Goal: Find specific page/section: Find specific page/section

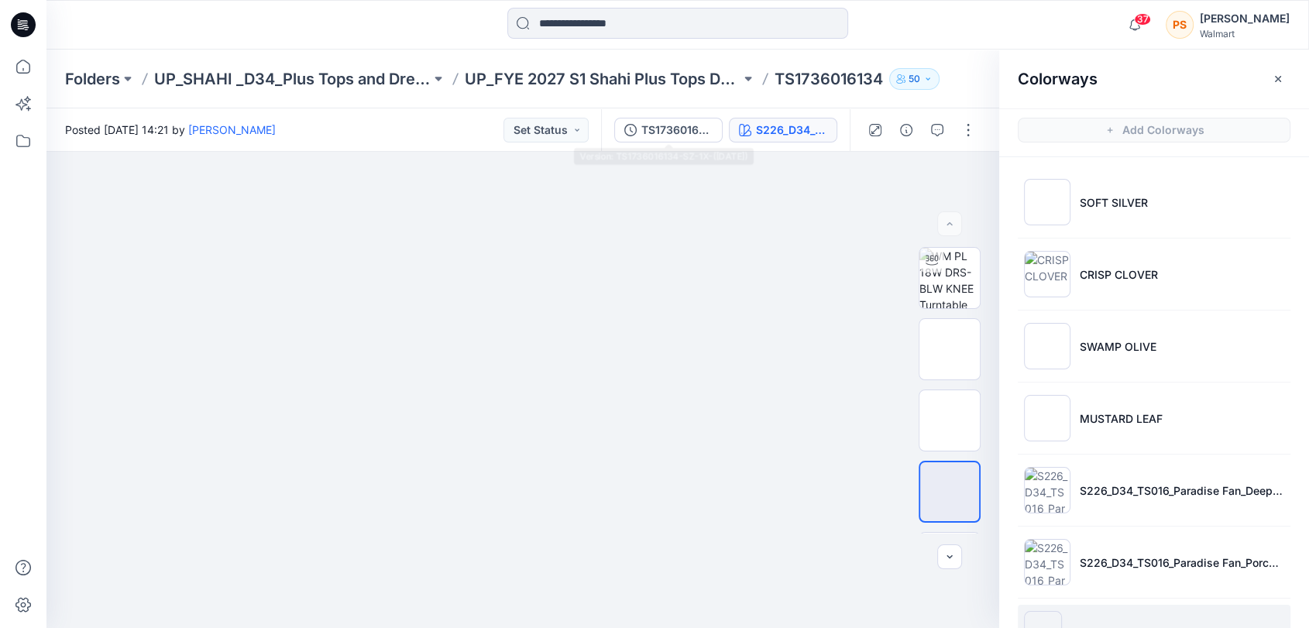
scroll to position [202, 0]
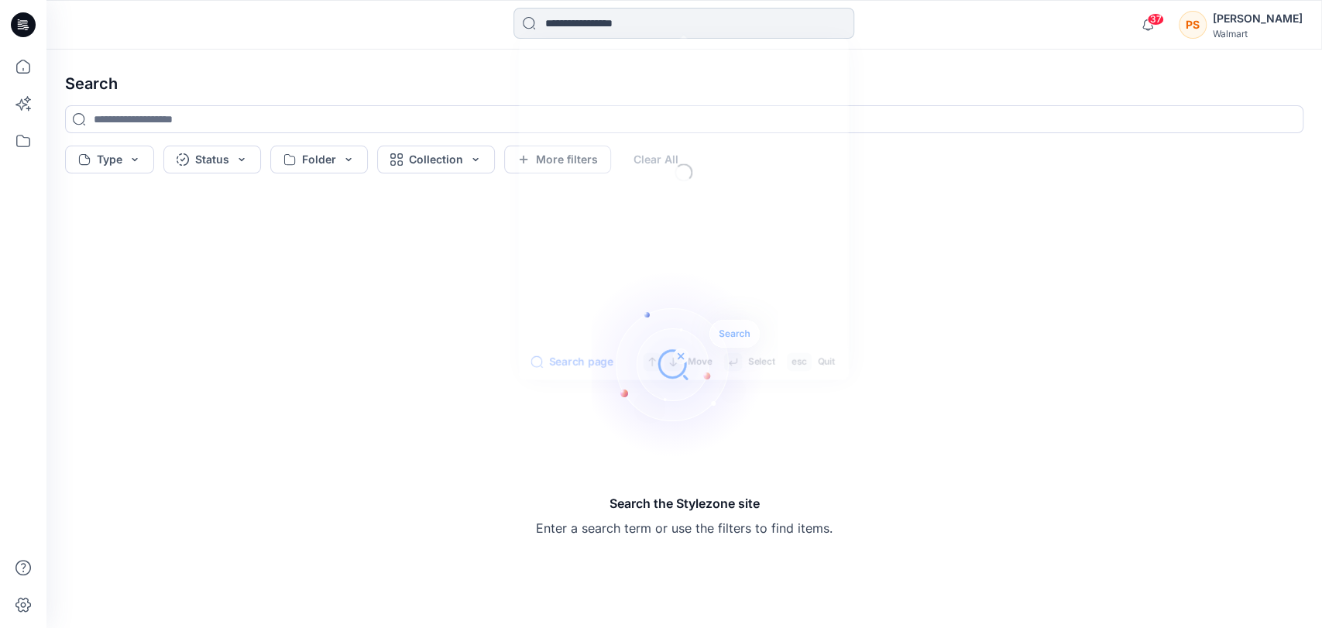
click at [593, 27] on input at bounding box center [684, 23] width 341 height 31
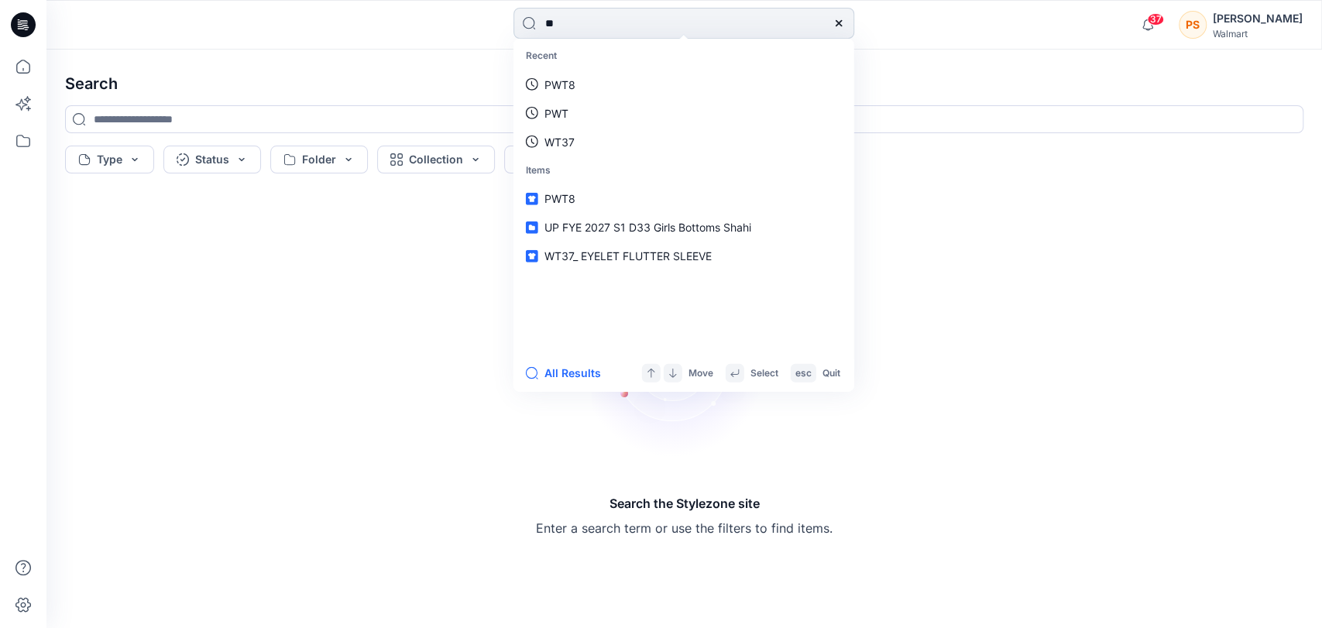
type input "*"
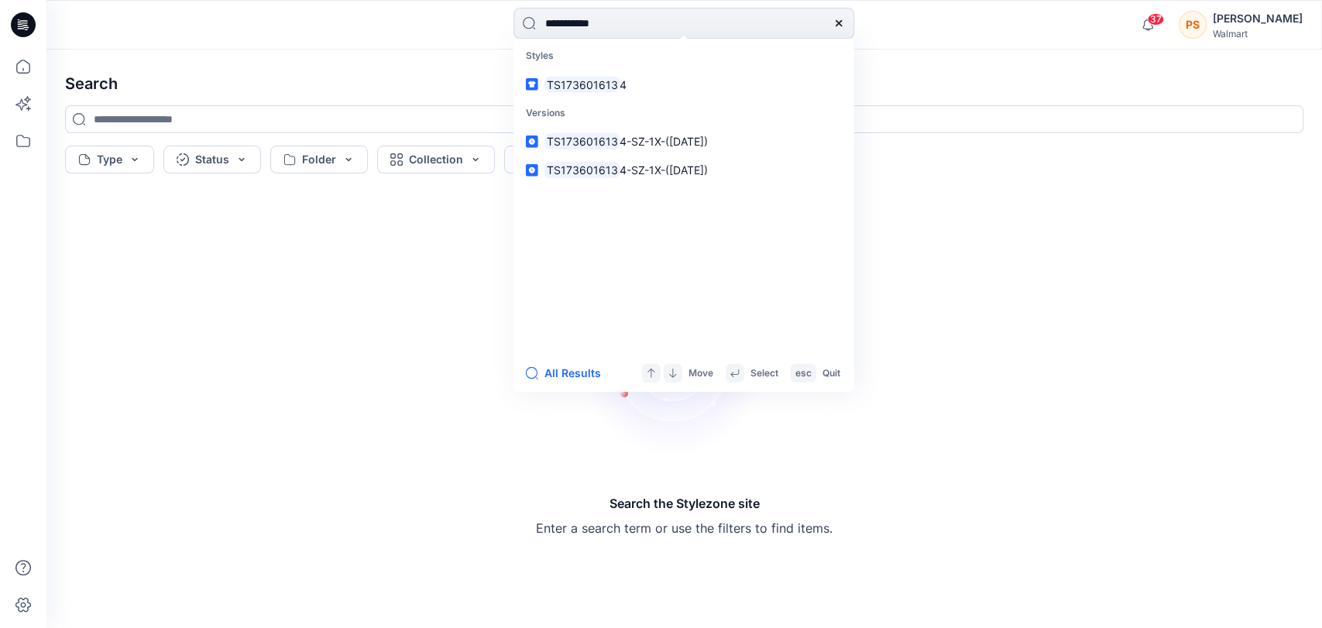
type input "**********"
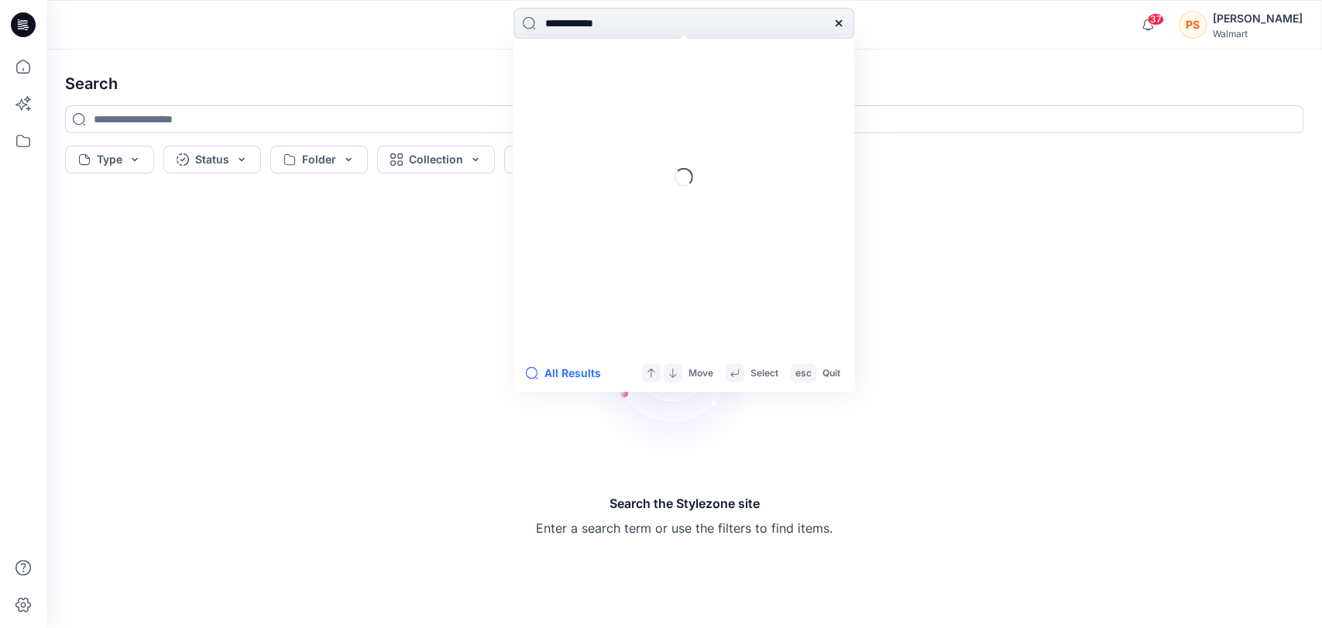
type input "**********"
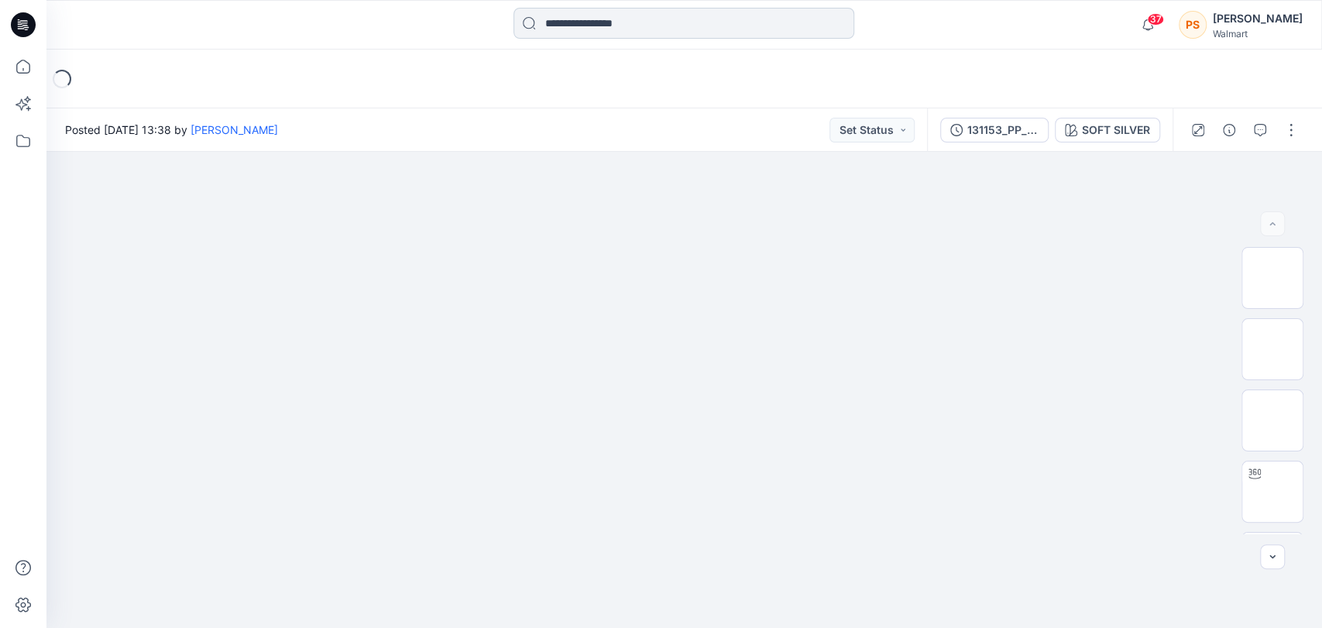
click at [633, 17] on input at bounding box center [684, 23] width 341 height 31
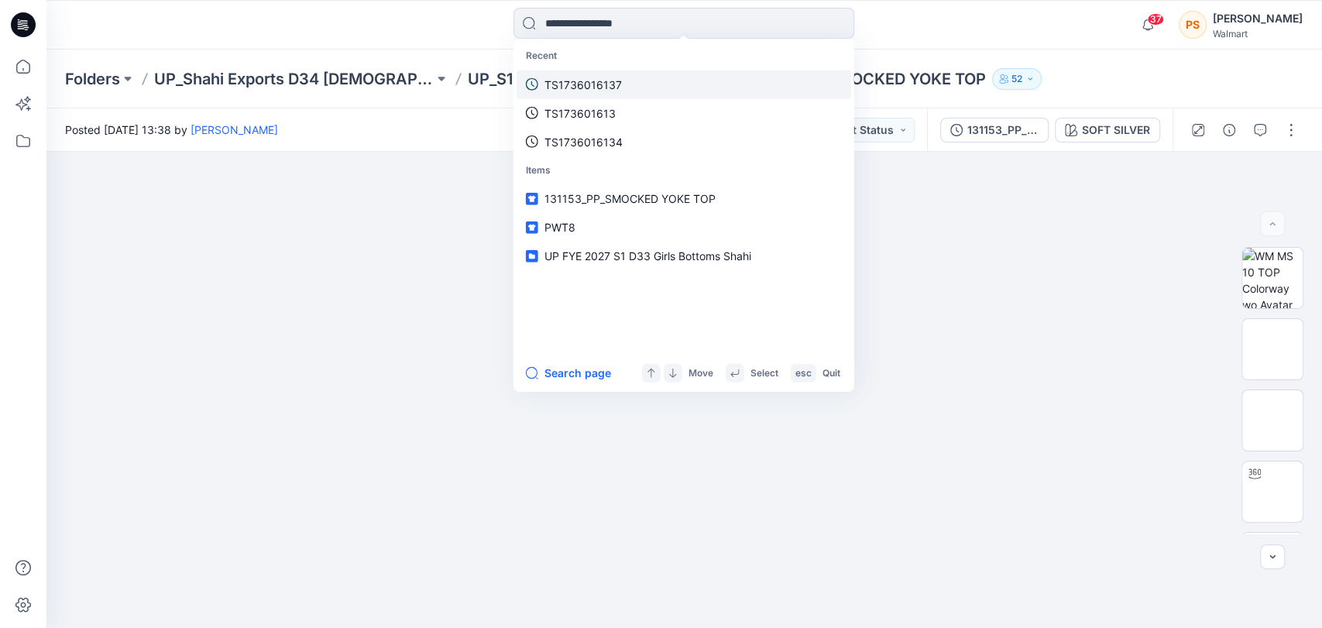
click at [600, 83] on p "TS1736016137" at bounding box center [583, 84] width 77 height 16
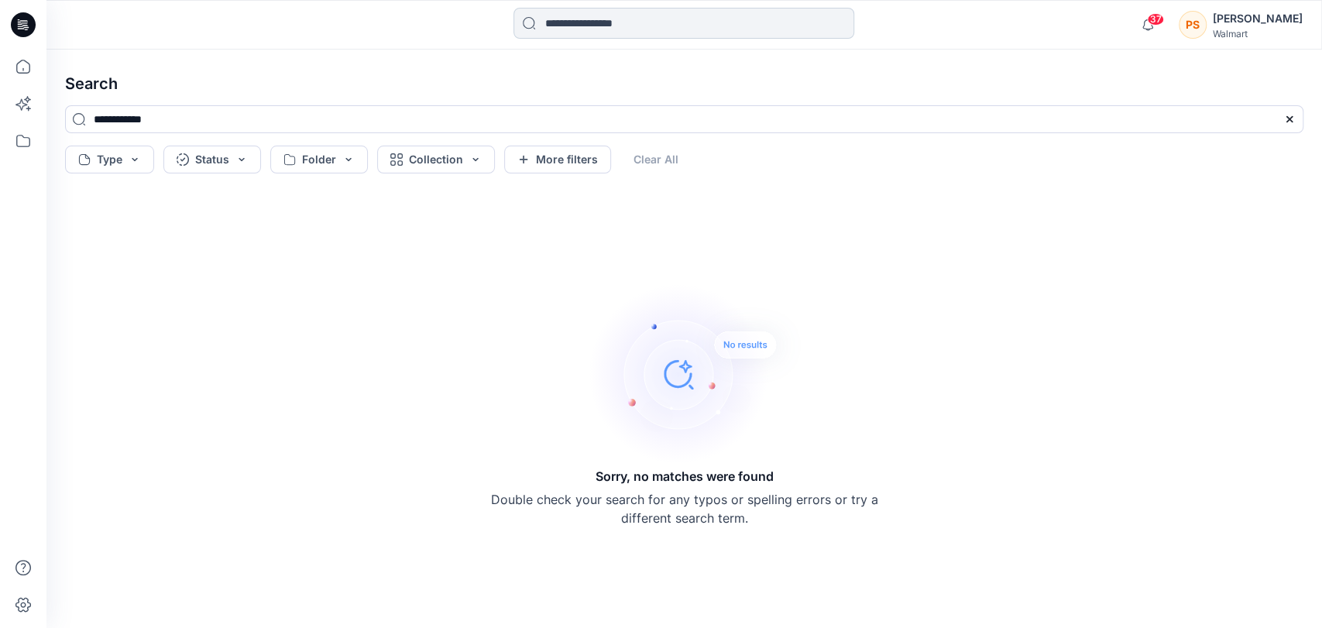
click at [620, 27] on input at bounding box center [684, 23] width 341 height 31
drag, startPoint x: 180, startPoint y: 121, endPoint x: 45, endPoint y: 119, distance: 135.6
click at [45, 119] on div "37 Notifications [PERSON_NAME] shared WT1-(TOP)-[URL] UPLOAD in UP FYE 2027 S2 …" at bounding box center [661, 314] width 1322 height 628
click at [607, 21] on input at bounding box center [684, 23] width 341 height 31
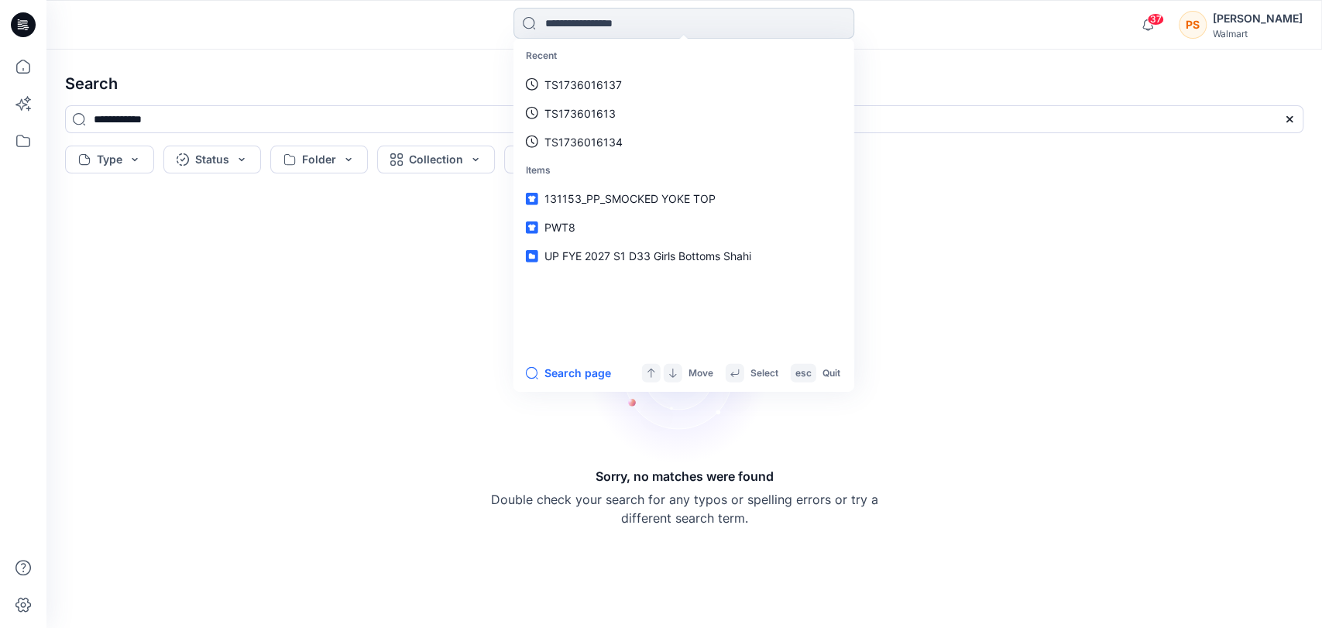
paste input "**********"
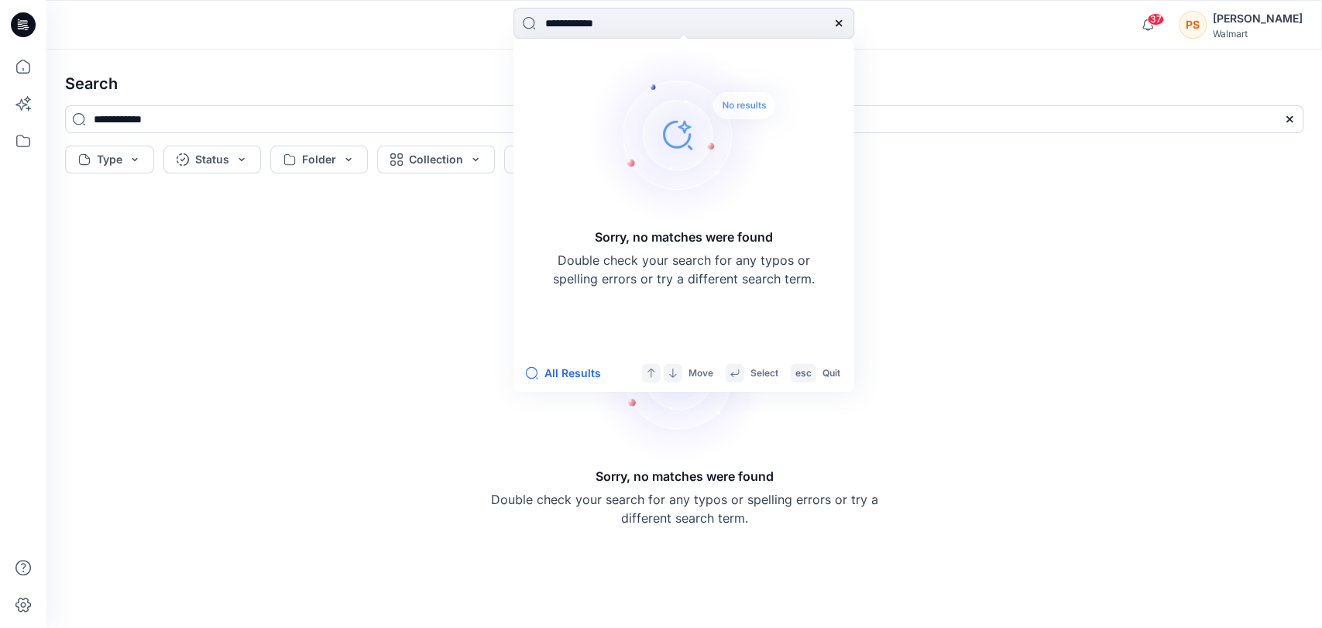
type input "**********"
click at [840, 22] on icon at bounding box center [839, 23] width 6 height 6
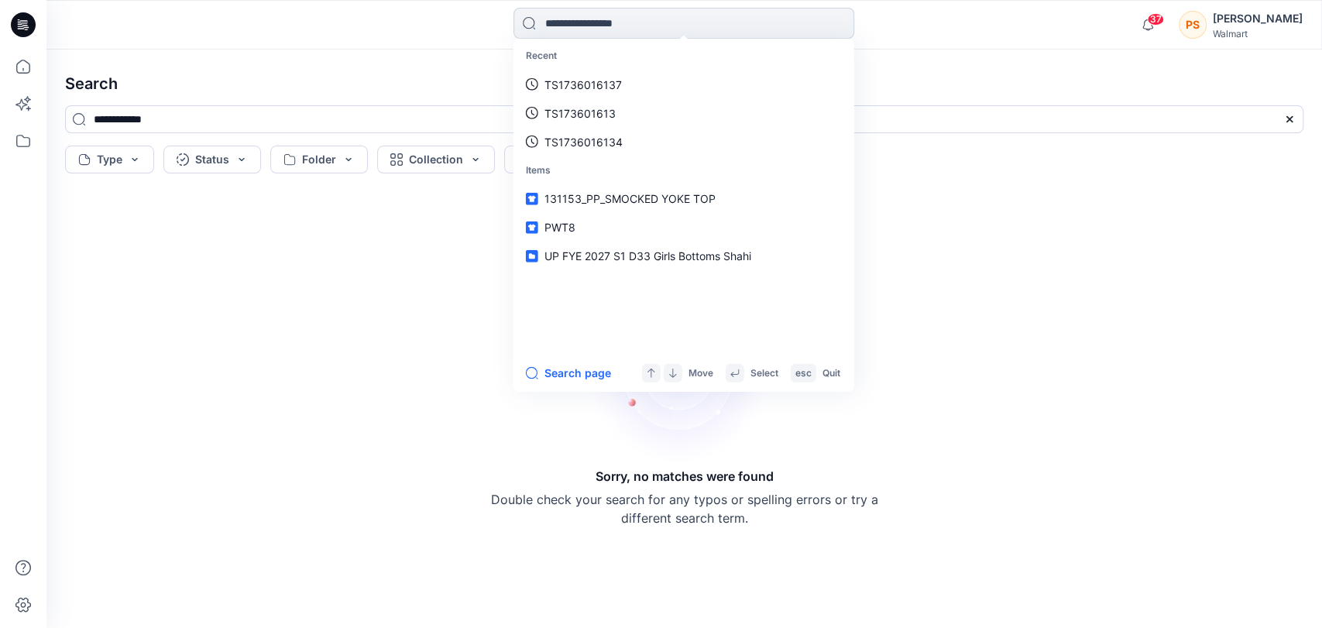
click at [603, 30] on input at bounding box center [684, 23] width 341 height 31
paste input "**********"
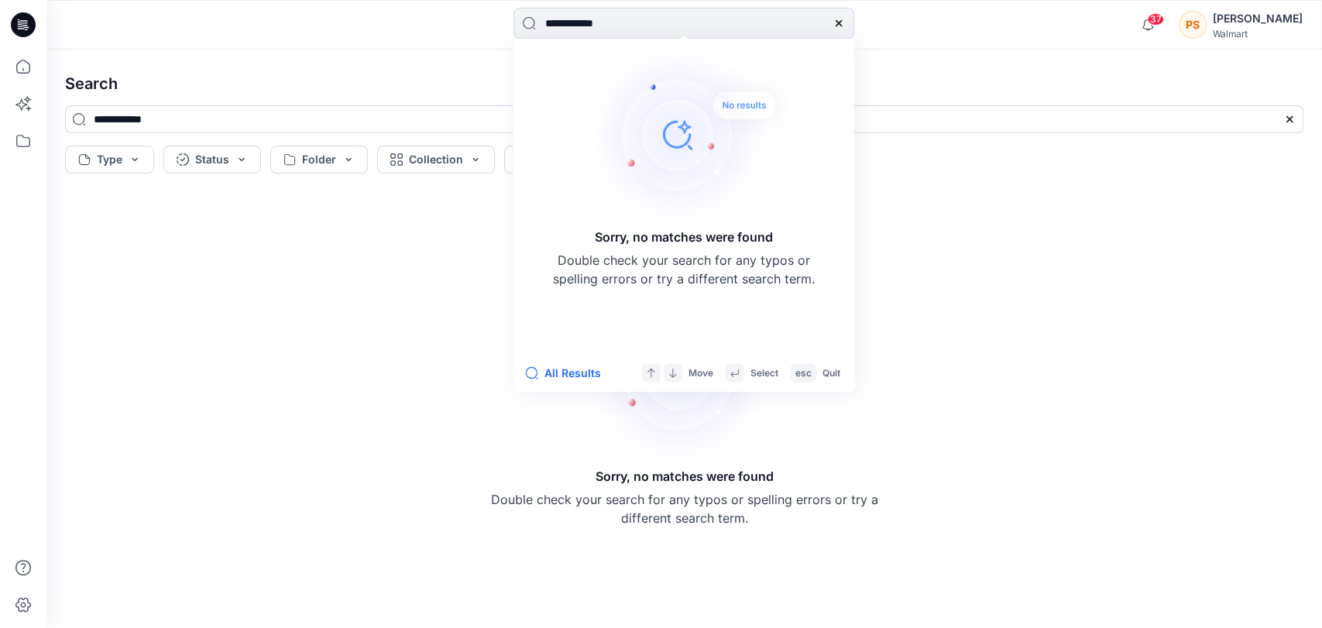
drag, startPoint x: 575, startPoint y: 22, endPoint x: 486, endPoint y: 22, distance: 89.1
click at [486, 22] on div "**********" at bounding box center [685, 25] width 638 height 34
type input "*******"
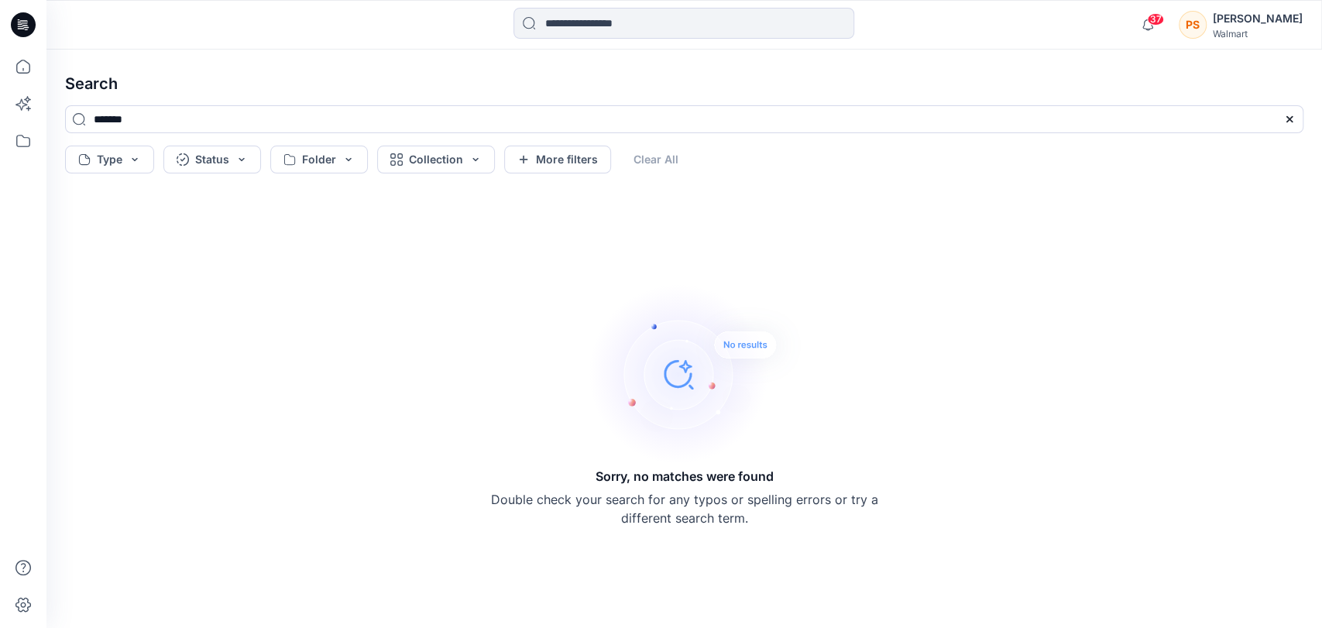
drag, startPoint x: 120, startPoint y: 121, endPoint x: 53, endPoint y: 121, distance: 67.4
click at [53, 121] on div "*******" at bounding box center [684, 125] width 1263 height 40
click at [618, 15] on input at bounding box center [684, 23] width 341 height 31
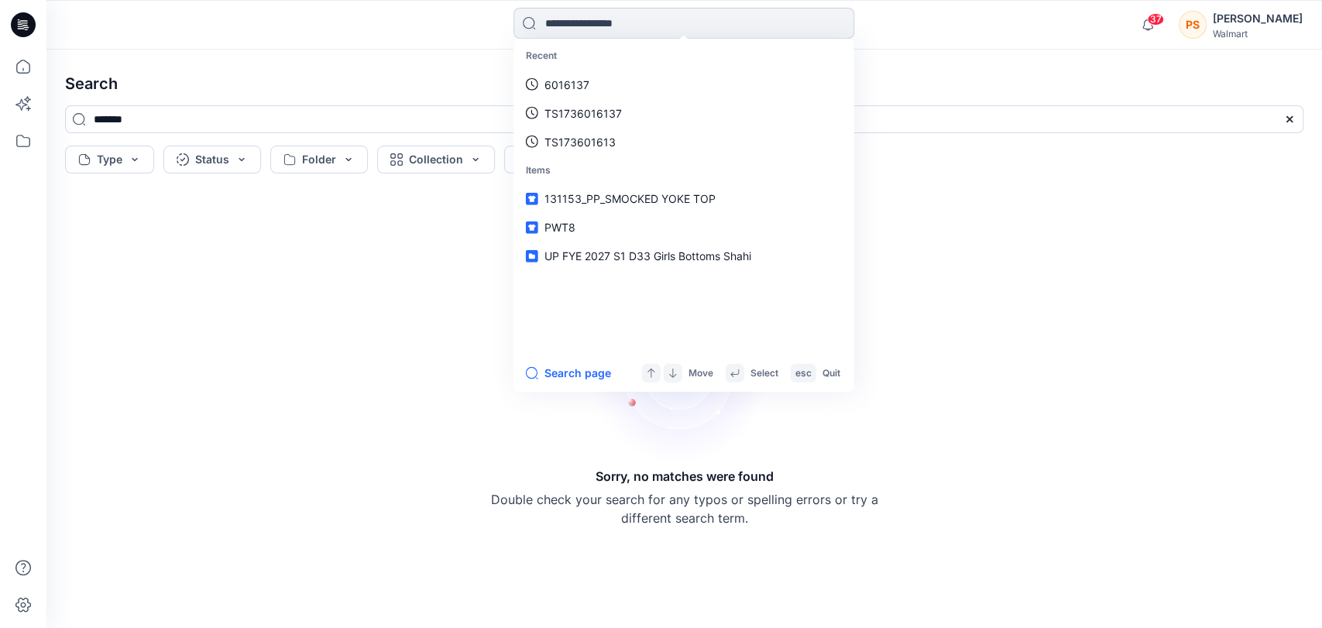
paste input "*******"
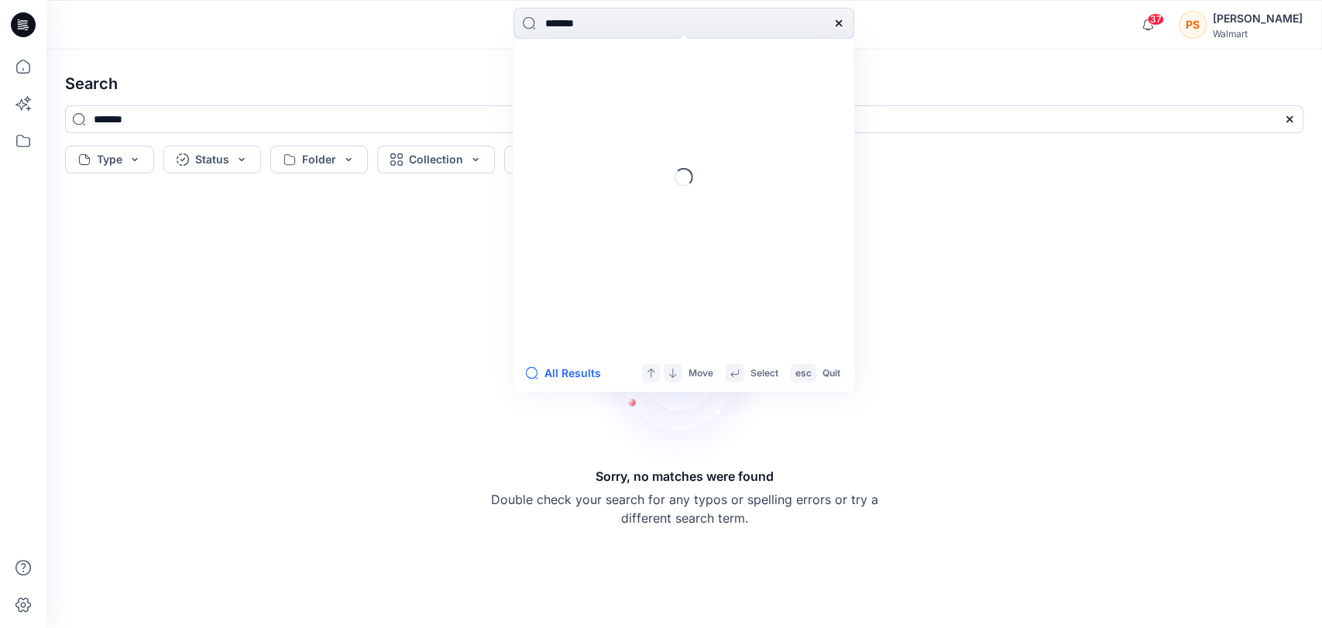
type input "*******"
click at [579, 75] on div "Loading..." at bounding box center [684, 177] width 335 height 271
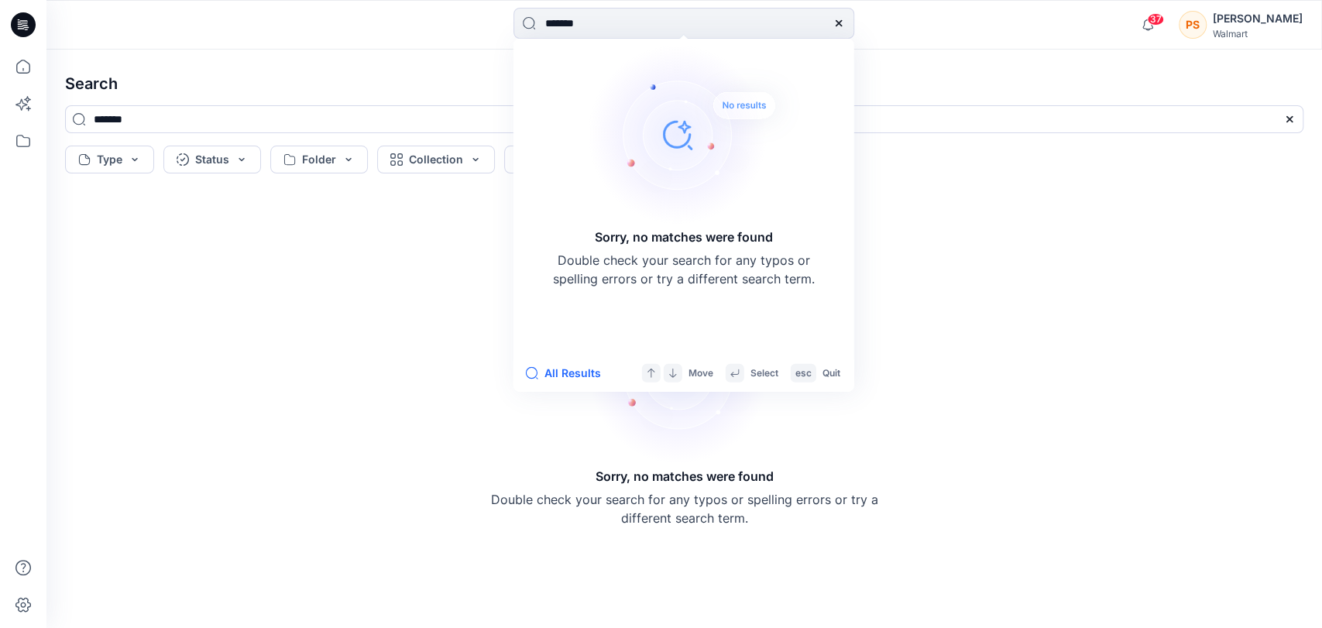
click at [834, 22] on icon at bounding box center [839, 23] width 12 height 12
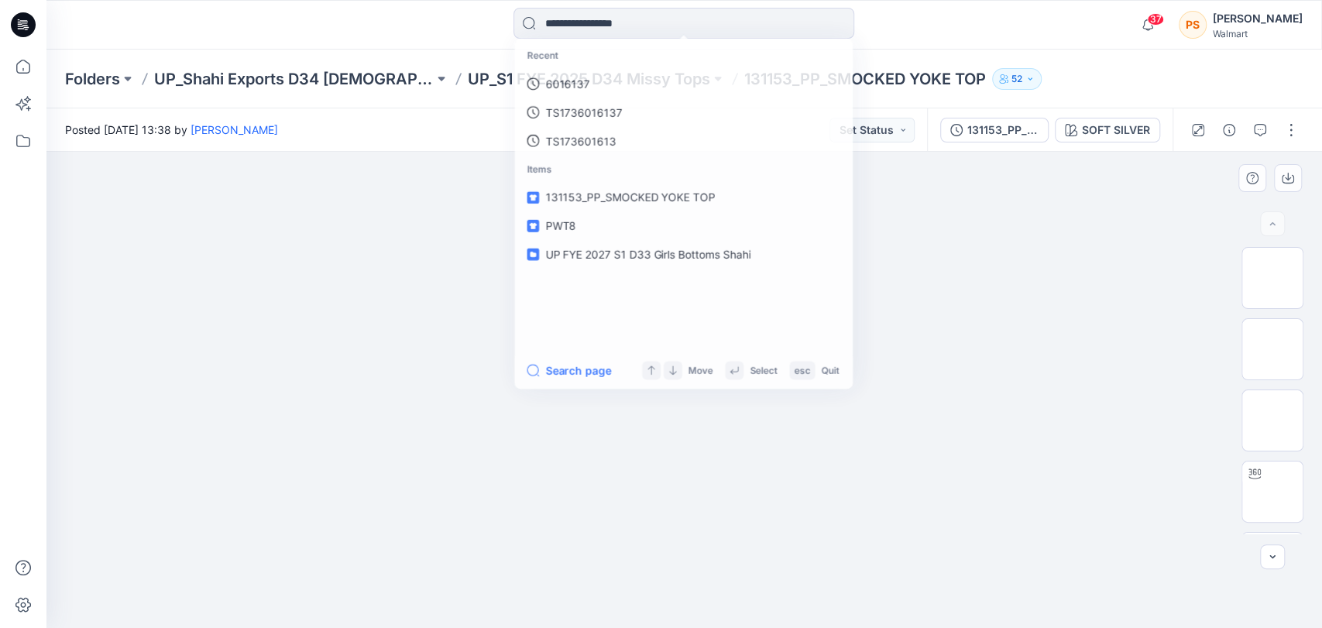
click at [1079, 304] on div at bounding box center [684, 390] width 1276 height 476
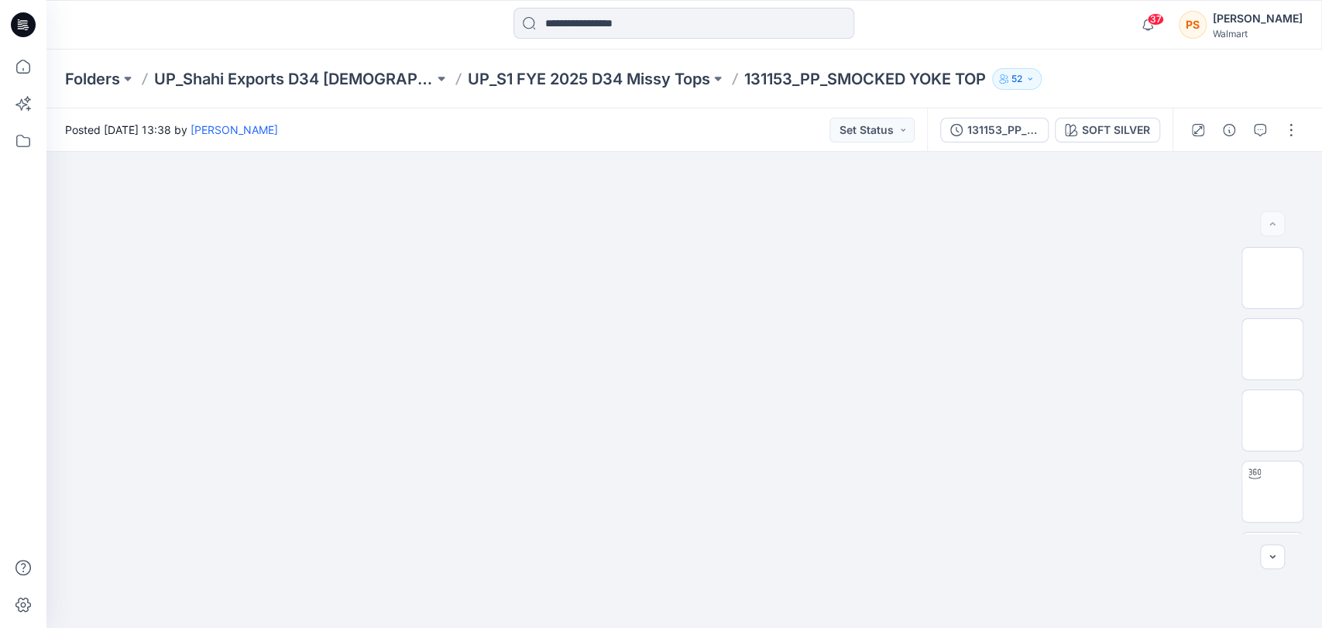
click at [29, 24] on icon at bounding box center [23, 24] width 25 height 25
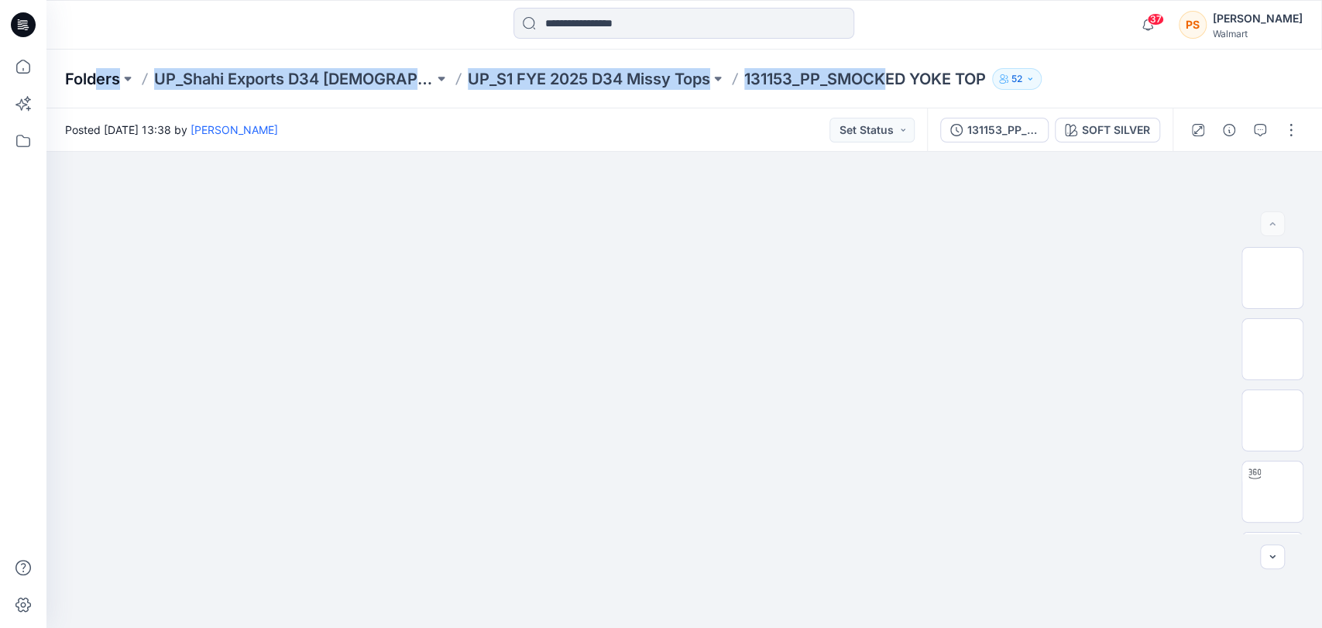
drag, startPoint x: 871, startPoint y: 81, endPoint x: 78, endPoint y: 75, distance: 793.2
click at [84, 74] on div "Folders UP_Shahi Exports D34 [DEMOGRAPHIC_DATA] Tops UP_S1 FYE 2025 D34 Missy T…" at bounding box center [624, 79] width 1118 height 22
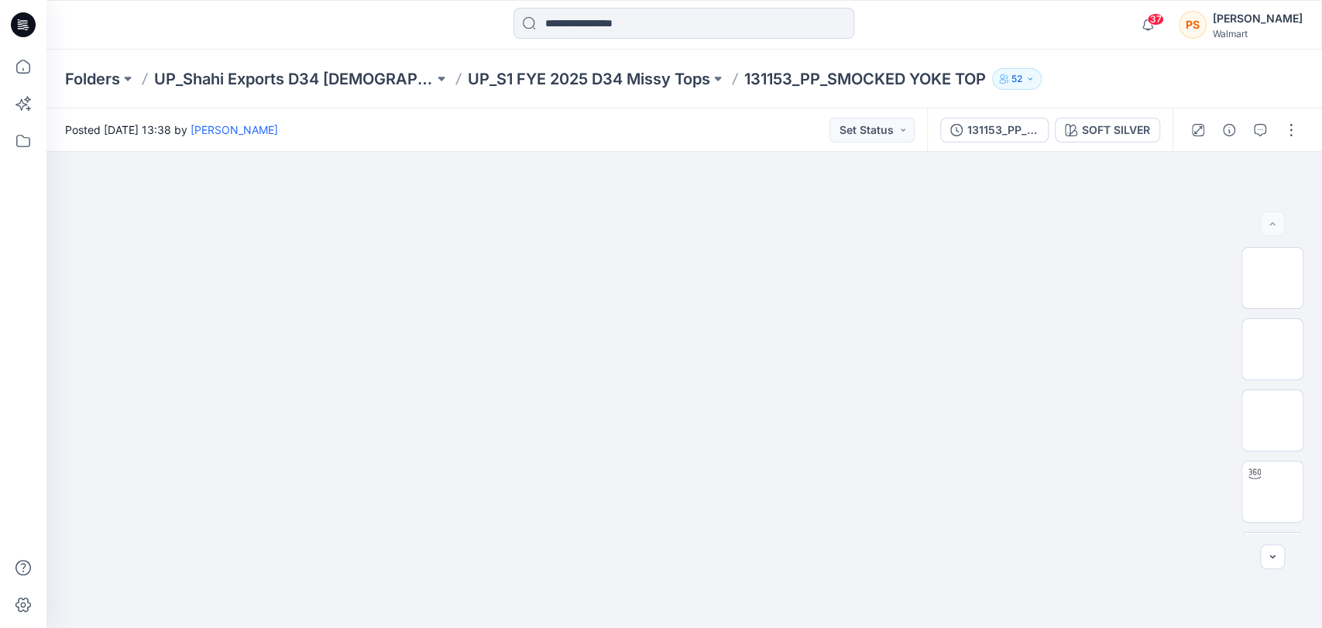
click at [20, 30] on icon at bounding box center [23, 24] width 25 height 25
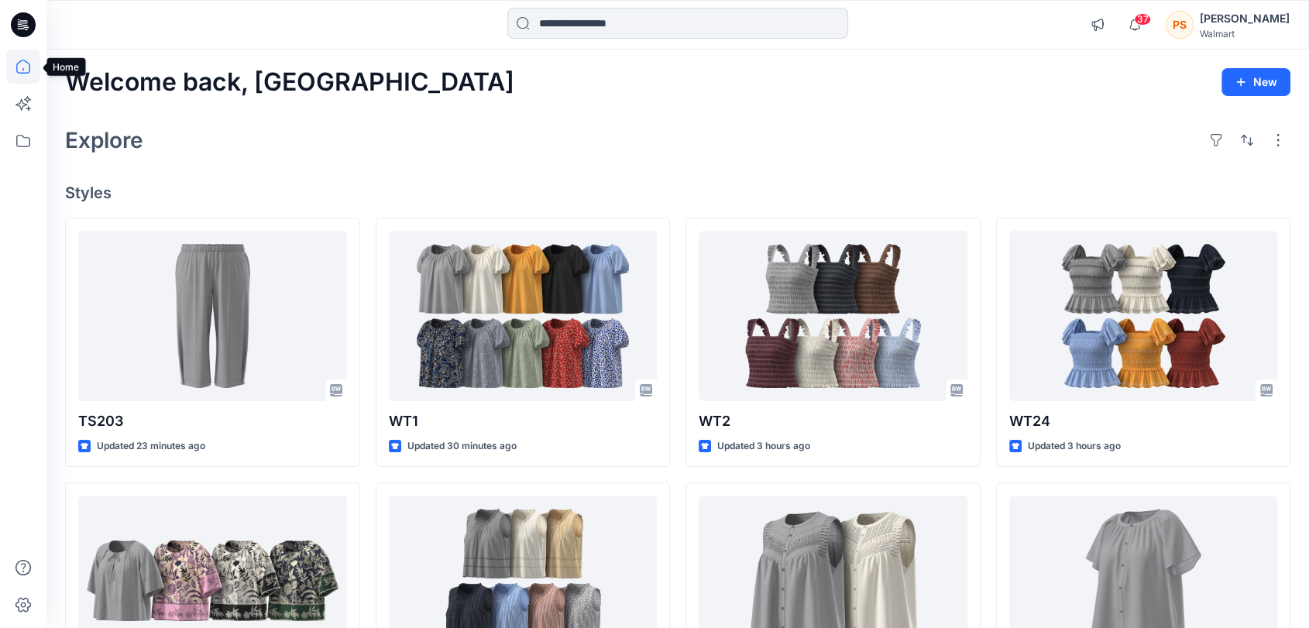
click at [26, 70] on icon at bounding box center [23, 67] width 34 height 34
click at [19, 20] on icon at bounding box center [23, 24] width 25 height 25
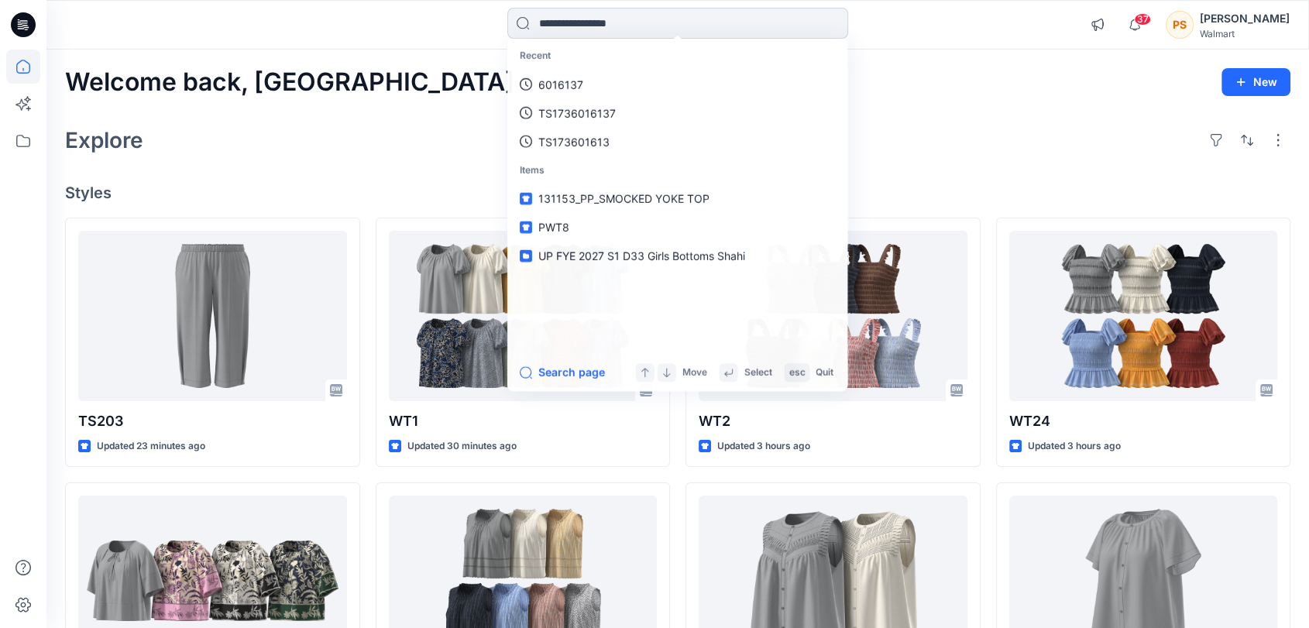
click at [560, 23] on input at bounding box center [677, 23] width 341 height 31
paste input "*******"
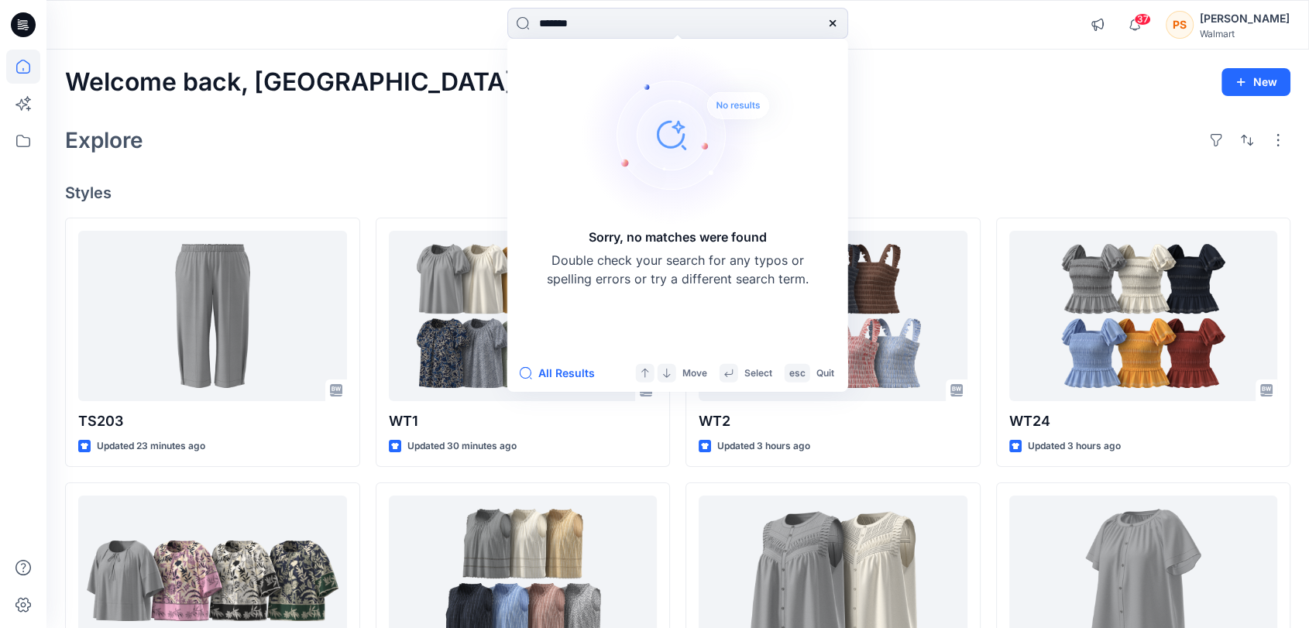
type input "*******"
click at [837, 26] on icon at bounding box center [833, 23] width 12 height 12
click at [595, 17] on input at bounding box center [677, 23] width 341 height 31
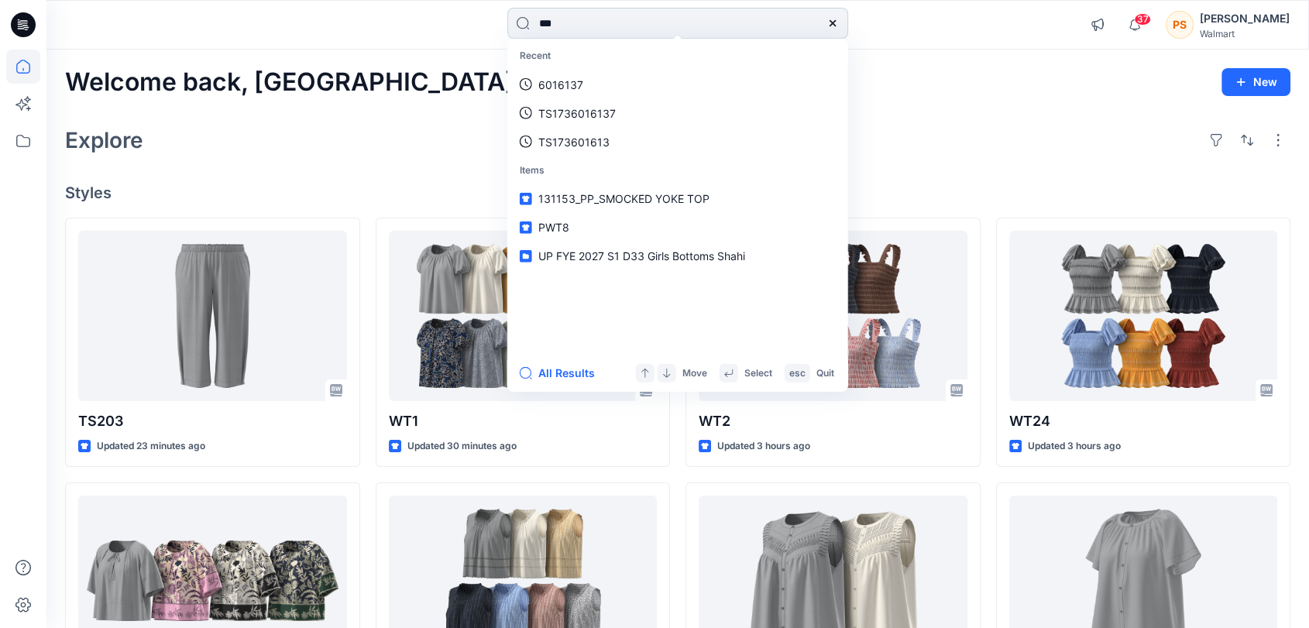
type input "****"
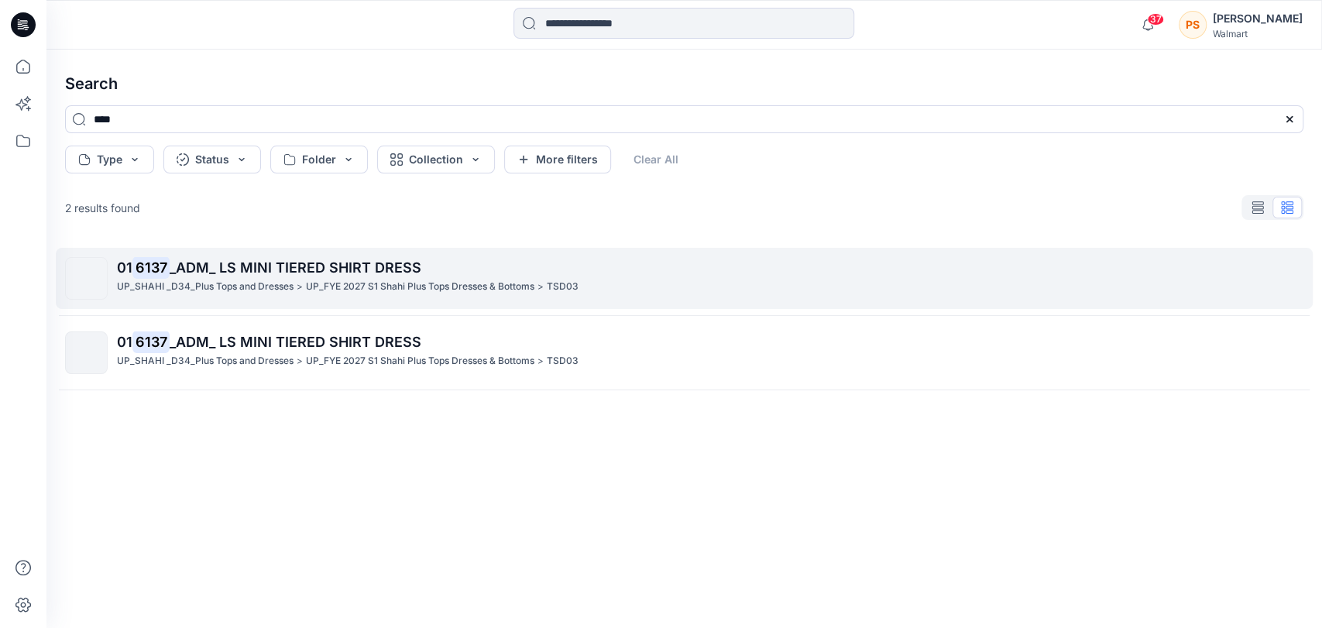
click at [291, 279] on p "UP_SHAHI _D34_Plus Tops and Dresses" at bounding box center [205, 287] width 177 height 16
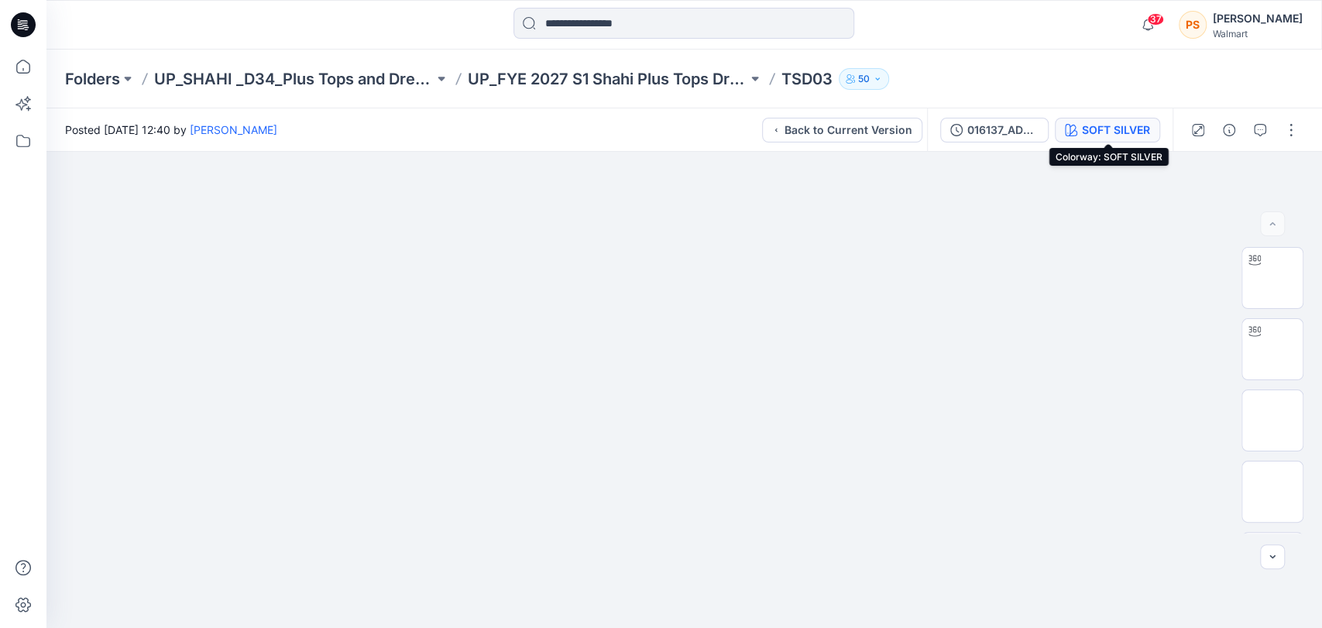
click at [1087, 129] on div "SOFT SILVER" at bounding box center [1116, 130] width 68 height 17
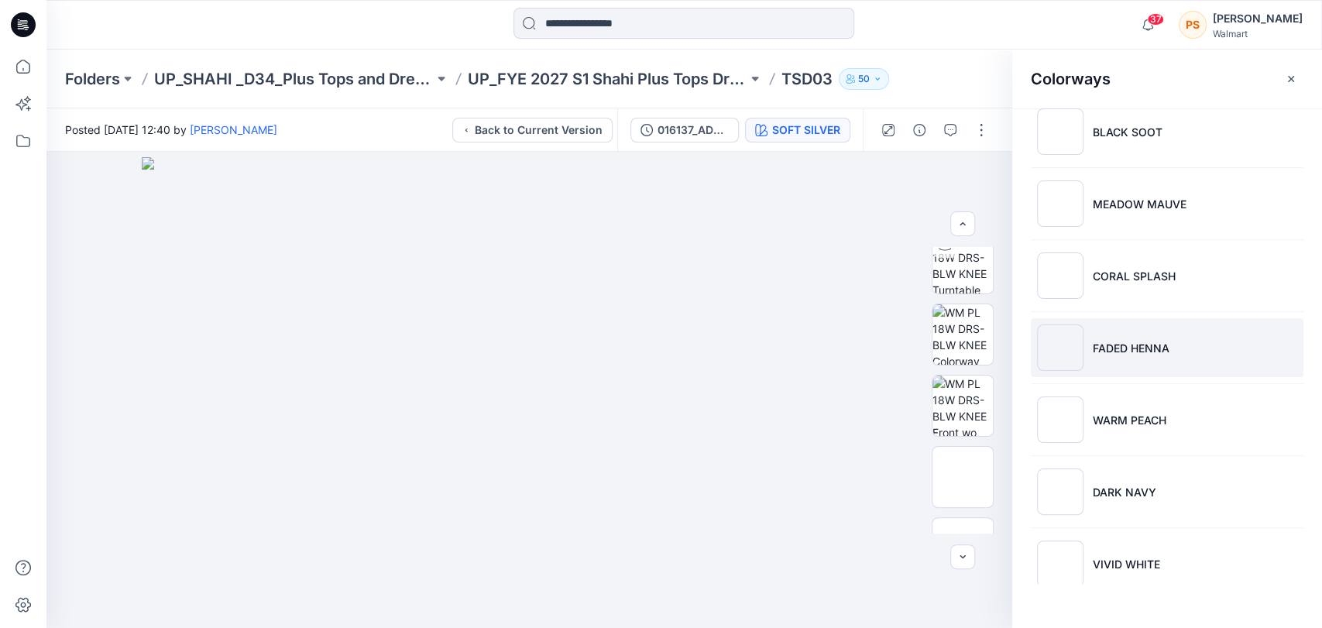
scroll to position [258, 0]
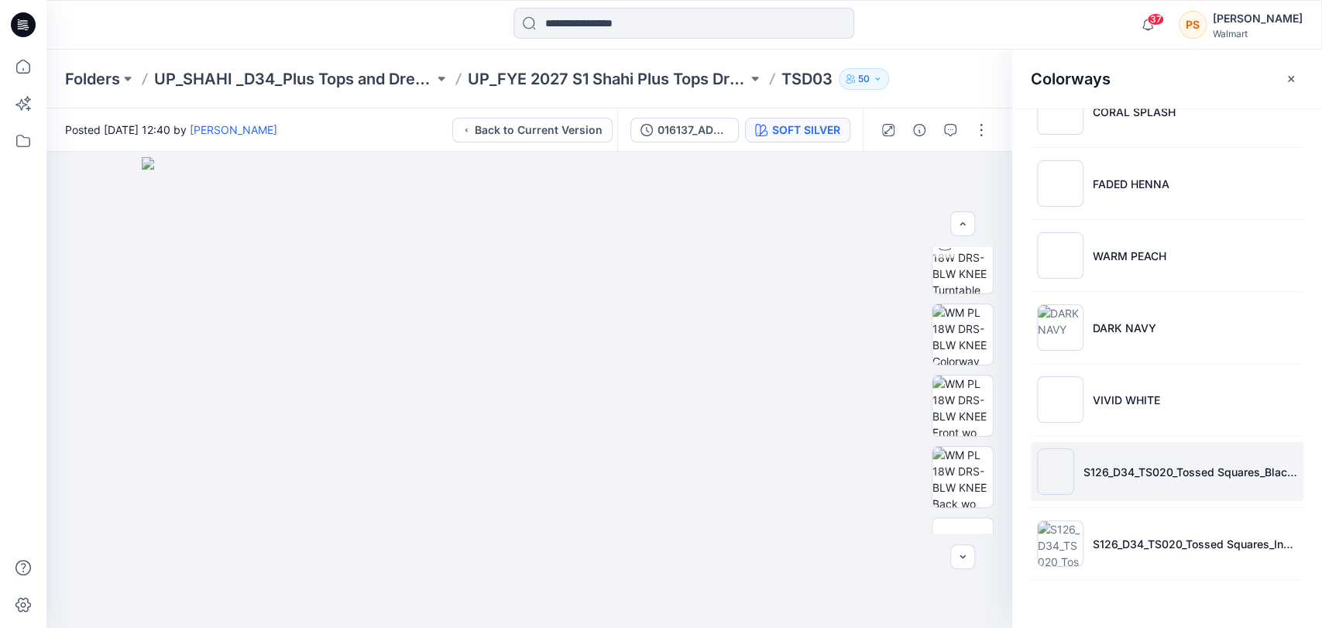
click at [1057, 472] on img at bounding box center [1055, 472] width 37 height 46
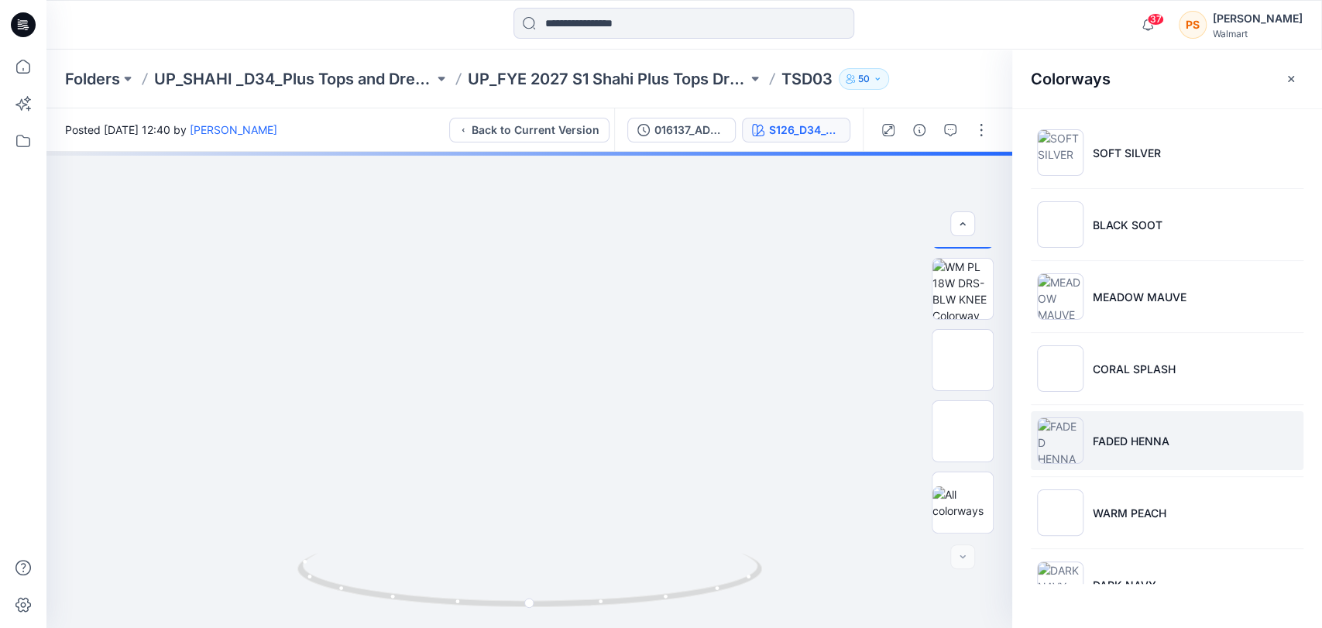
scroll to position [0, 0]
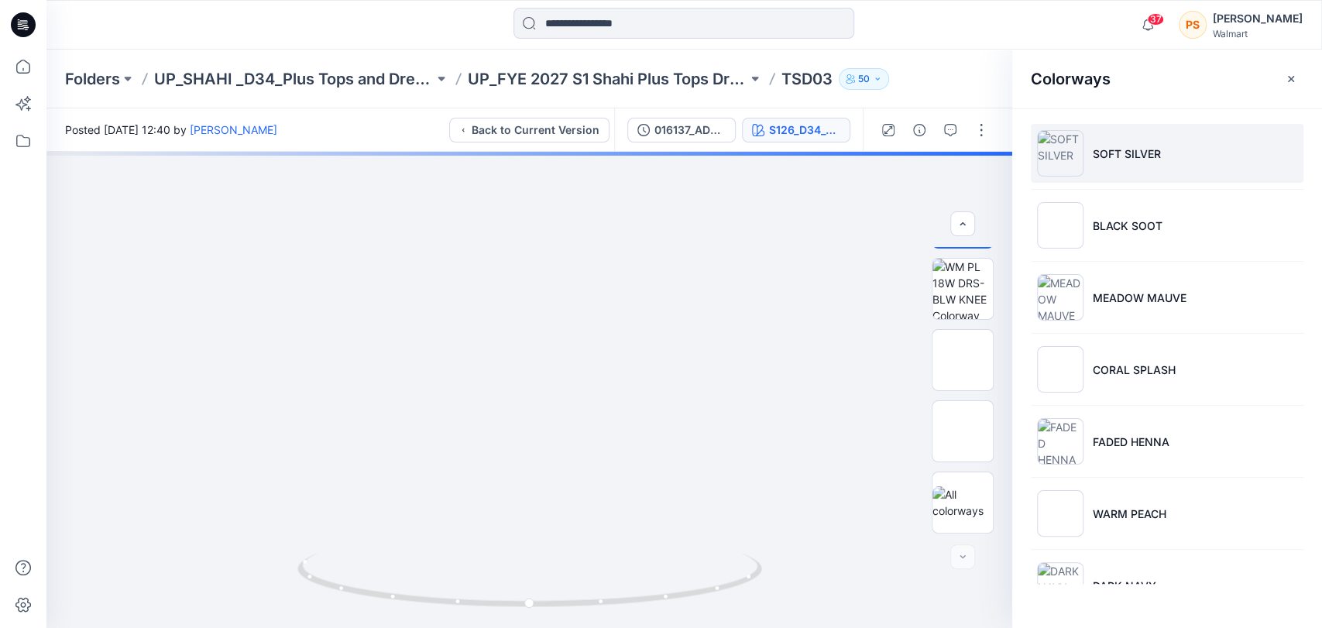
click at [1057, 145] on img at bounding box center [1060, 153] width 46 height 46
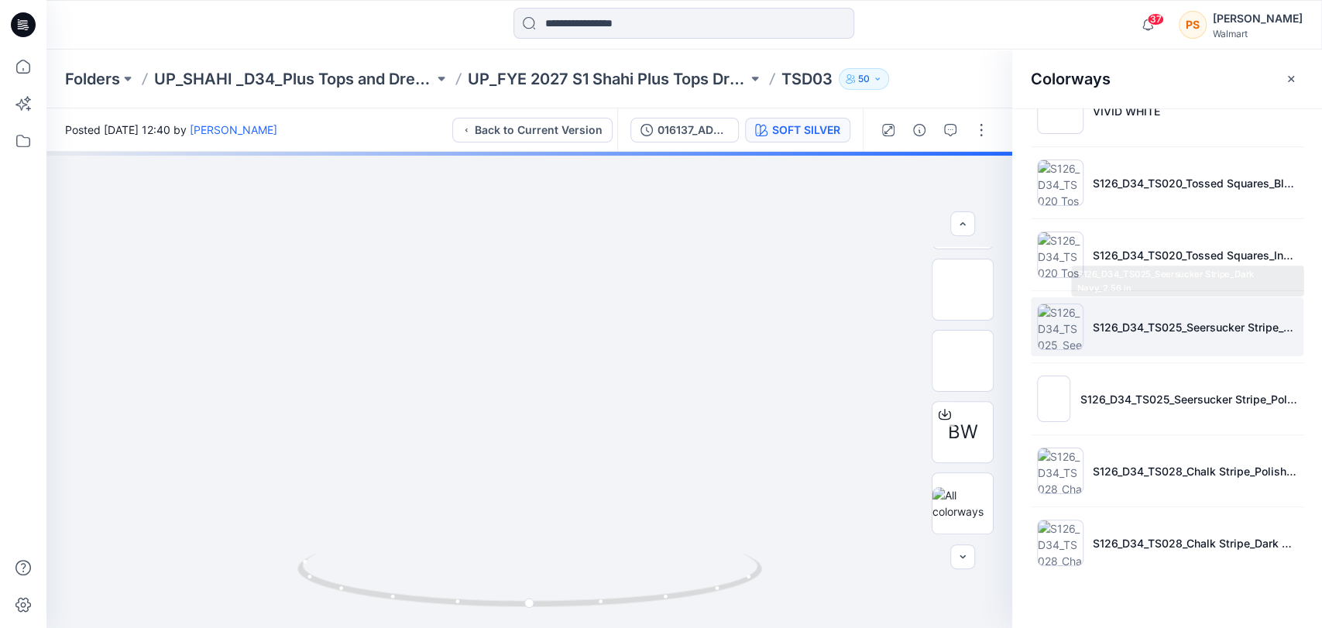
scroll to position [562, 0]
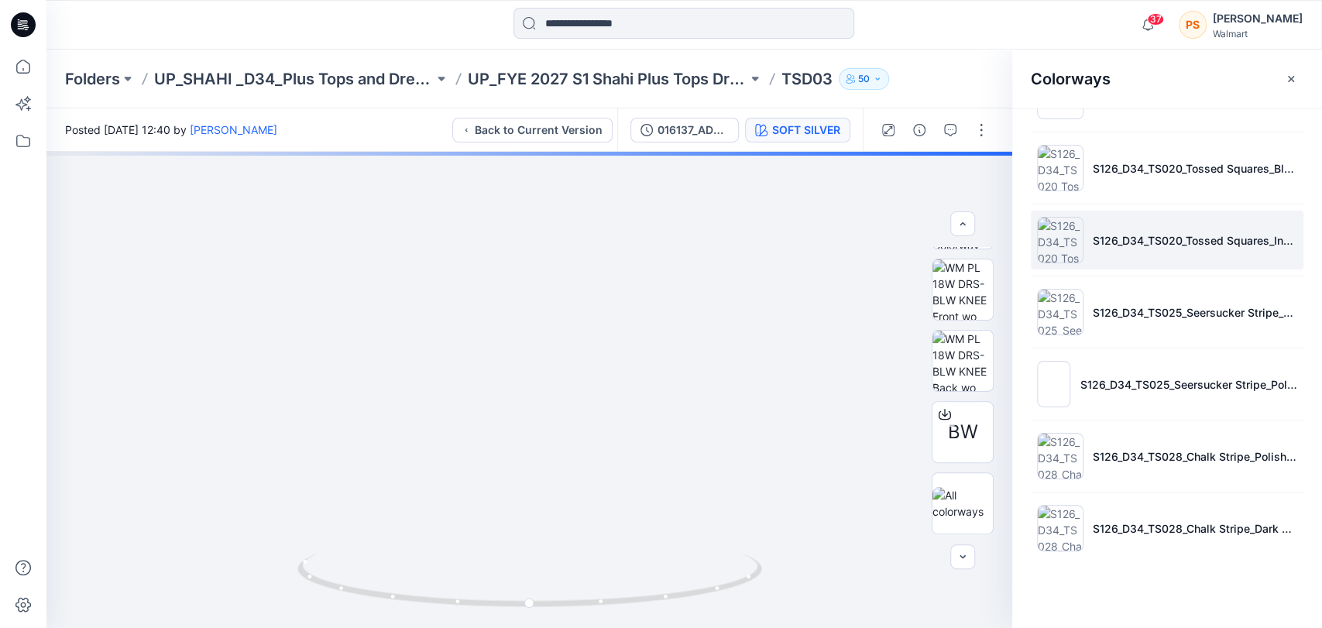
click at [1054, 237] on img at bounding box center [1060, 240] width 46 height 46
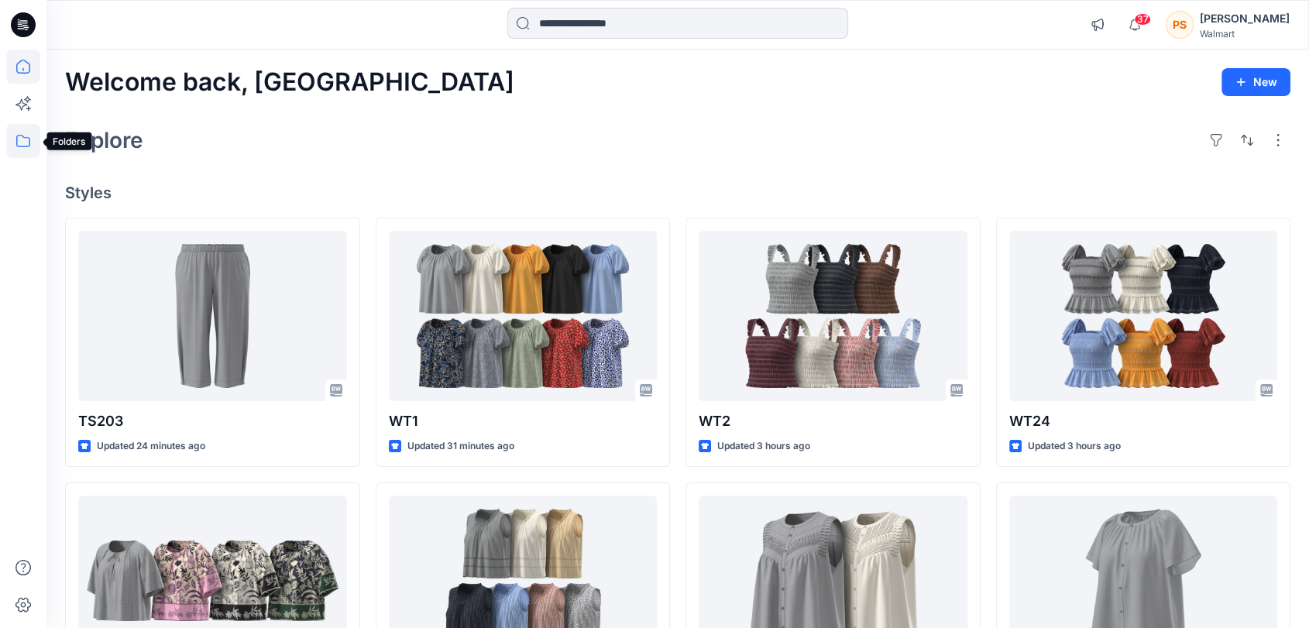
click at [25, 138] on icon at bounding box center [23, 141] width 14 height 12
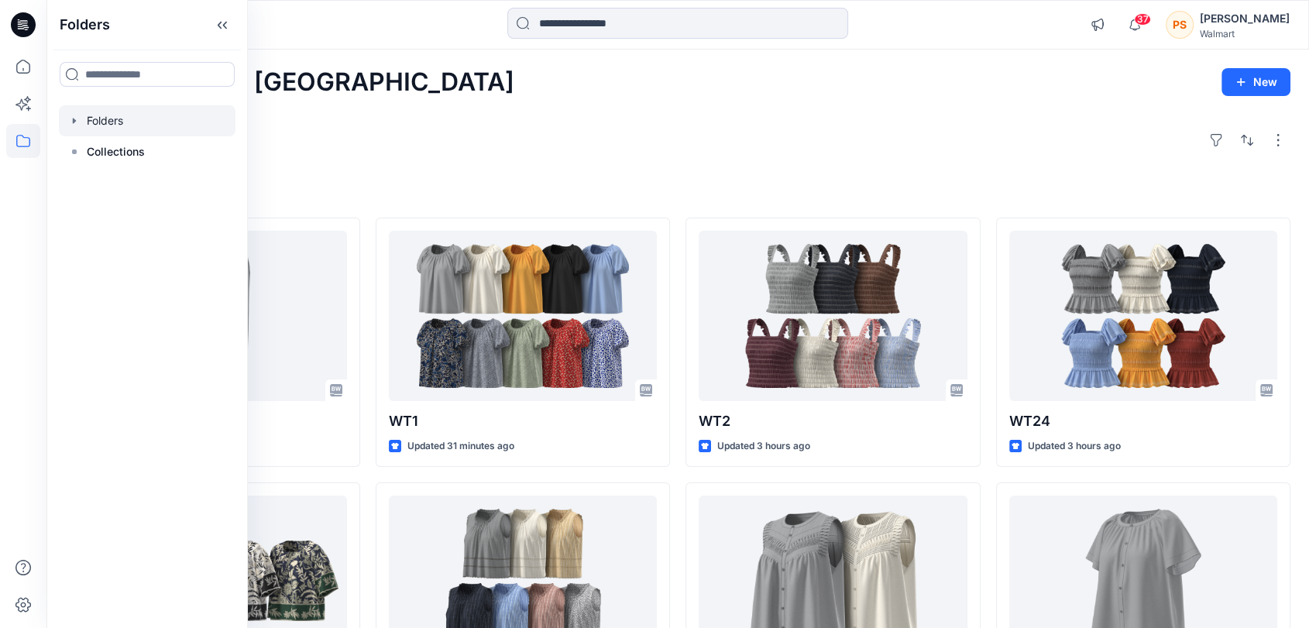
click at [112, 117] on div at bounding box center [147, 120] width 177 height 31
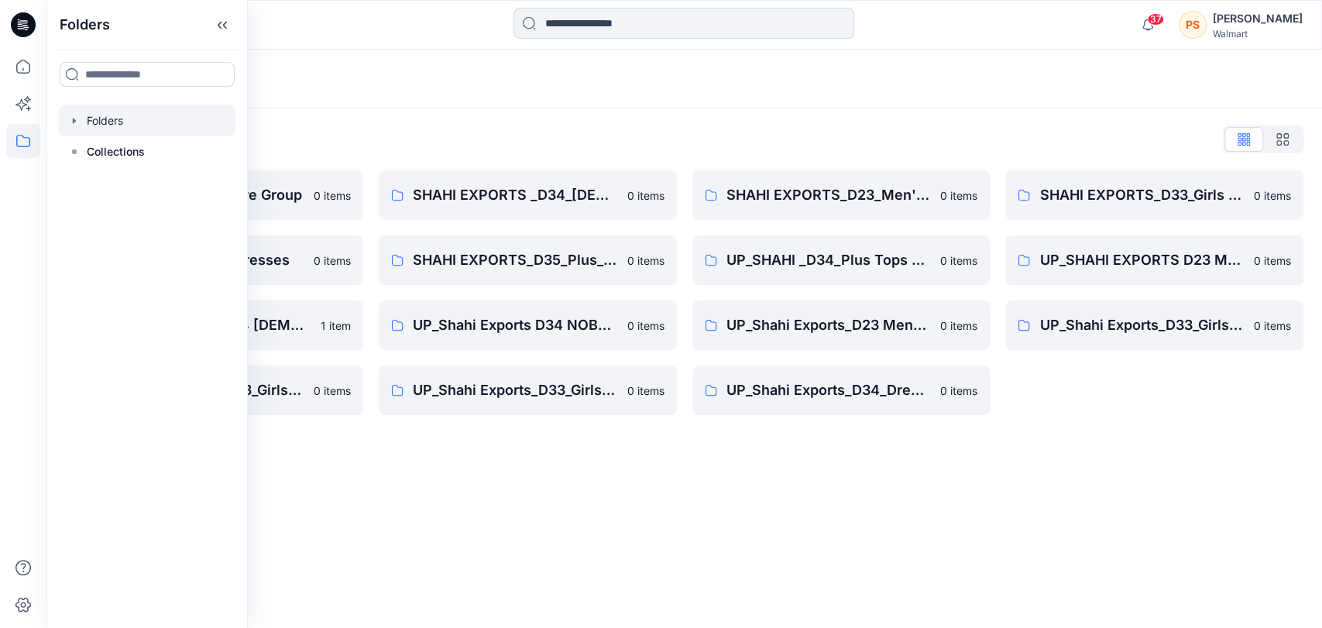
click at [477, 528] on div "Folders Folders List Shahi 3D Sample Share Group 0 items Shahi Exports_D34_Dres…" at bounding box center [684, 339] width 1276 height 579
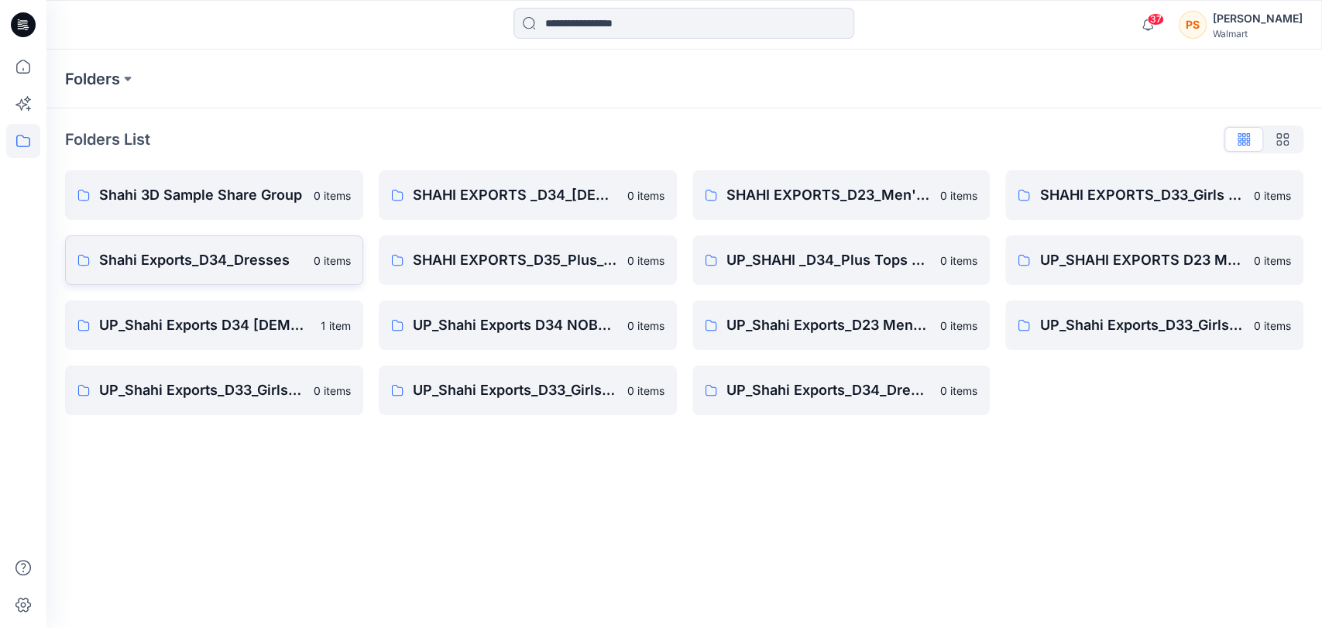
click at [224, 260] on p "Shahi Exports_D34_Dresses" at bounding box center [201, 260] width 205 height 22
click at [817, 257] on p "UP_SHAHI _D34_Plus Tops and Dresses" at bounding box center [829, 260] width 205 height 22
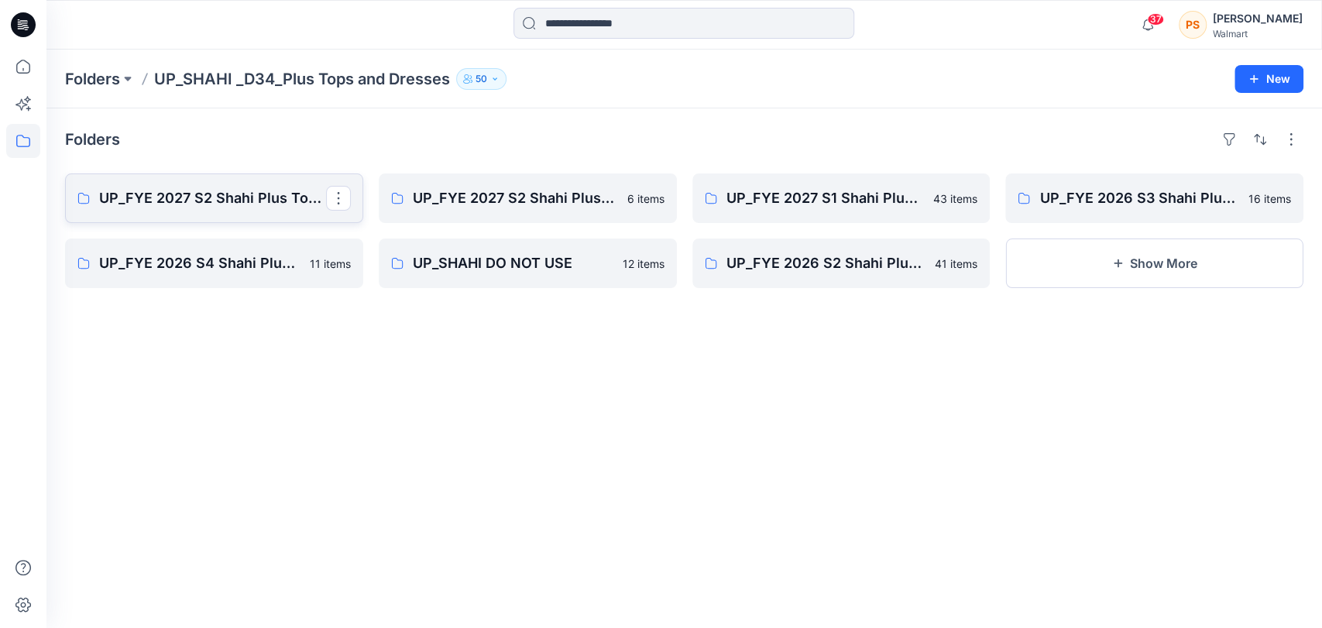
click at [187, 201] on p "UP_FYE 2027 S2 Shahi Plus Tops and Dress" at bounding box center [212, 198] width 227 height 22
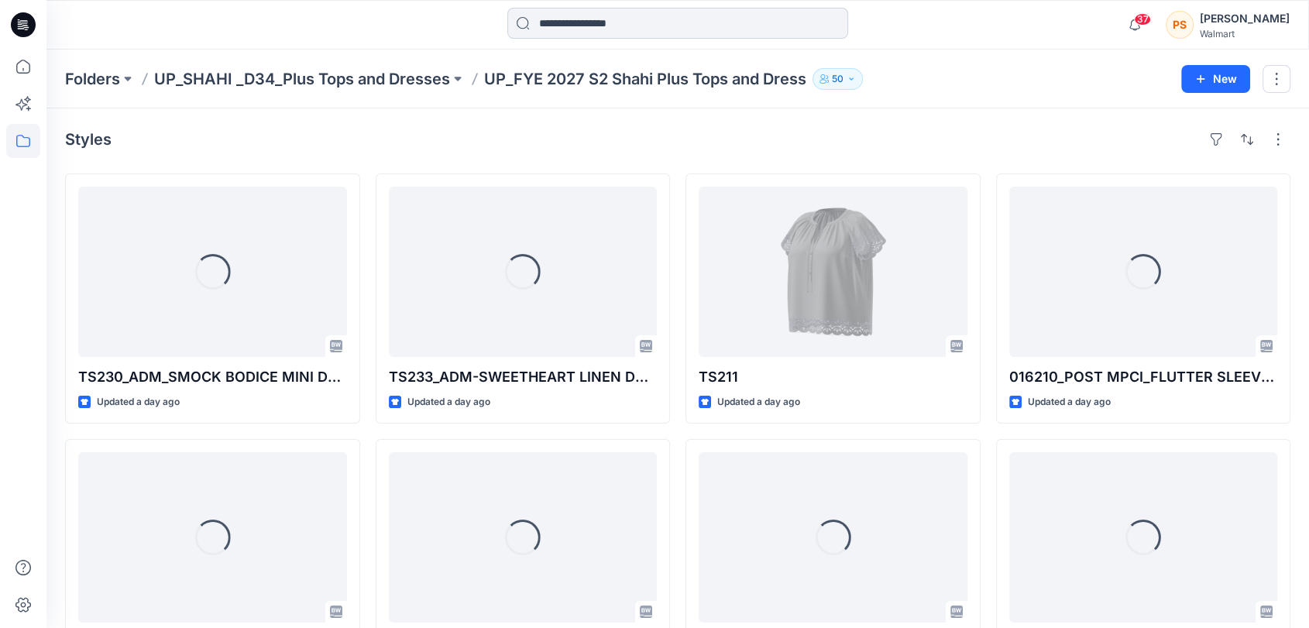
click at [605, 36] on input at bounding box center [677, 23] width 341 height 31
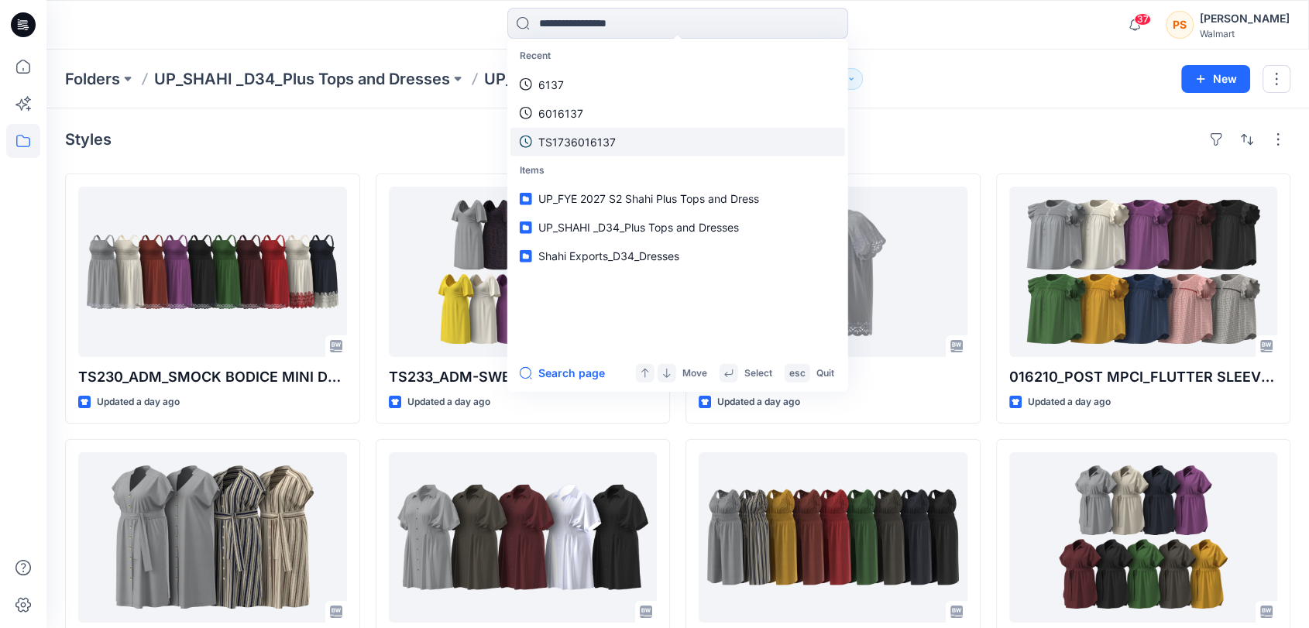
click at [574, 133] on p "TS1736016137" at bounding box center [576, 141] width 77 height 16
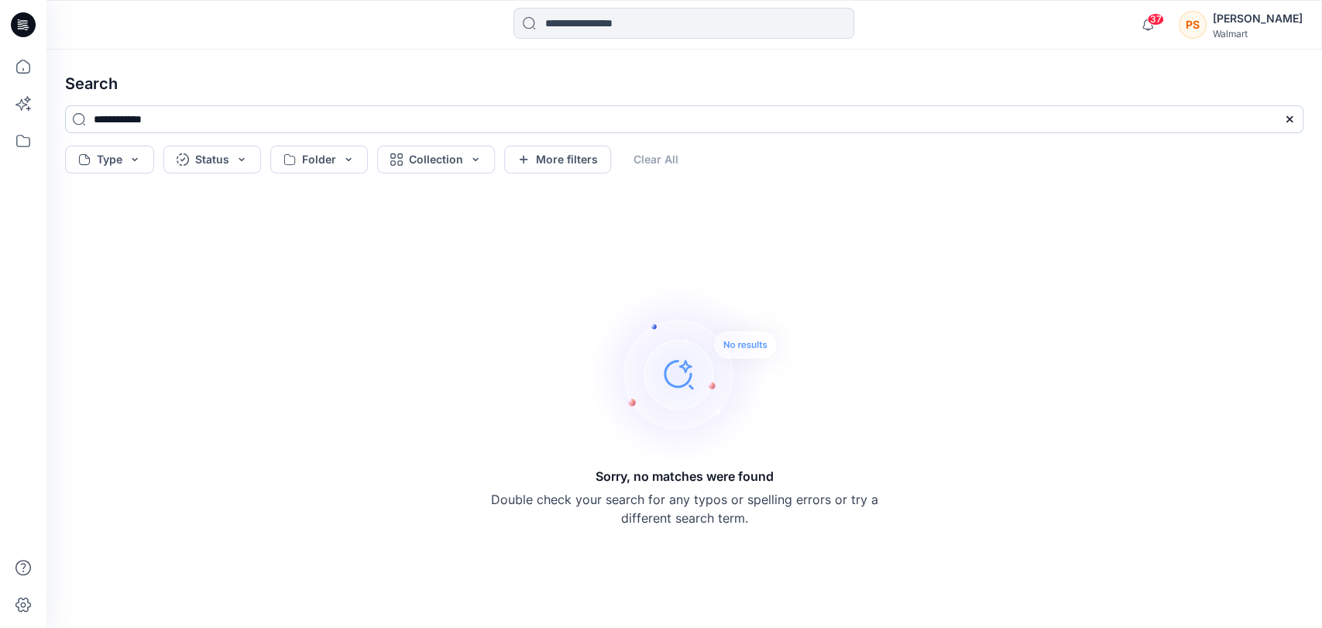
drag, startPoint x: 83, startPoint y: 121, endPoint x: 72, endPoint y: 123, distance: 11.1
click at [72, 123] on input "**********" at bounding box center [684, 119] width 1239 height 28
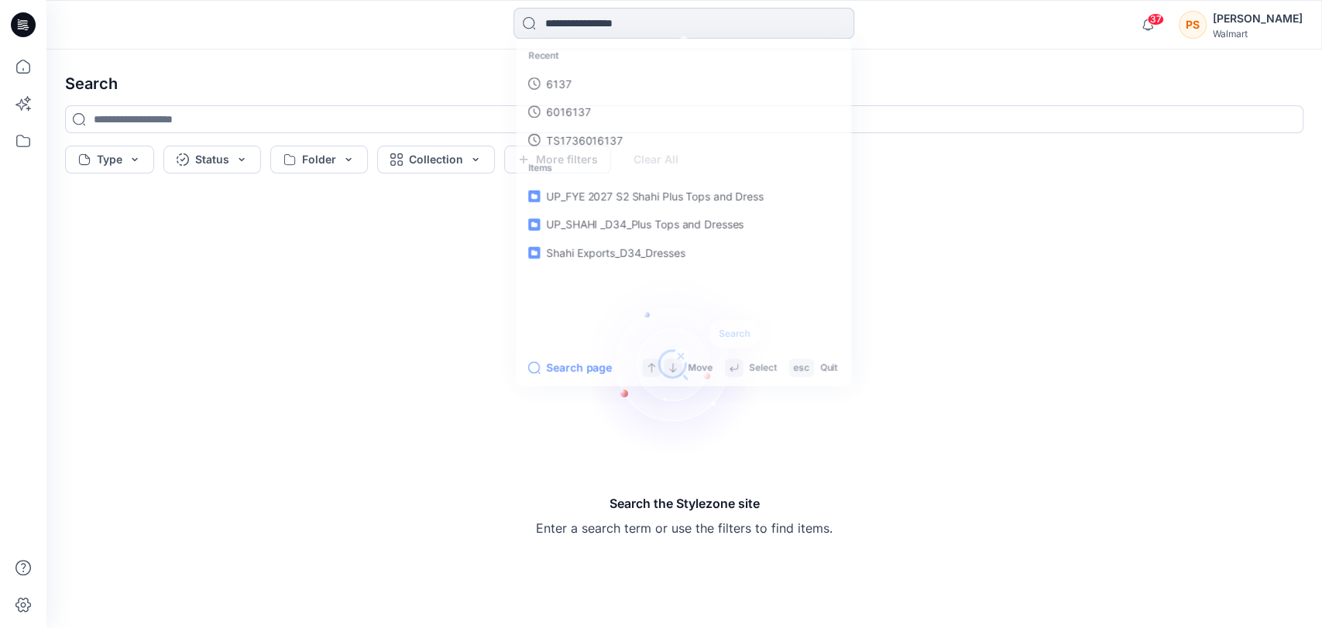
click at [564, 24] on input at bounding box center [684, 23] width 341 height 31
paste input "**********"
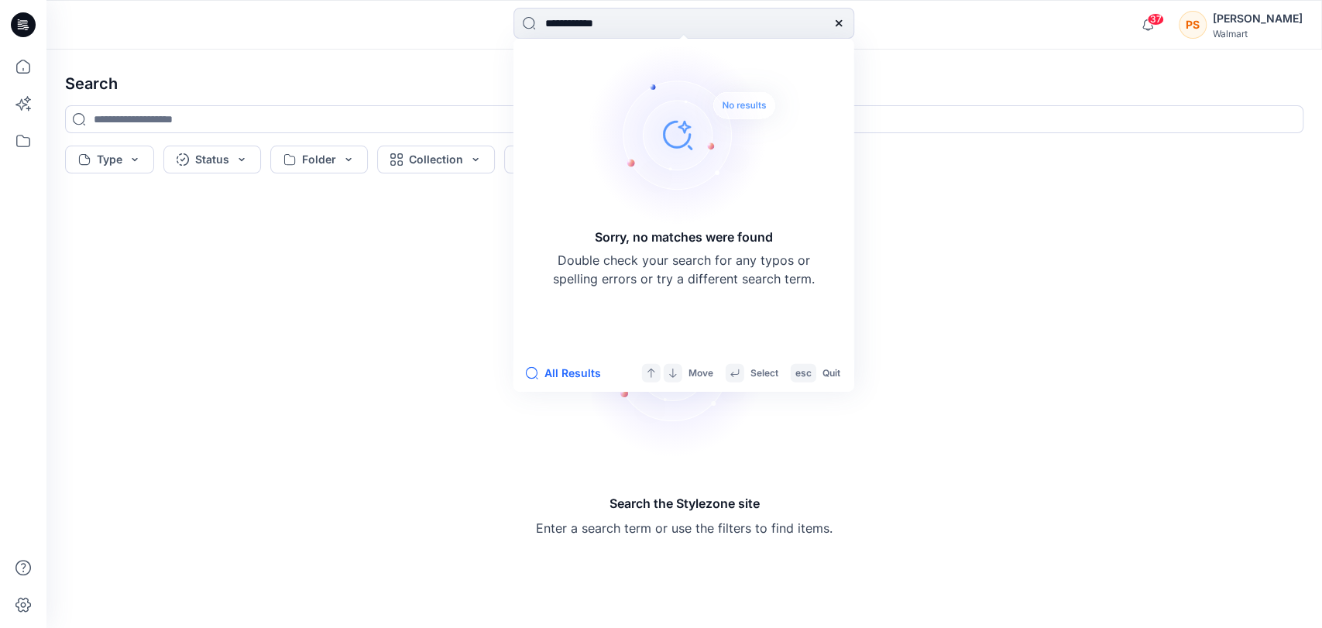
type input "**********"
click at [573, 84] on div "Sorry, no matches were found Double check your search for any typos or spelling…" at bounding box center [683, 165] width 263 height 246
click at [844, 22] on icon at bounding box center [839, 23] width 12 height 12
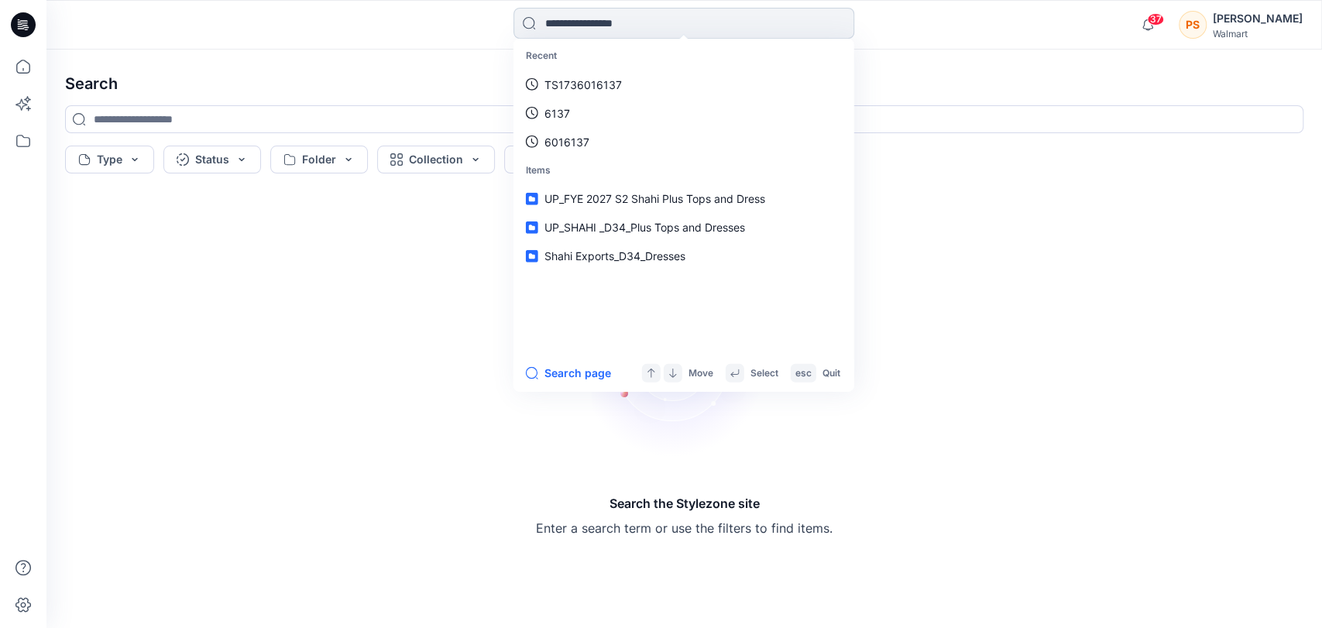
click at [585, 28] on input at bounding box center [684, 23] width 341 height 31
paste input "**********"
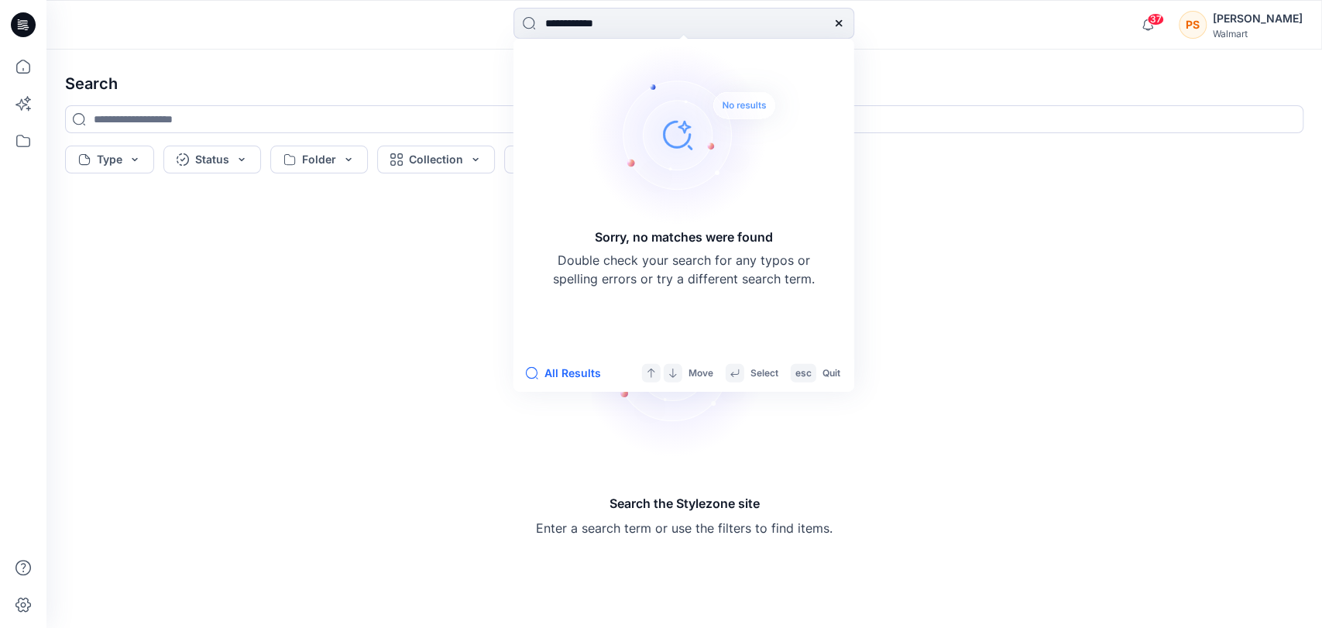
drag, startPoint x: 576, startPoint y: 27, endPoint x: 490, endPoint y: 22, distance: 86.9
click at [490, 22] on div "**********" at bounding box center [685, 25] width 638 height 34
type input "*******"
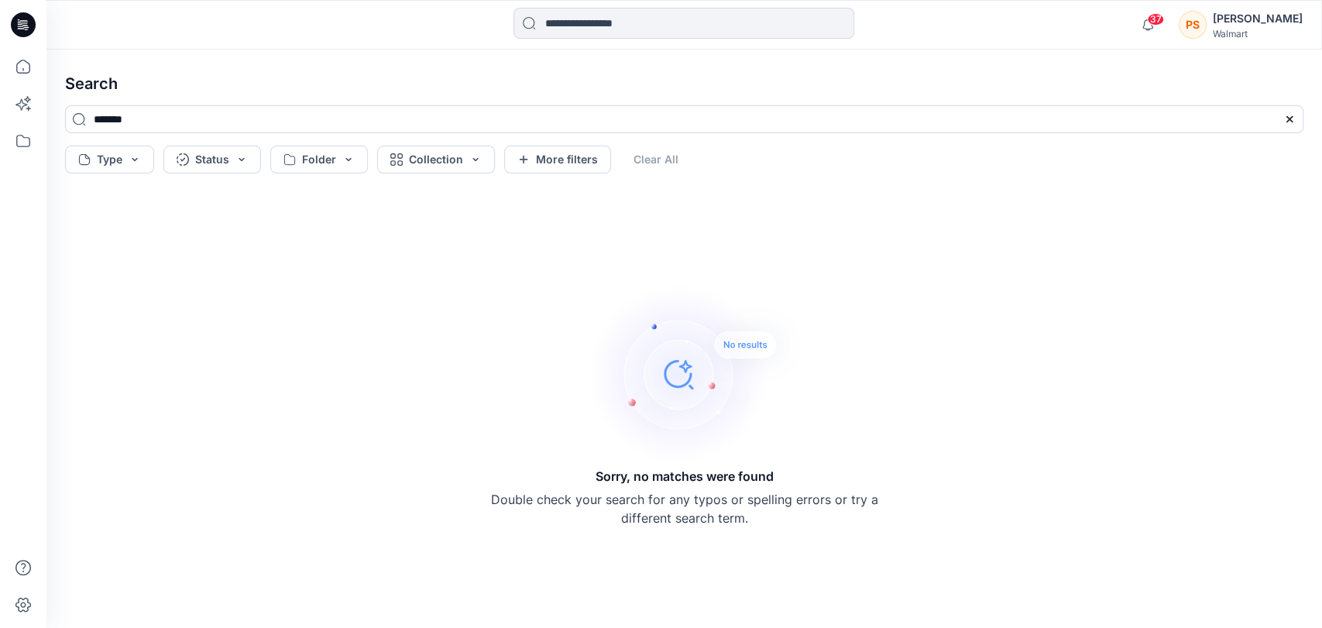
click at [648, 159] on div "Type Status Folder Collection More filters Clear All" at bounding box center [684, 160] width 1239 height 28
click at [123, 163] on button "Type" at bounding box center [109, 160] width 89 height 28
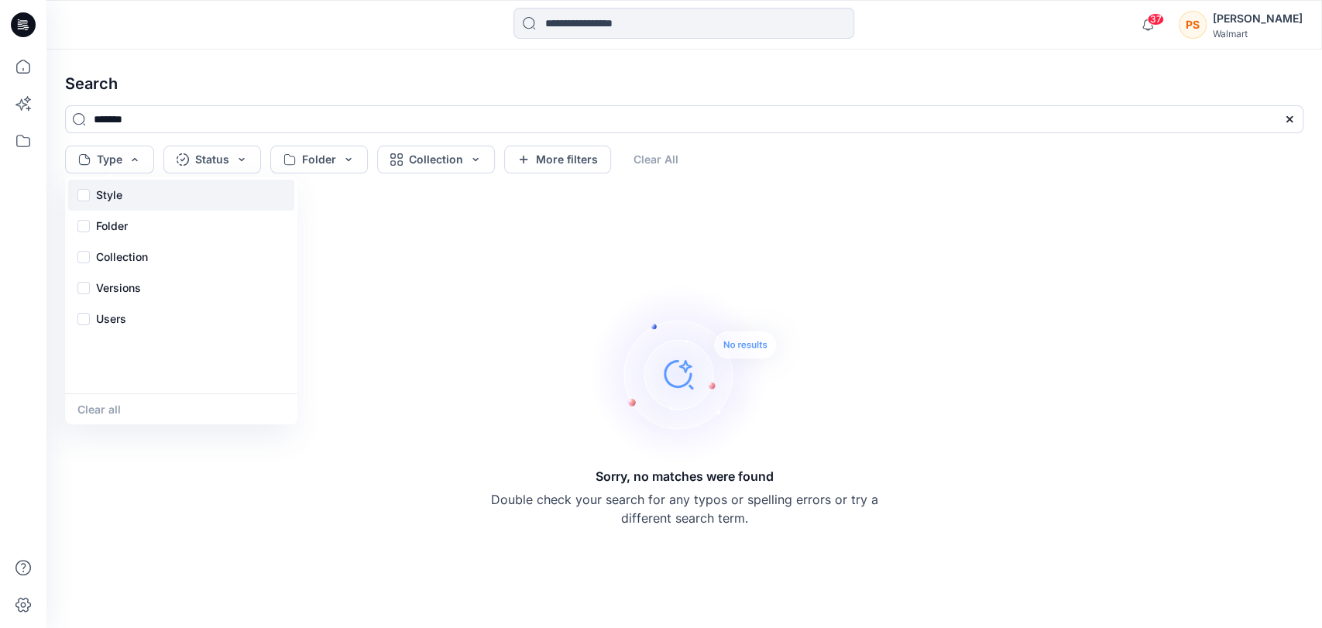
click at [114, 194] on p "Style" at bounding box center [109, 195] width 26 height 19
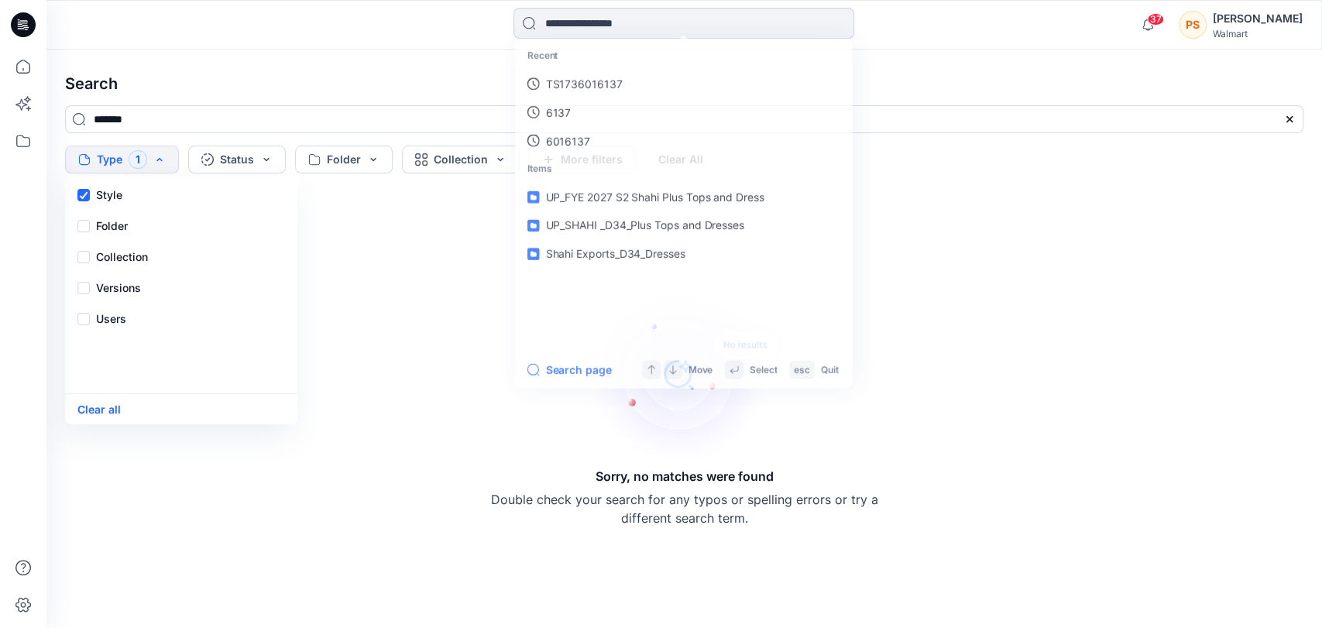
click at [594, 15] on input at bounding box center [684, 23] width 341 height 31
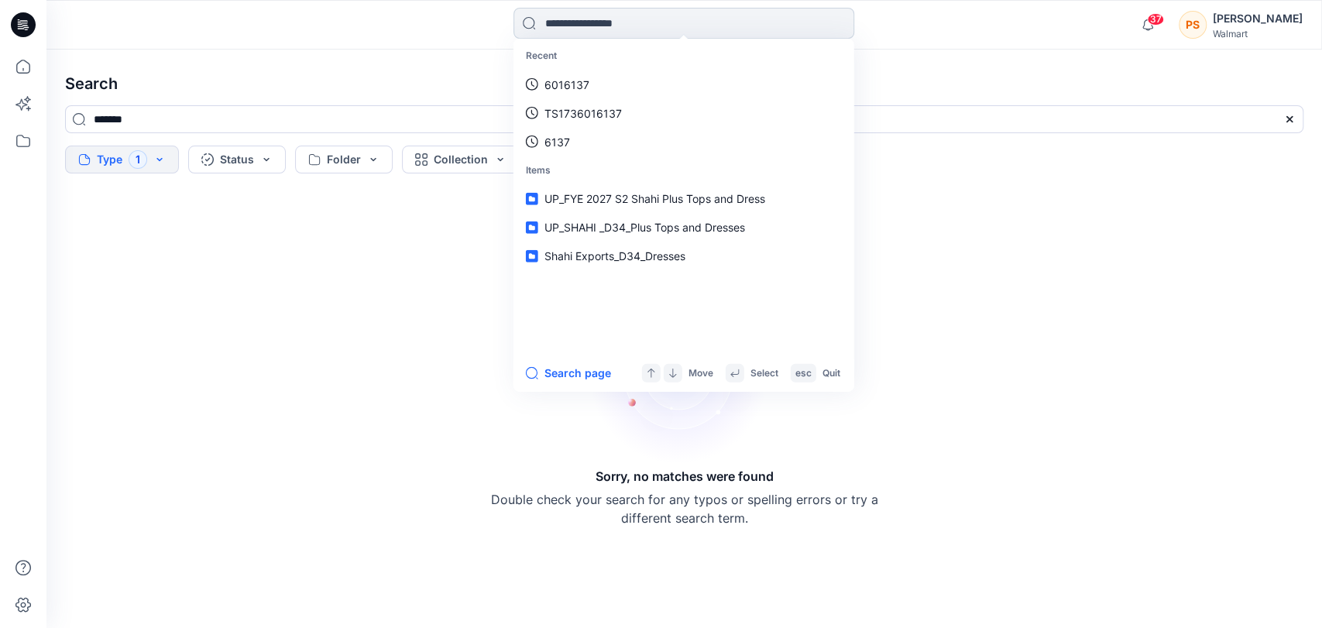
paste input "**********"
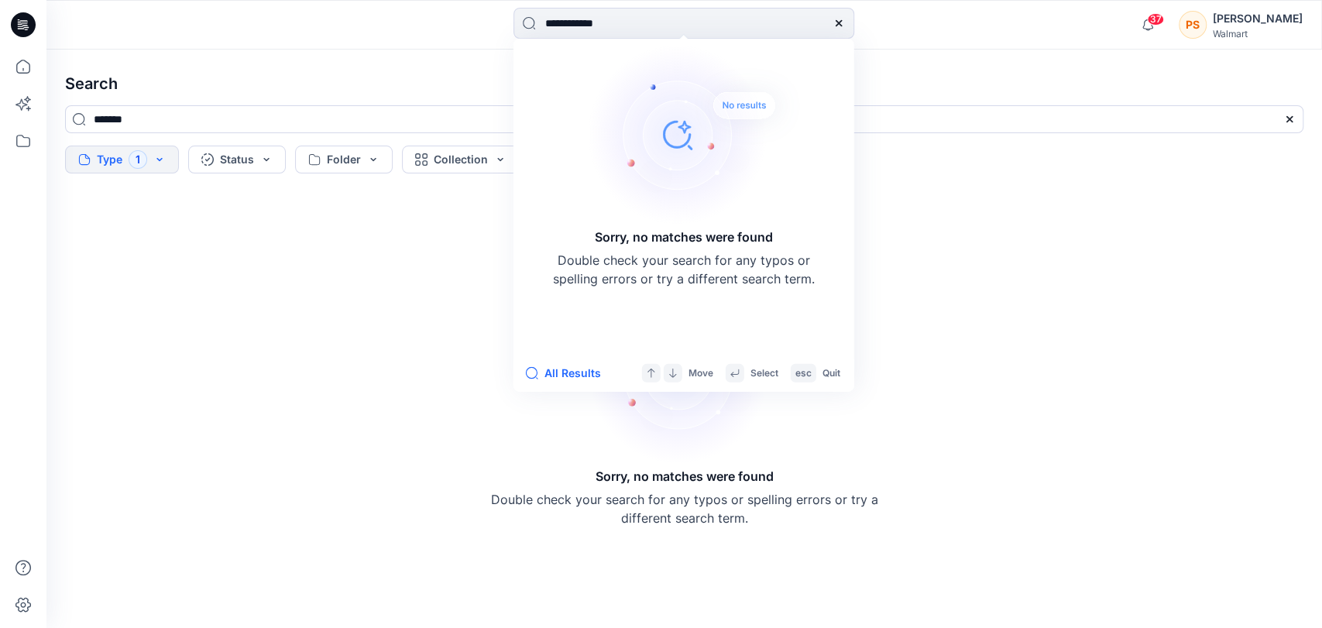
type input "**********"
click at [837, 27] on icon at bounding box center [839, 23] width 12 height 12
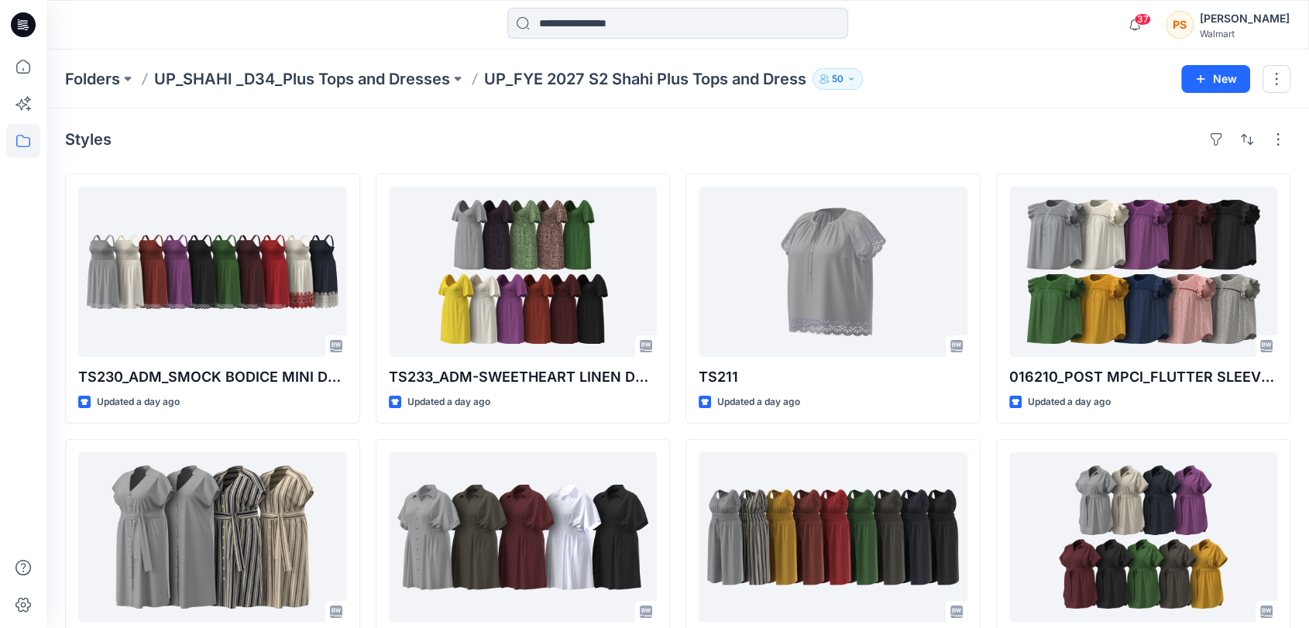
click at [886, 72] on div "Folders UP_SHAHI _D34_Plus Tops and Dresses UP_FYE 2027 S2 Shahi Plus Tops and …" at bounding box center [617, 79] width 1105 height 22
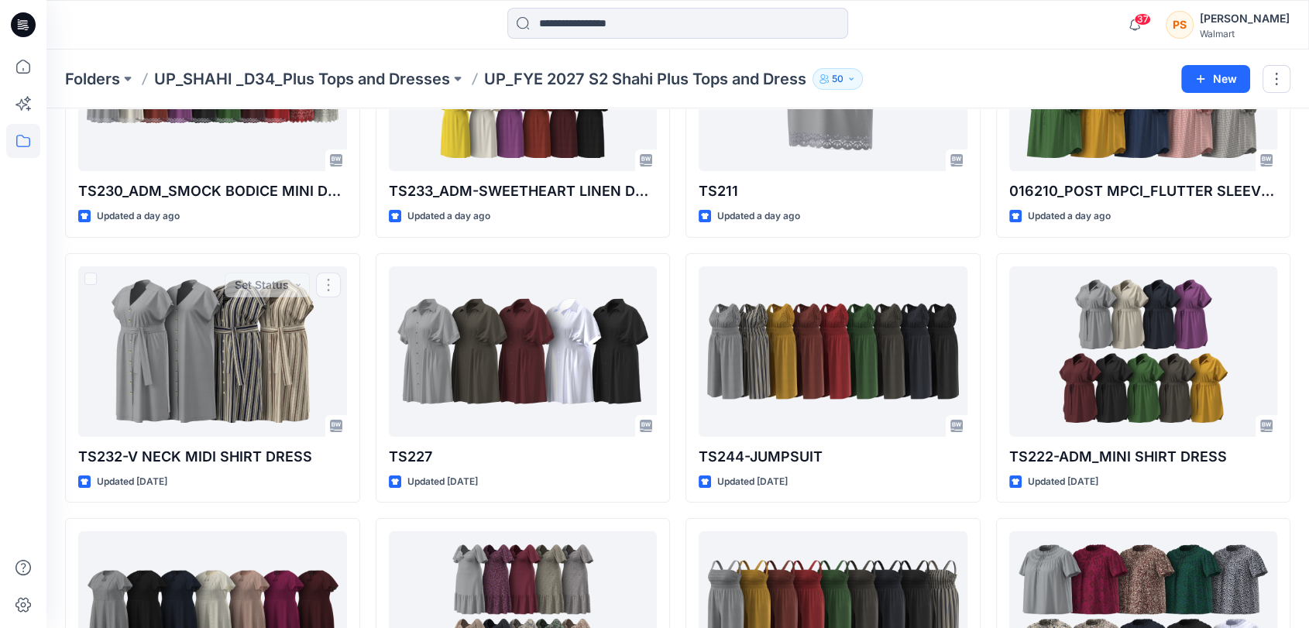
scroll to position [56, 0]
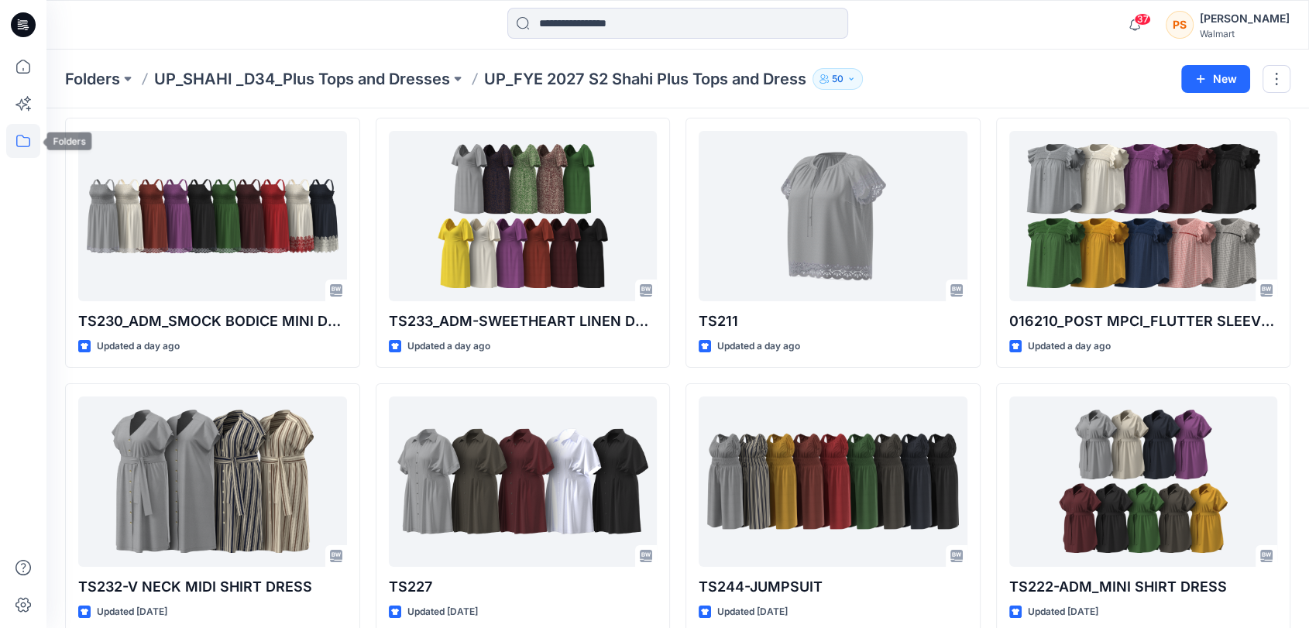
click at [20, 146] on icon at bounding box center [23, 141] width 14 height 12
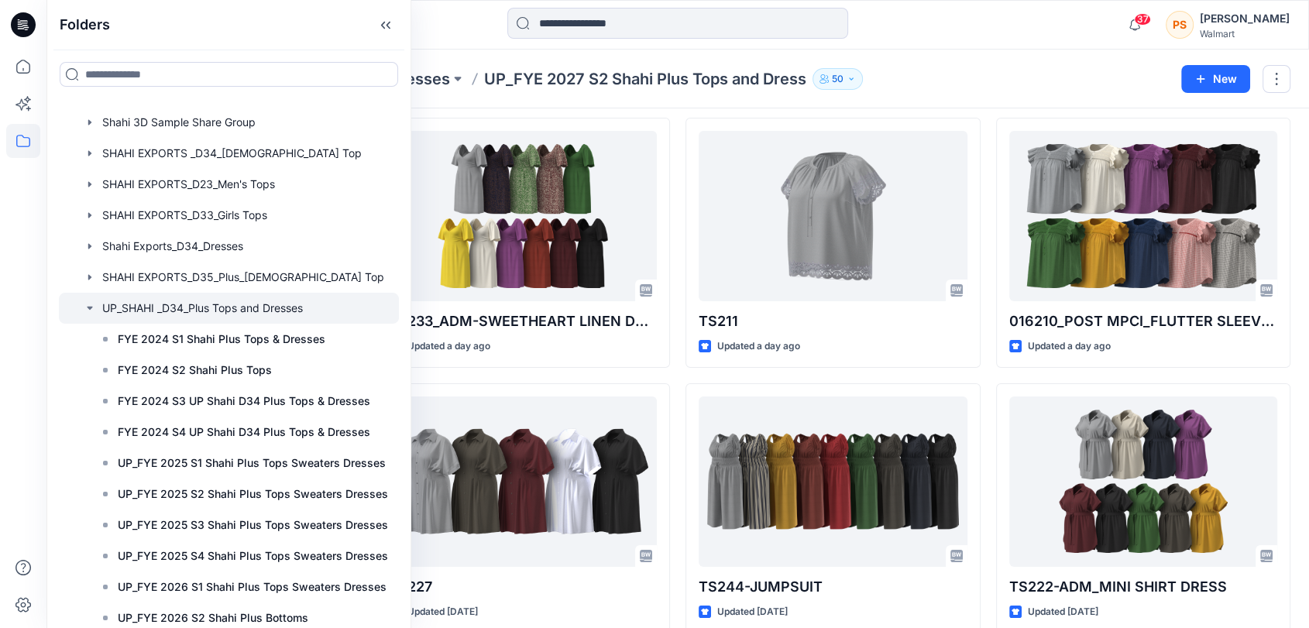
scroll to position [0, 0]
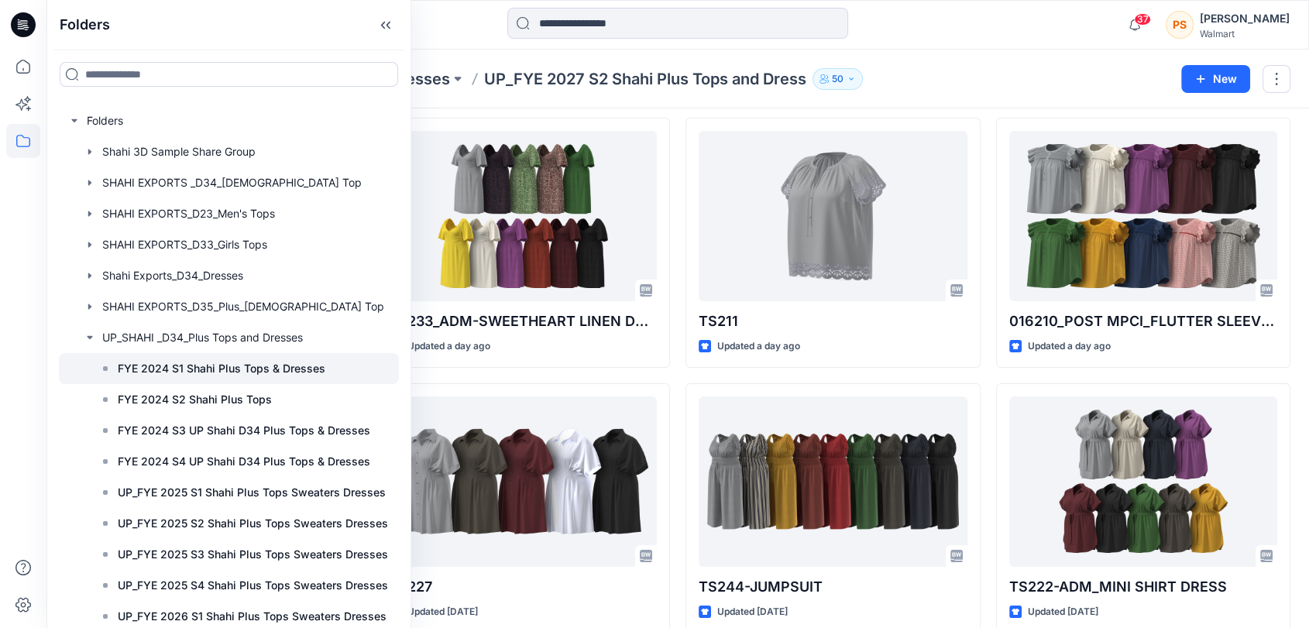
click at [285, 370] on p "FYE 2024 S1 Shahi Plus Tops & Dresses" at bounding box center [222, 368] width 208 height 19
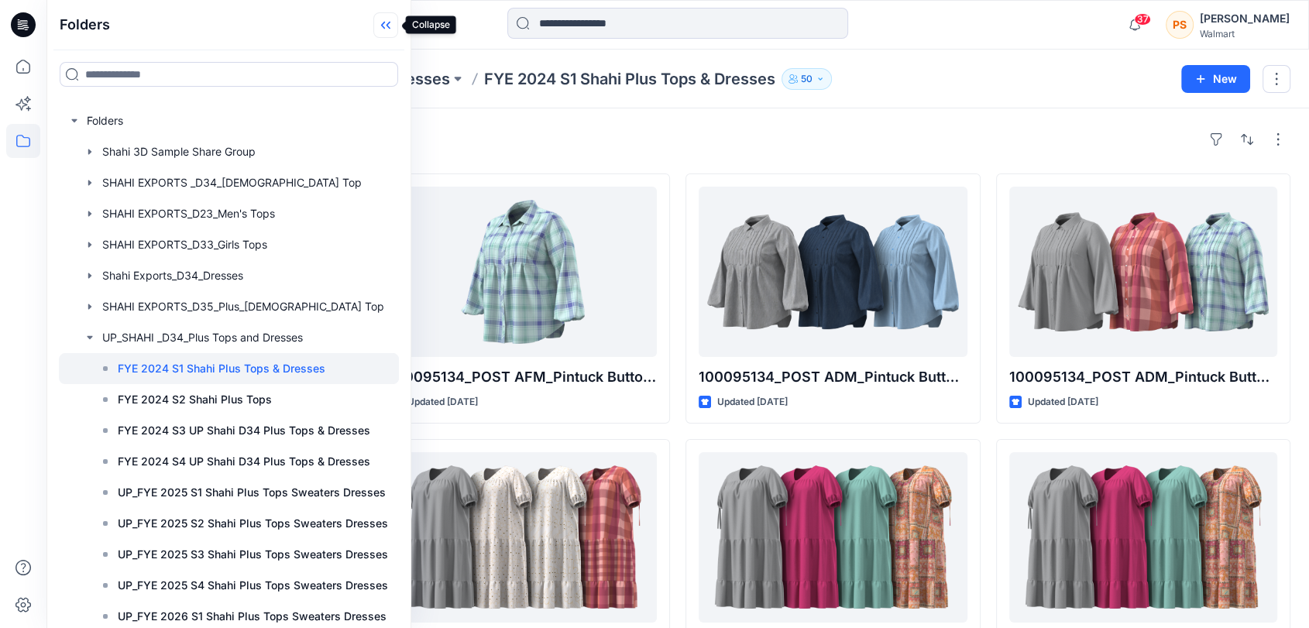
click at [388, 23] on icon at bounding box center [385, 25] width 25 height 26
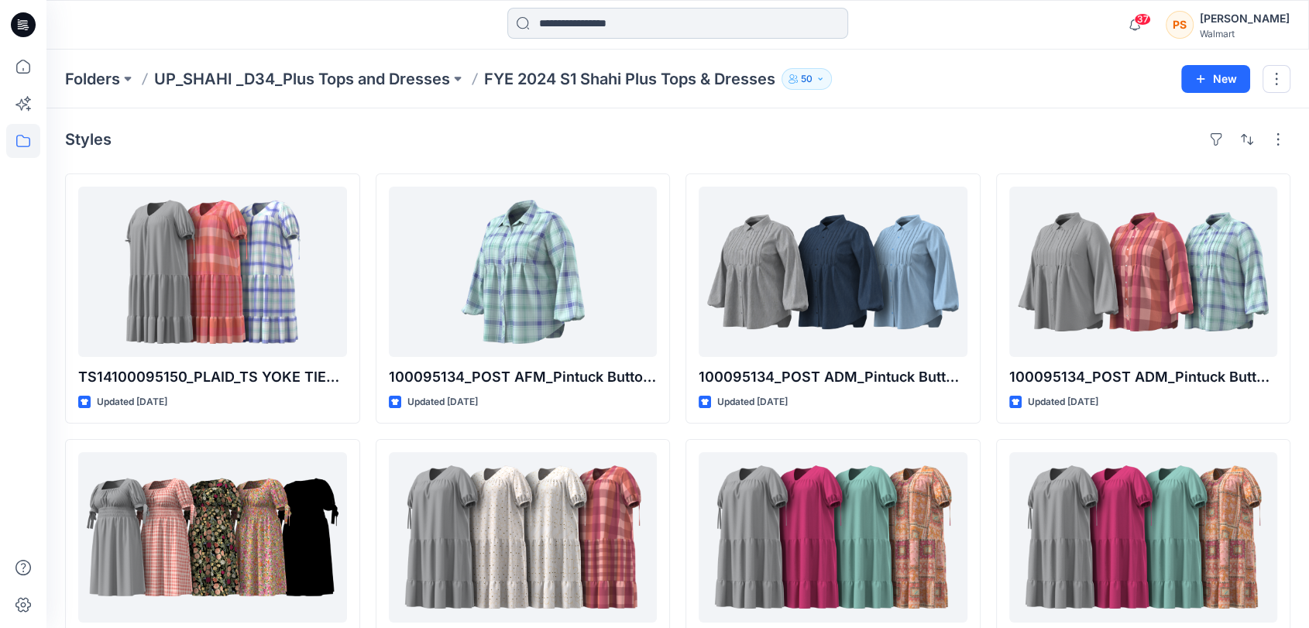
click at [615, 29] on input at bounding box center [677, 23] width 341 height 31
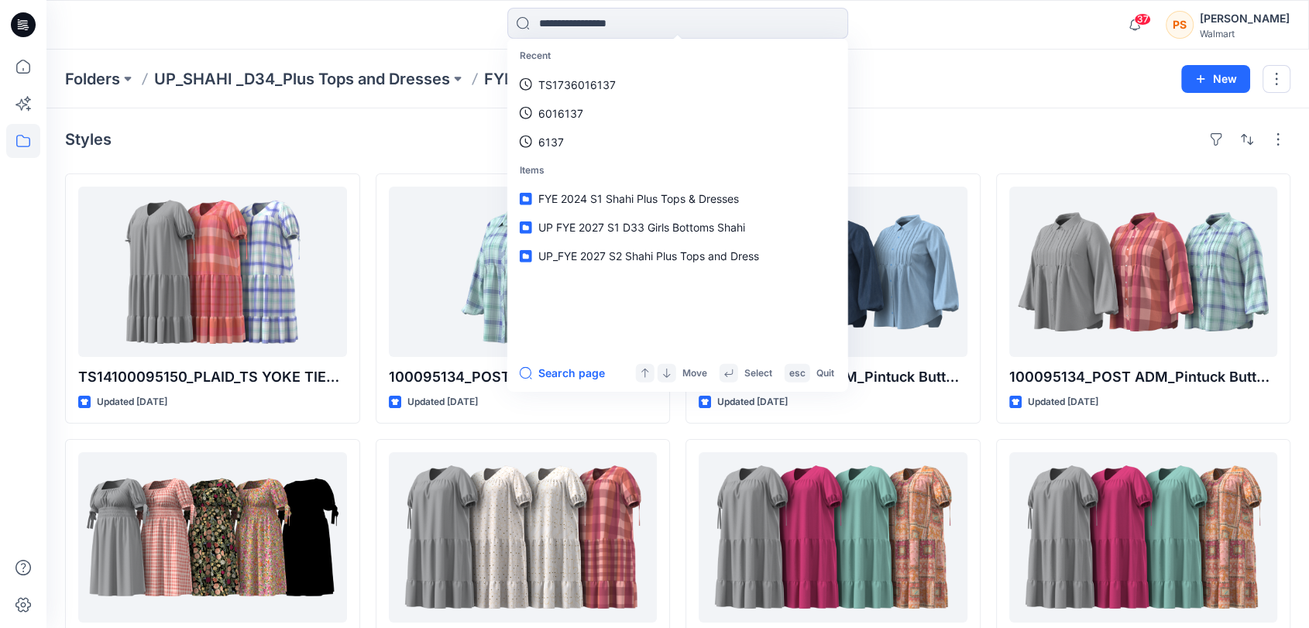
click at [593, 67] on p "Recent" at bounding box center [677, 56] width 335 height 29
click at [587, 74] on link "TS1736016137" at bounding box center [677, 84] width 335 height 29
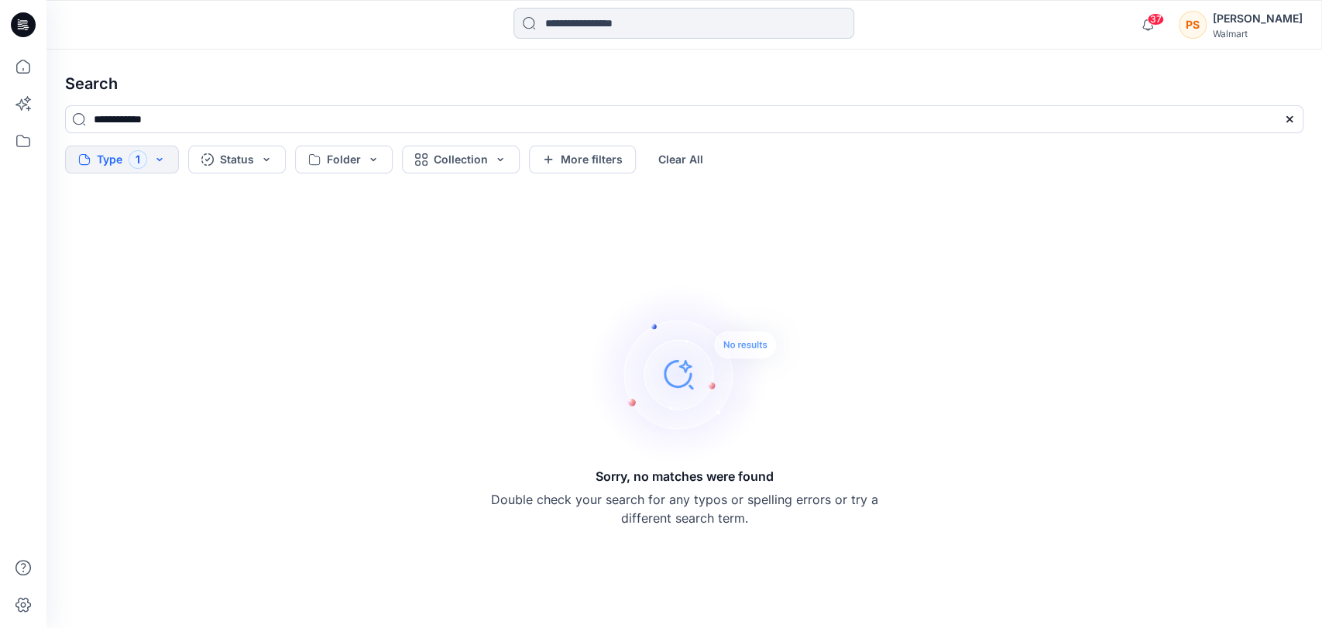
click at [596, 27] on input at bounding box center [684, 23] width 341 height 31
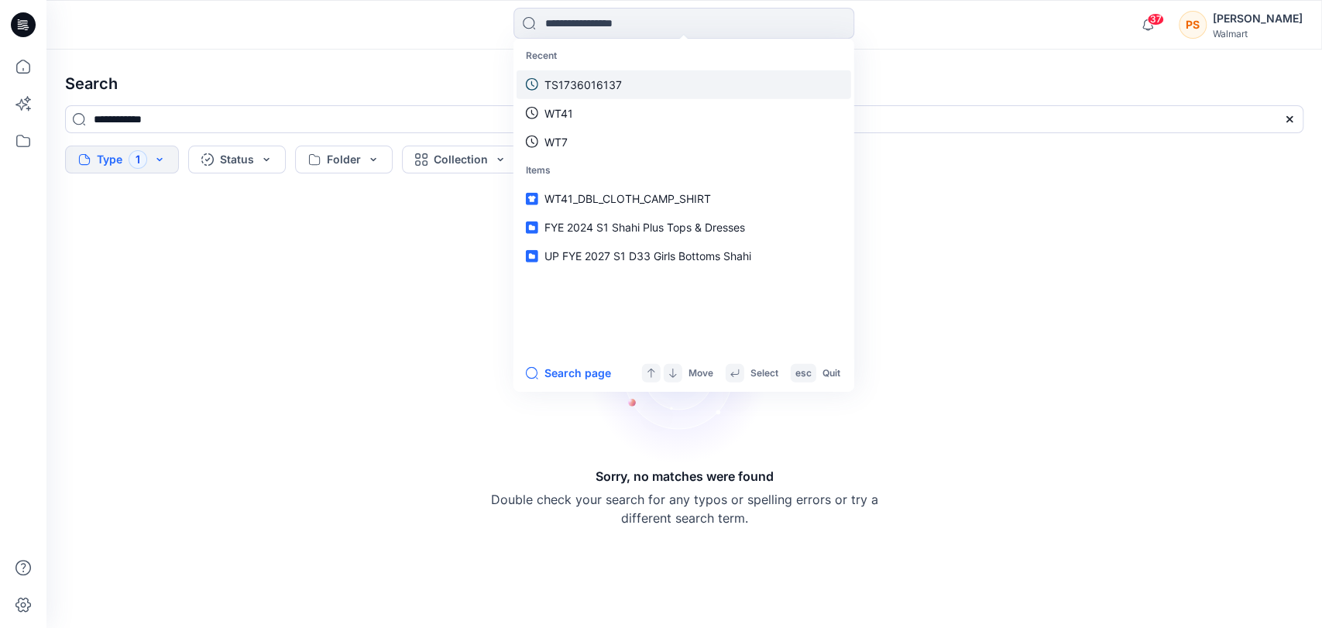
click at [595, 78] on p "TS1736016137" at bounding box center [583, 84] width 77 height 16
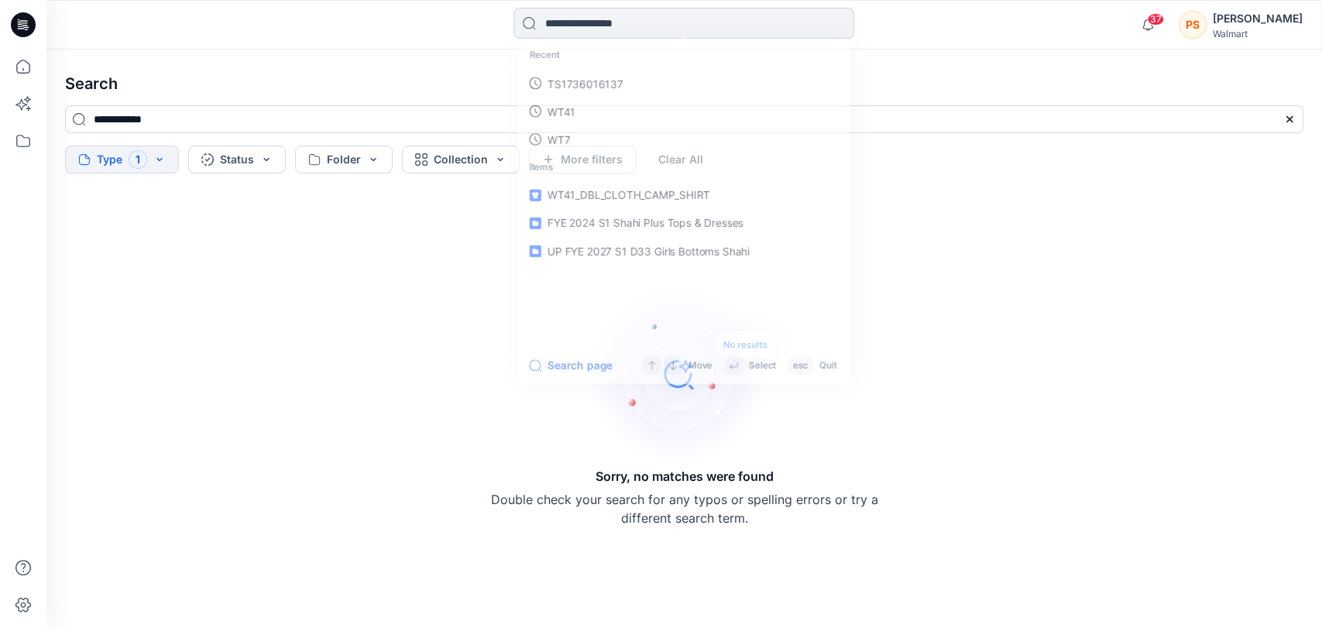
click at [640, 16] on input at bounding box center [684, 23] width 341 height 31
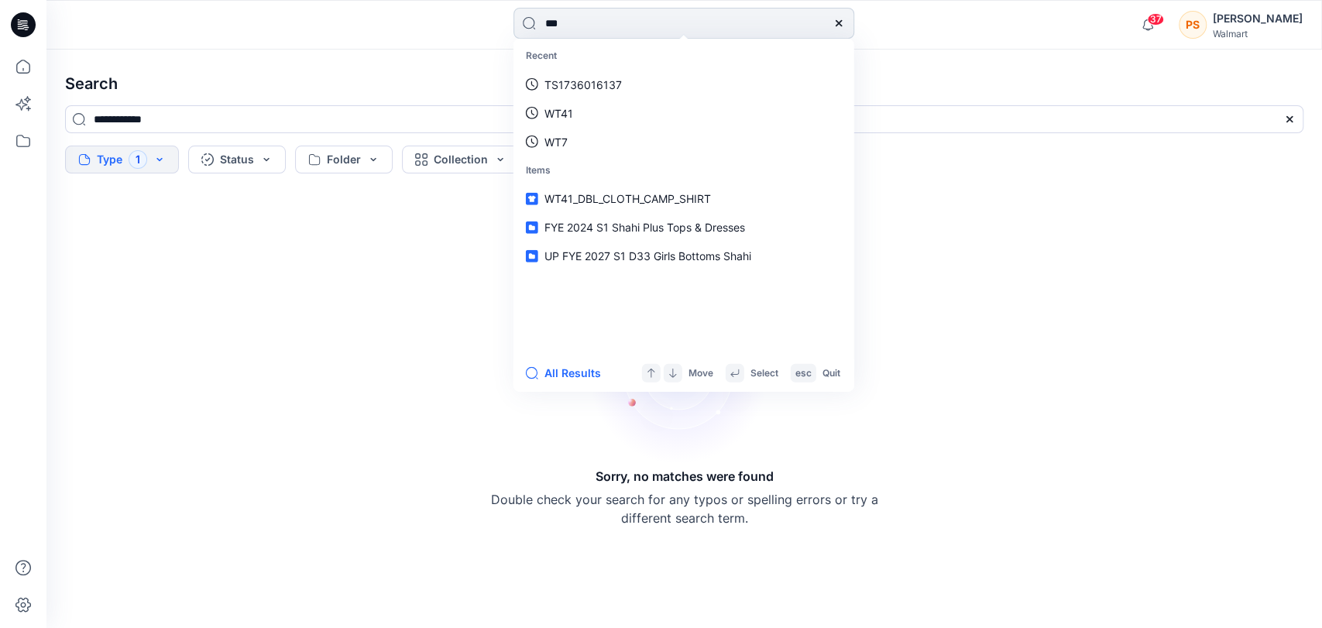
type input "****"
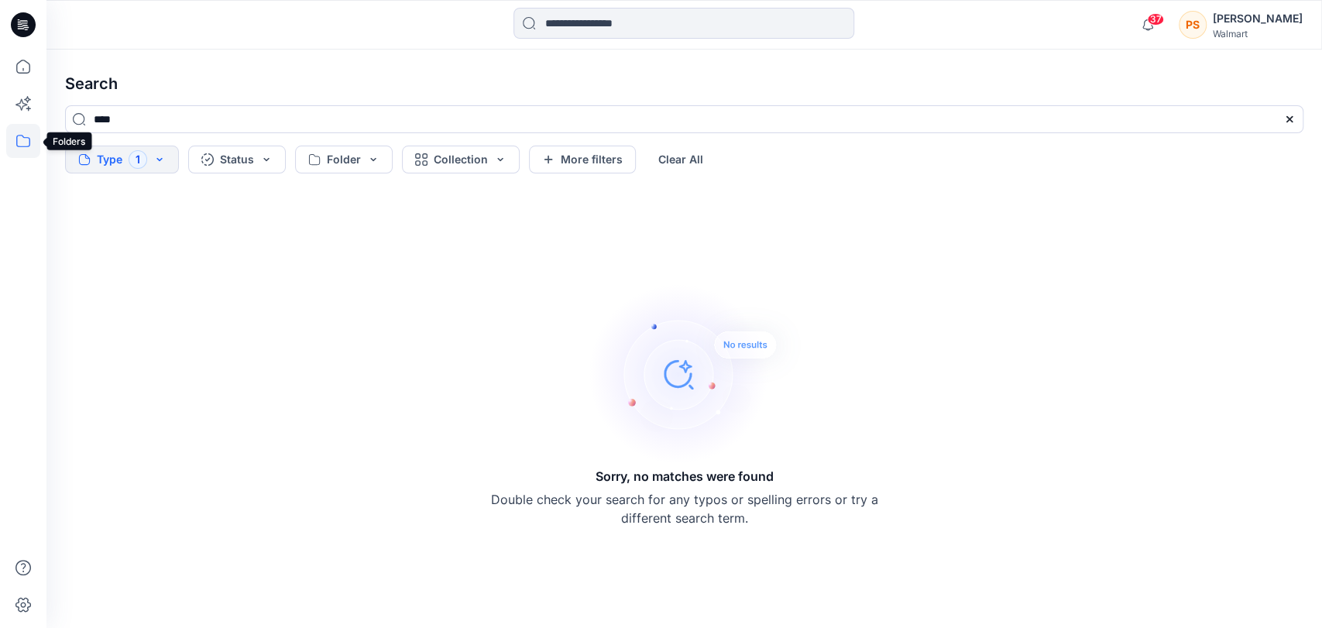
click at [25, 139] on icon at bounding box center [23, 141] width 34 height 34
click at [129, 78] on input at bounding box center [147, 74] width 175 height 25
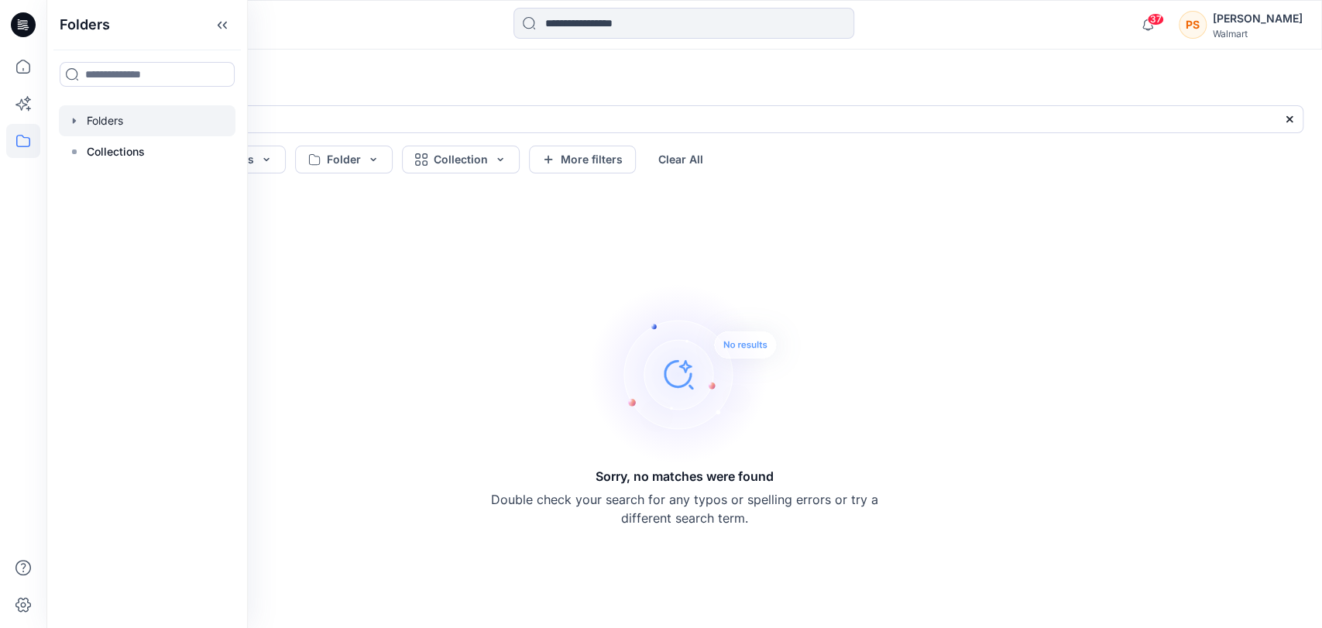
type input "****"
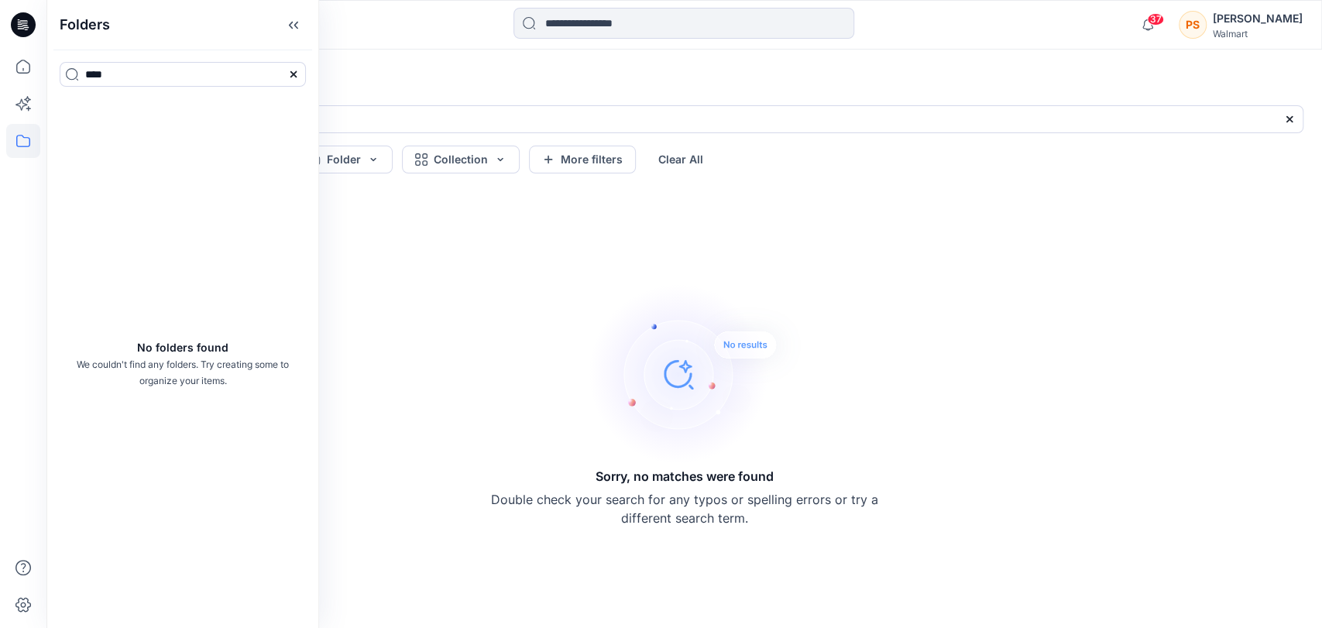
click at [15, 18] on icon at bounding box center [23, 24] width 25 height 25
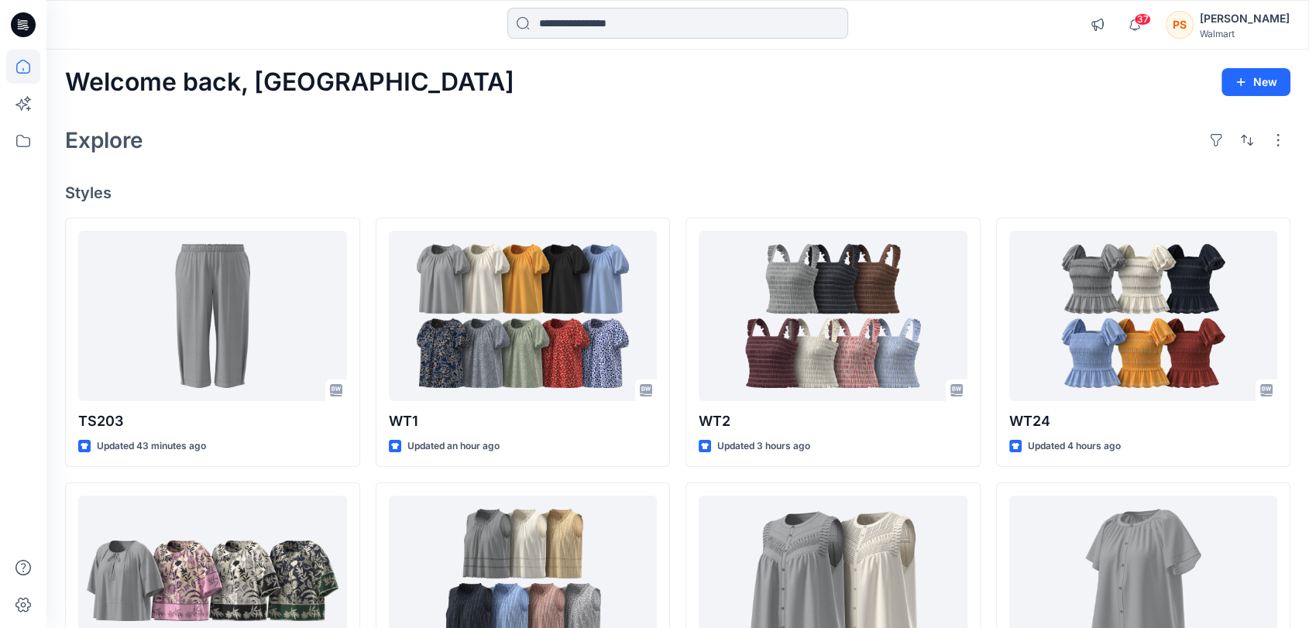
click at [627, 11] on input at bounding box center [677, 23] width 341 height 31
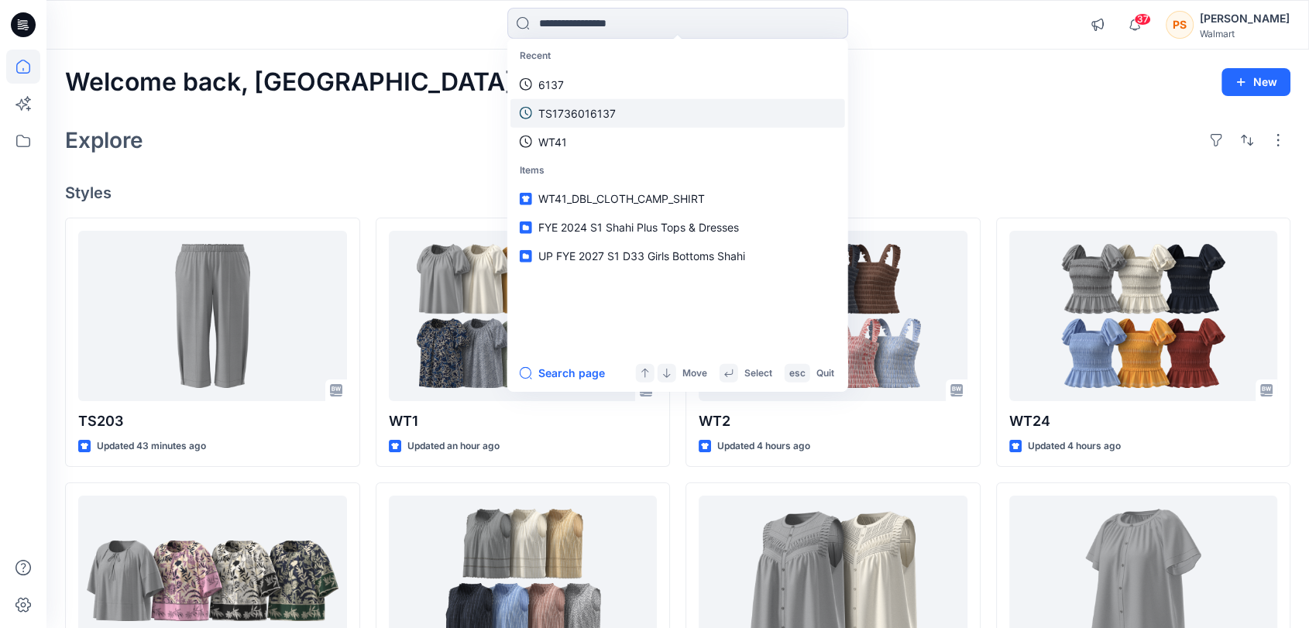
click at [603, 109] on p "TS1736016137" at bounding box center [576, 113] width 77 height 16
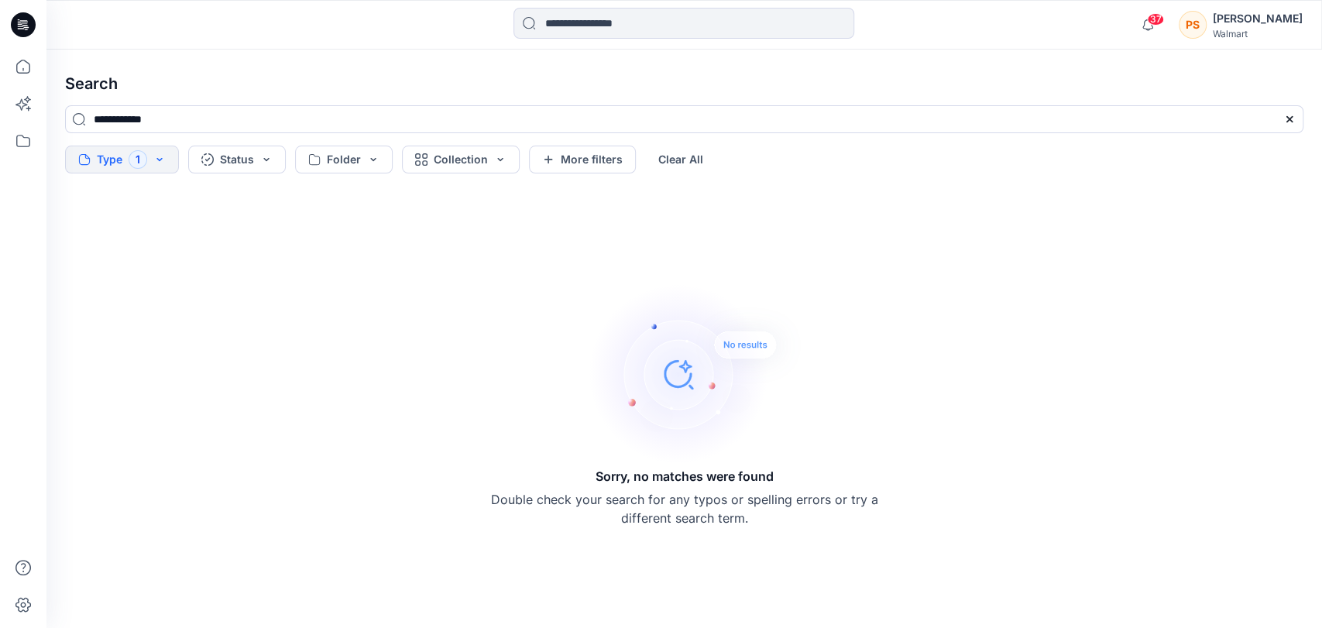
click at [1256, 17] on div "[PERSON_NAME]" at bounding box center [1258, 18] width 90 height 19
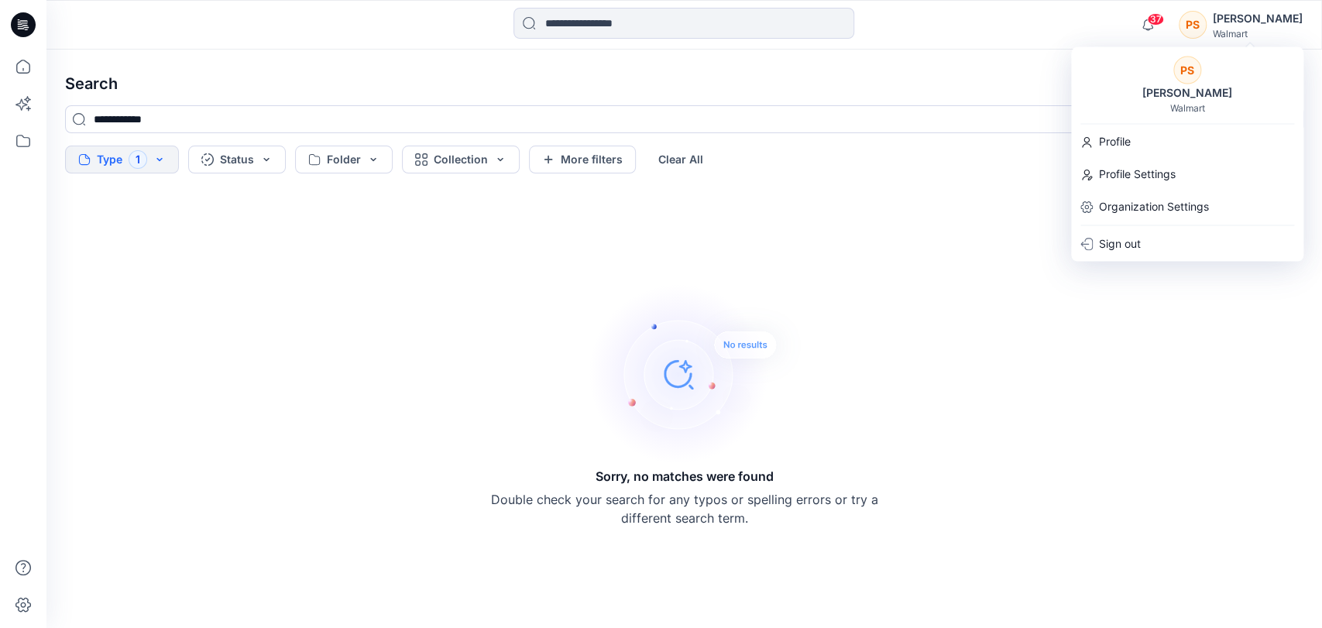
click at [1229, 20] on div "PS [PERSON_NAME]" at bounding box center [1241, 24] width 124 height 31
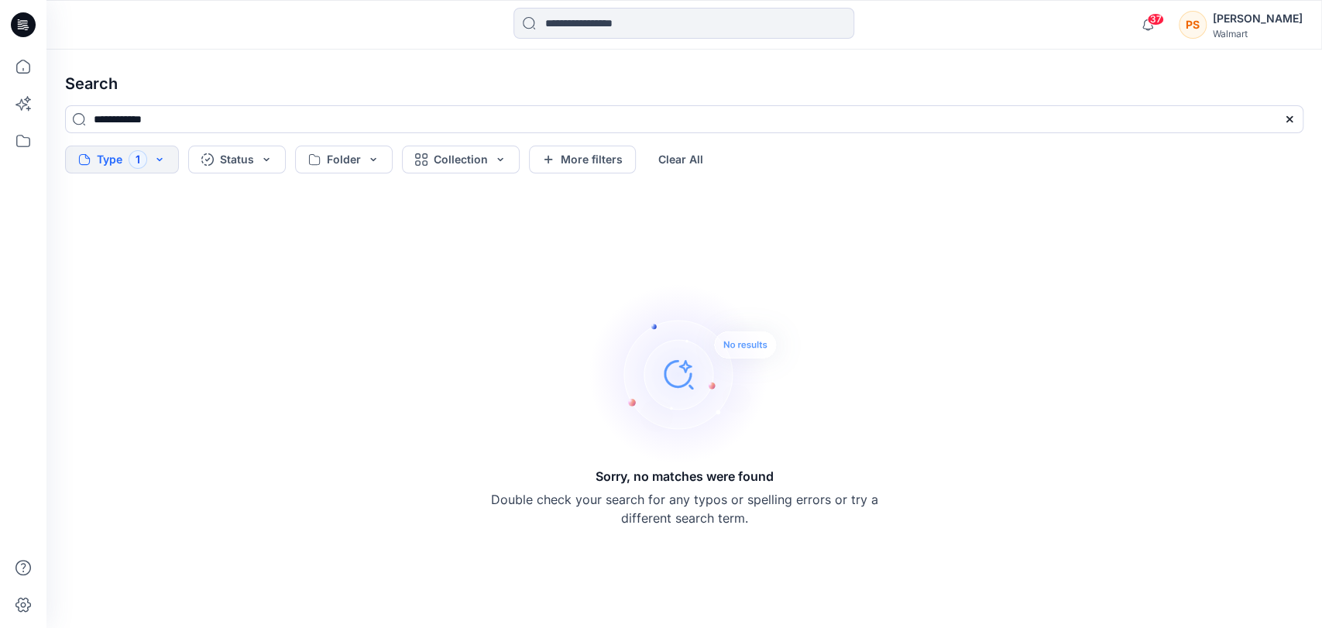
click at [1243, 20] on div "[PERSON_NAME]" at bounding box center [1258, 18] width 90 height 19
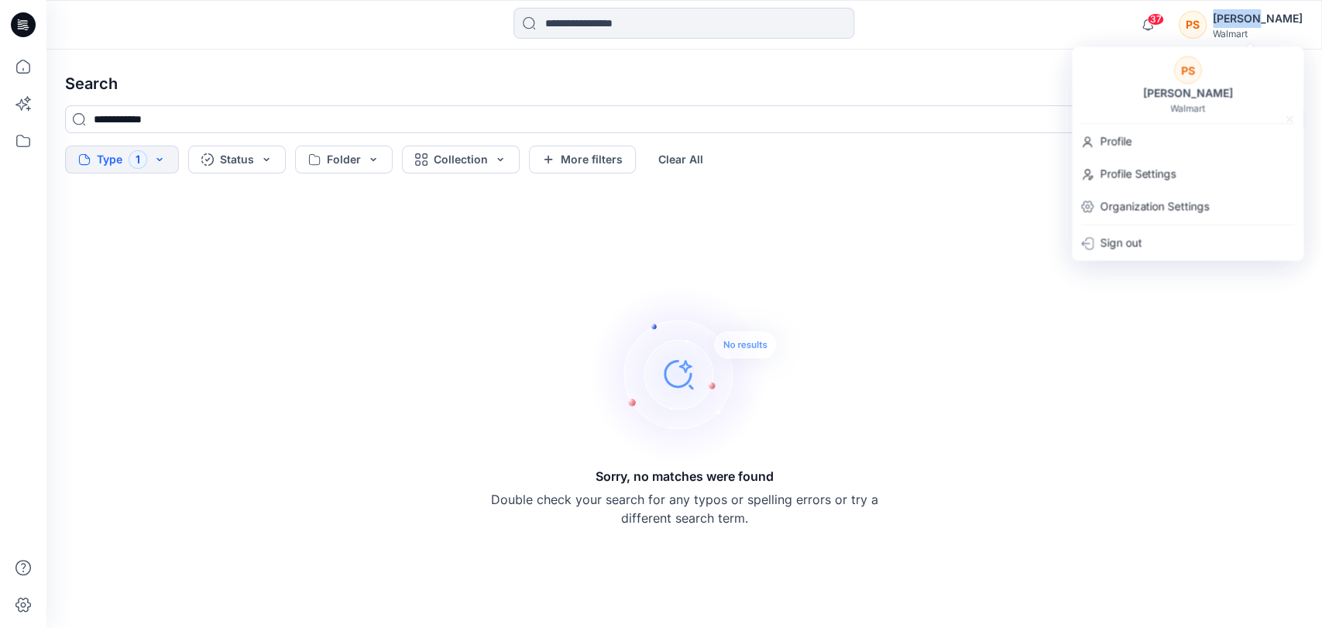
click at [1243, 20] on div "[PERSON_NAME]" at bounding box center [1258, 18] width 90 height 19
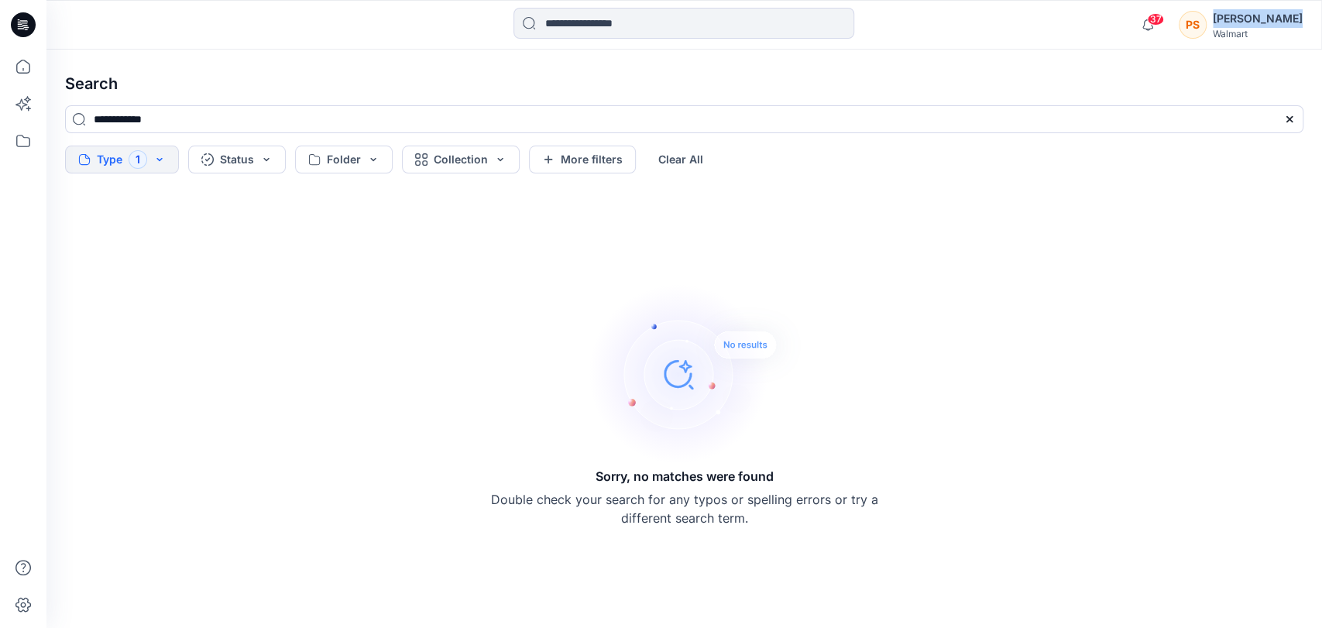
click at [1243, 20] on div "[PERSON_NAME]" at bounding box center [1258, 18] width 90 height 19
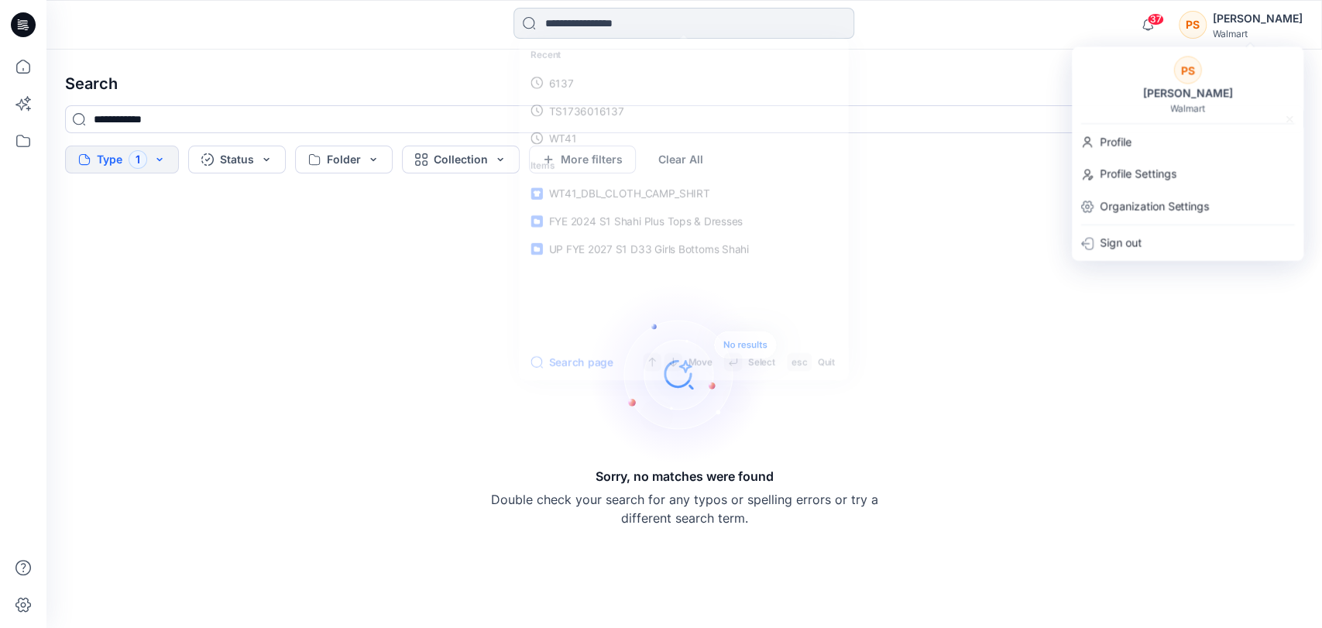
click at [637, 24] on input at bounding box center [684, 23] width 341 height 31
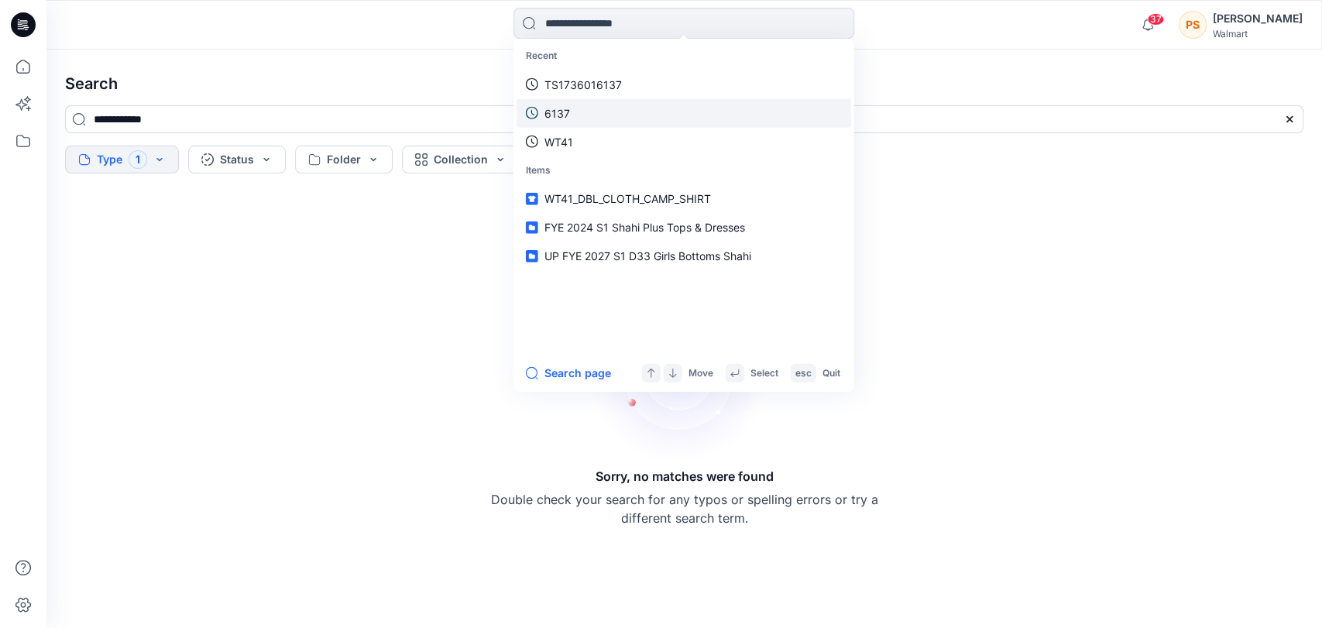
click at [610, 105] on link "6137" at bounding box center [684, 112] width 335 height 29
type input "****"
click at [617, 35] on input at bounding box center [684, 23] width 341 height 31
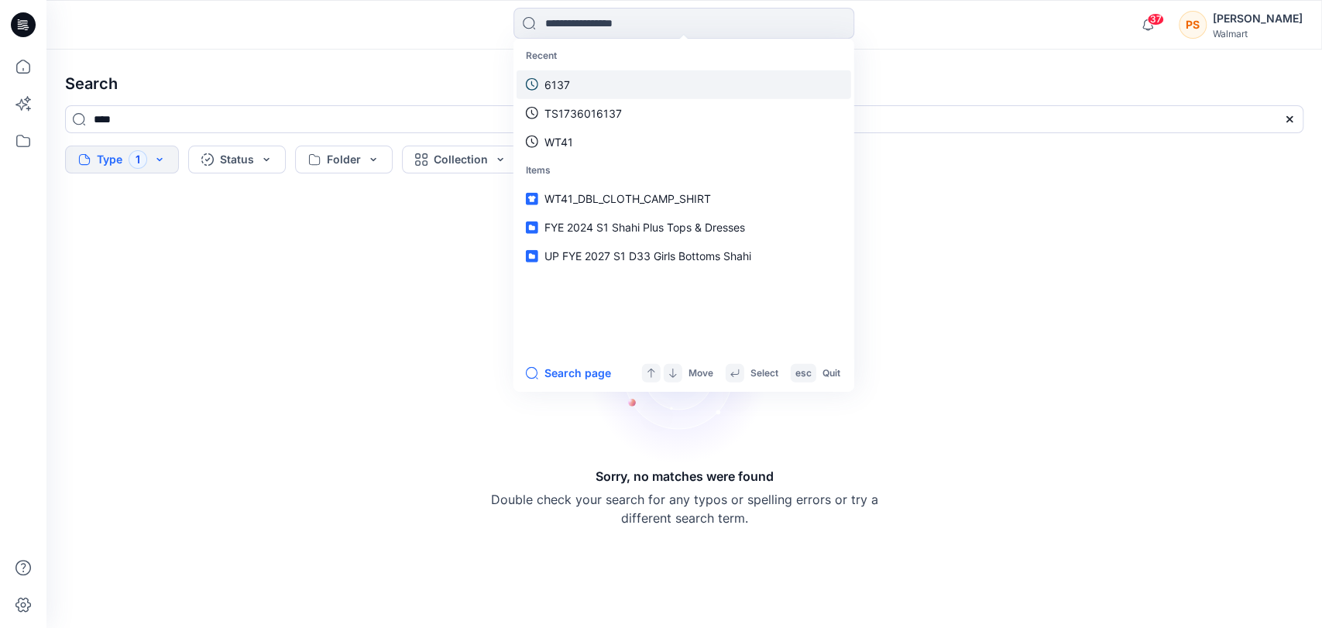
click at [603, 84] on link "6137" at bounding box center [684, 84] width 335 height 29
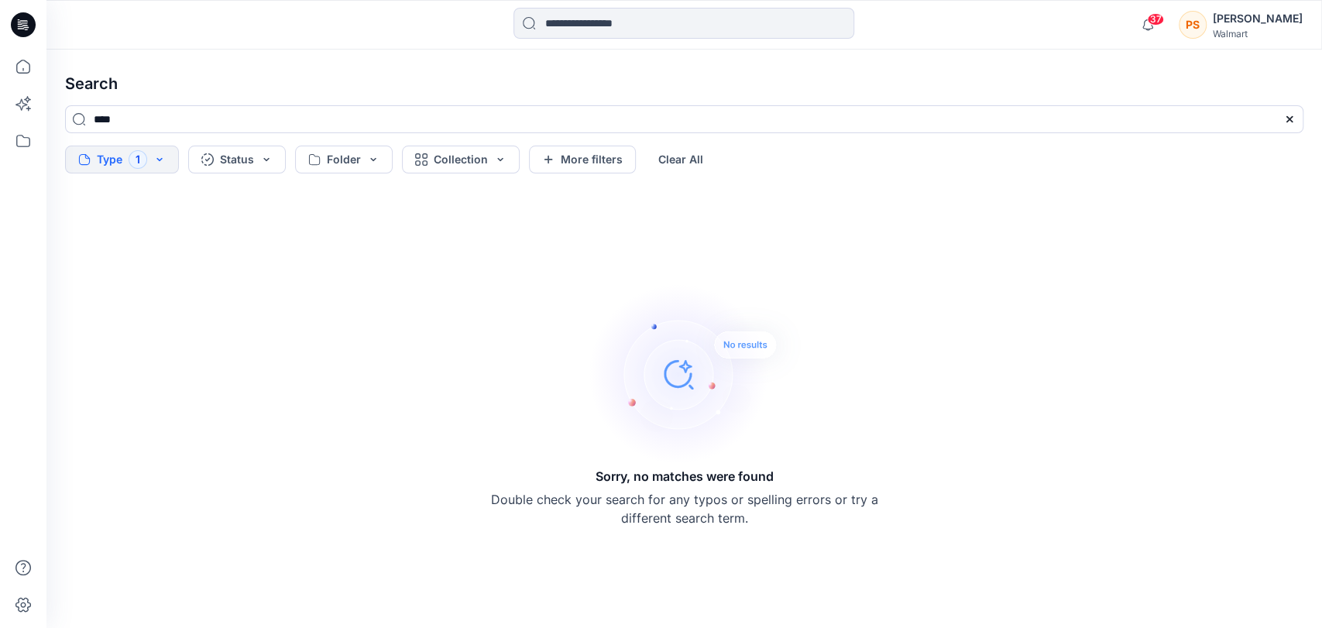
click at [1240, 29] on div "Walmart" at bounding box center [1258, 34] width 90 height 12
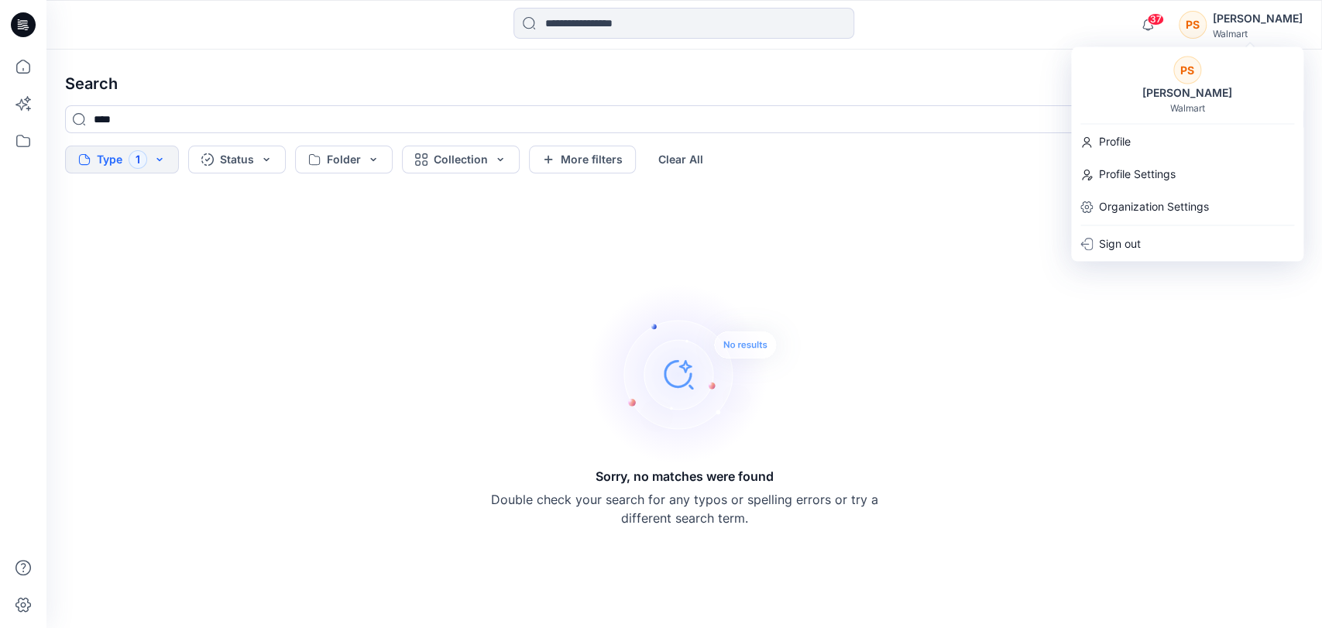
click at [1207, 26] on div "PS" at bounding box center [1193, 25] width 28 height 28
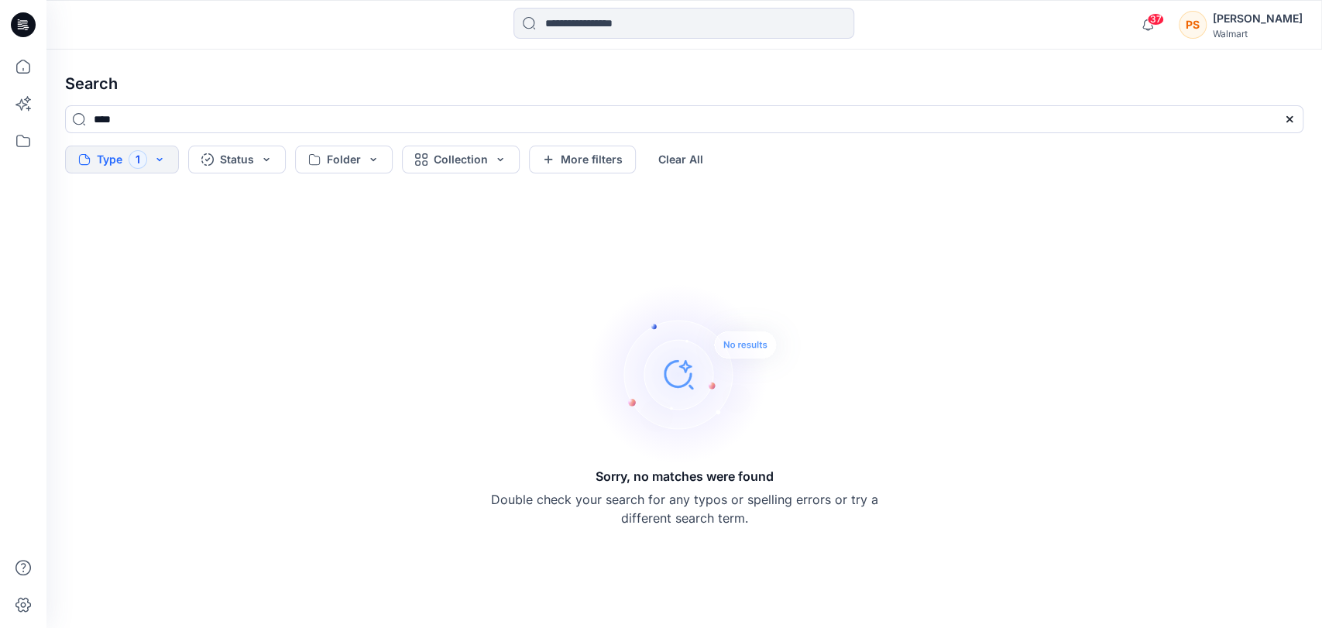
click at [1239, 26] on div "[PERSON_NAME]" at bounding box center [1258, 18] width 90 height 19
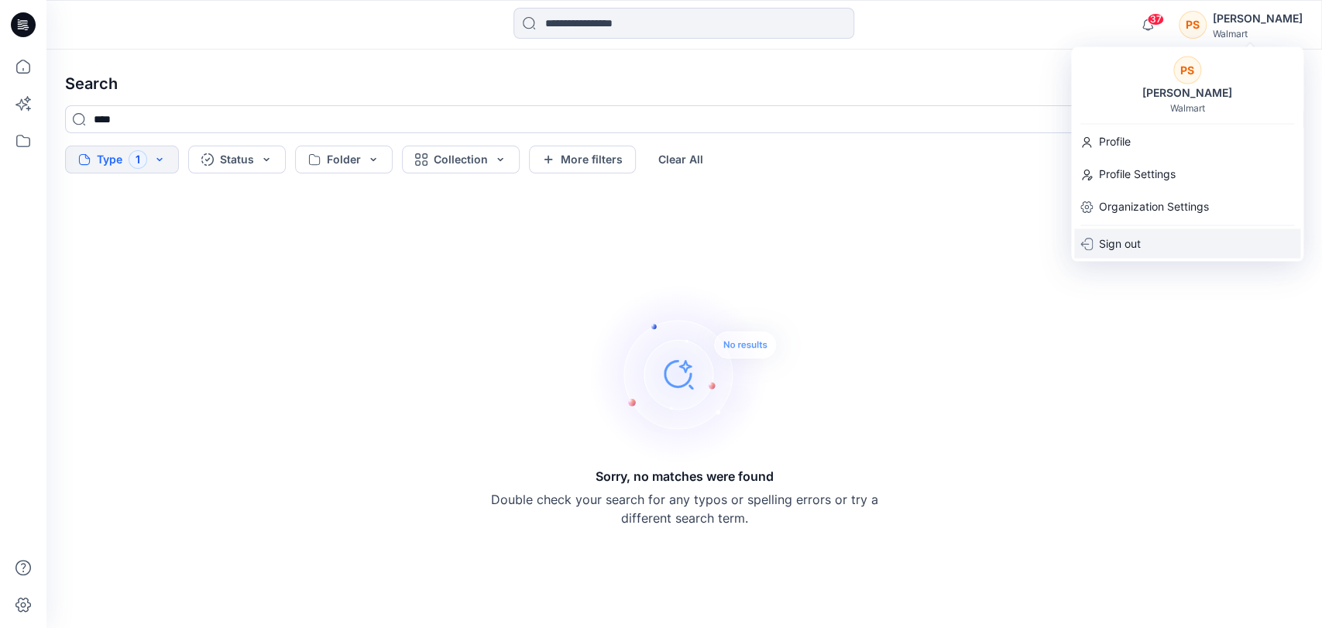
click at [1109, 250] on p "Sign out" at bounding box center [1120, 243] width 42 height 29
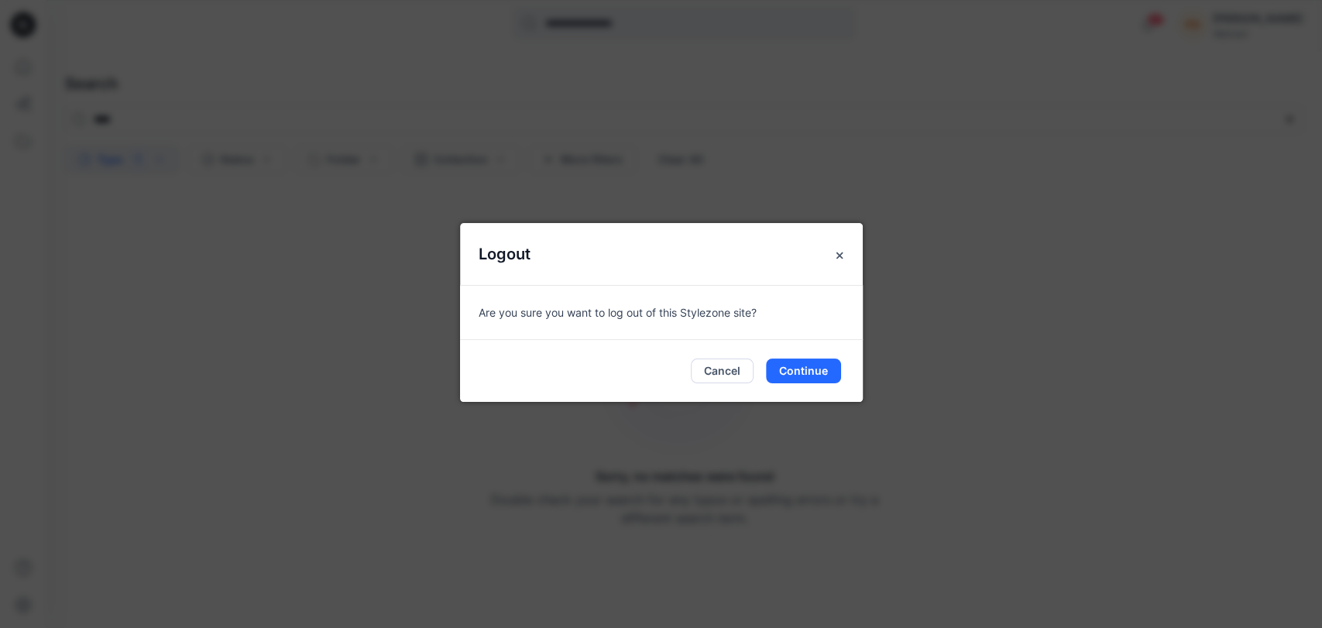
drag, startPoint x: 1097, startPoint y: 181, endPoint x: 1042, endPoint y: 194, distance: 56.4
click at [1094, 184] on div "Logout Are you sure you want to log out of this Stylezone site? Cancel Continue" at bounding box center [661, 314] width 1322 height 628
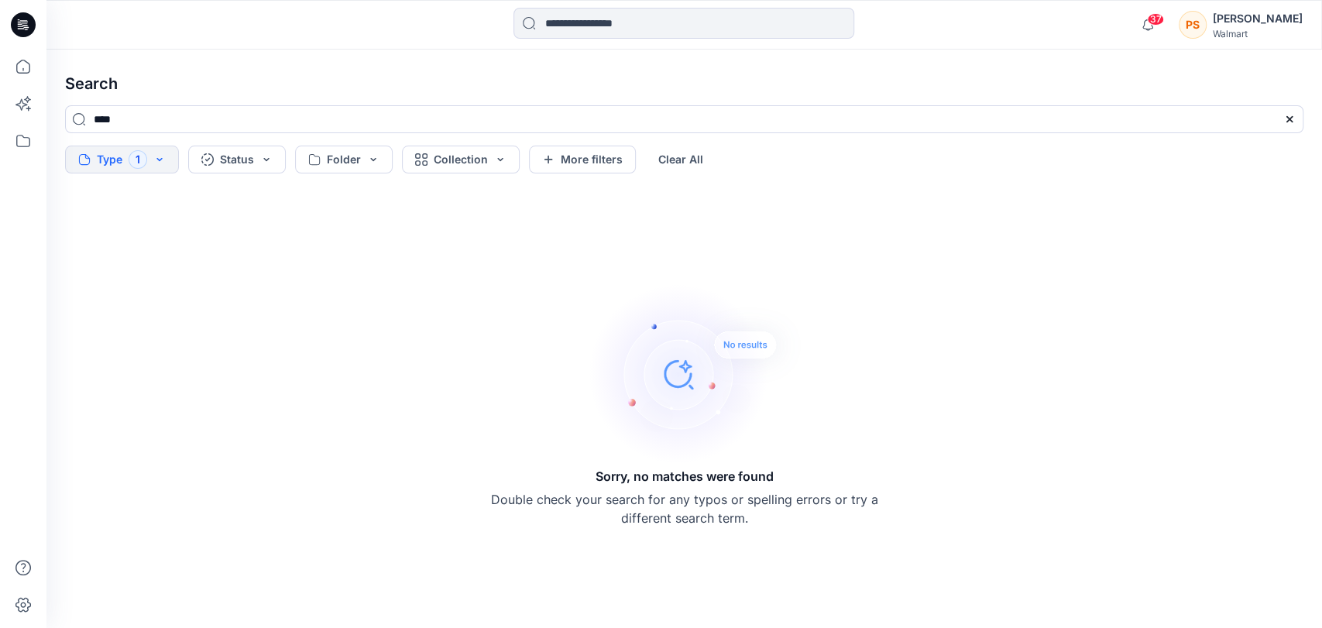
click at [1284, 21] on div "[PERSON_NAME]" at bounding box center [1258, 18] width 90 height 19
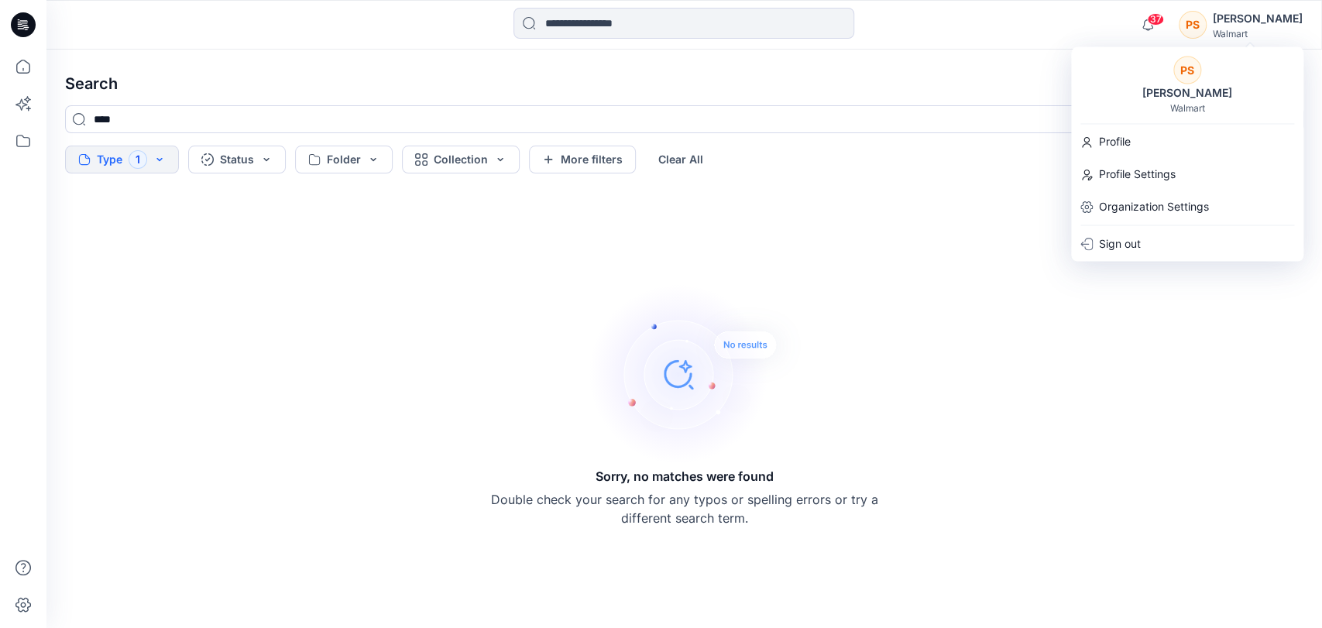
click at [1188, 64] on div "PS" at bounding box center [1188, 70] width 28 height 28
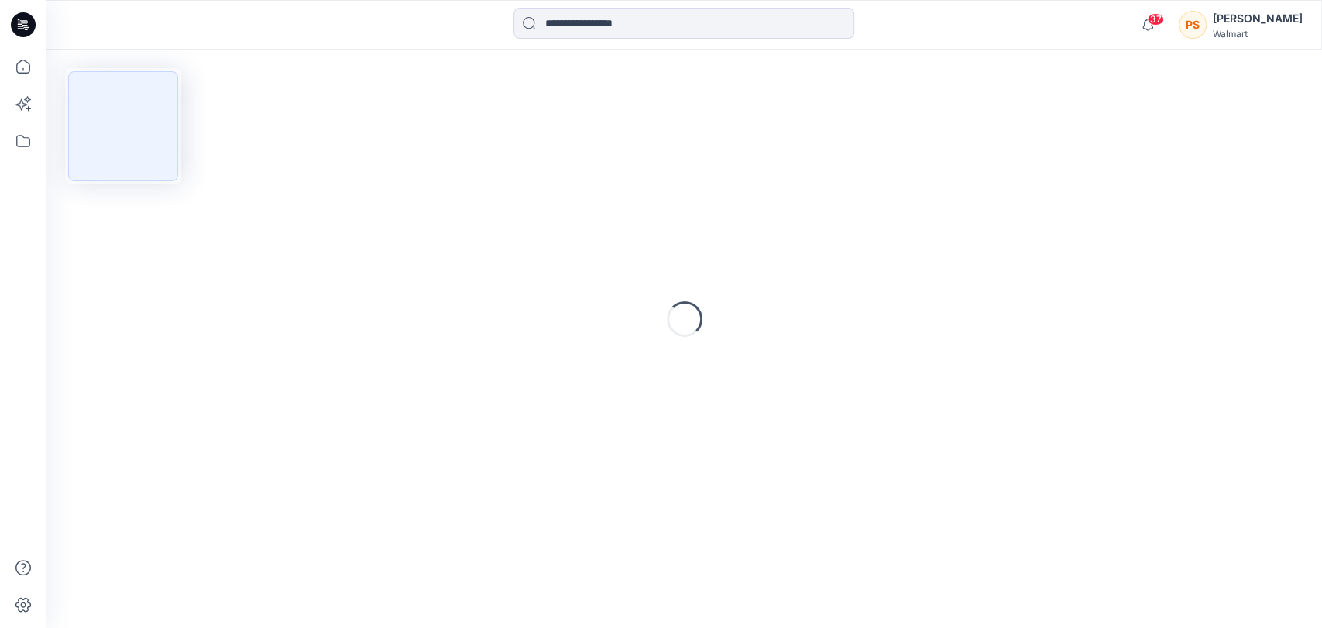
click at [1207, 33] on div "PS" at bounding box center [1193, 25] width 28 height 28
click at [1207, 39] on div "PS" at bounding box center [1193, 25] width 28 height 28
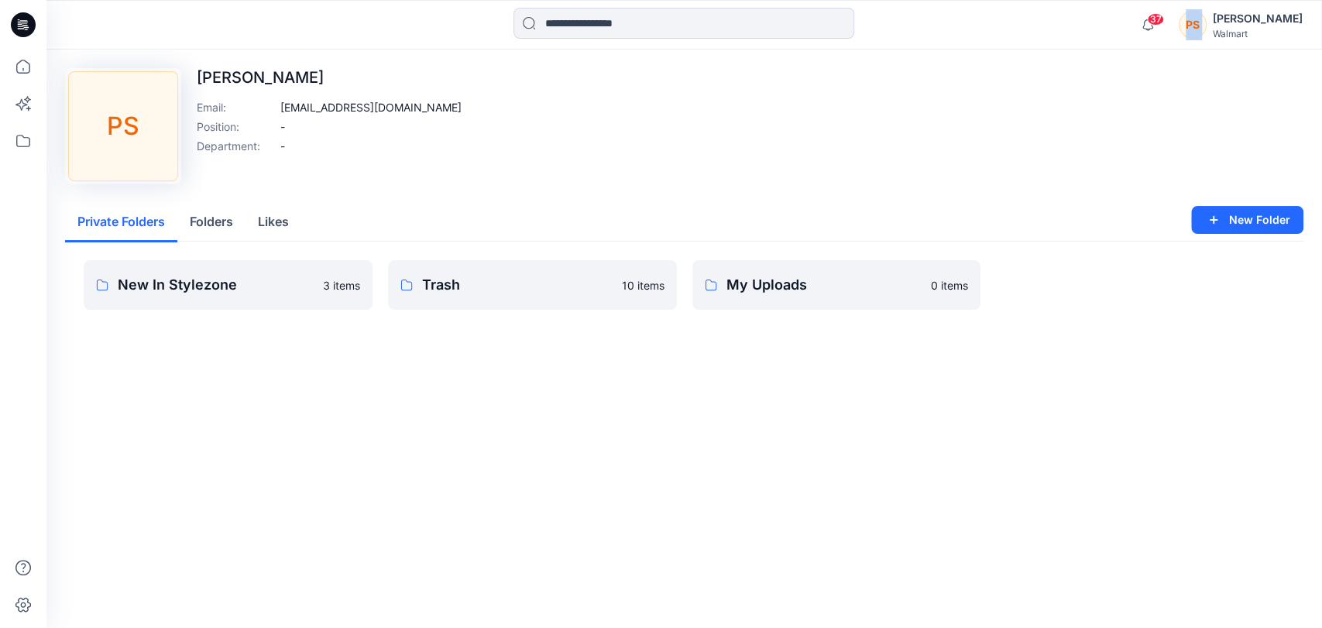
click at [1203, 43] on div "37 Notifications [PERSON_NAME] shared WT1-(TOP)-[URL] UPLOAD in UP FYE 2027 S2 …" at bounding box center [684, 25] width 1276 height 50
click at [1267, 32] on div "Walmart" at bounding box center [1258, 34] width 90 height 12
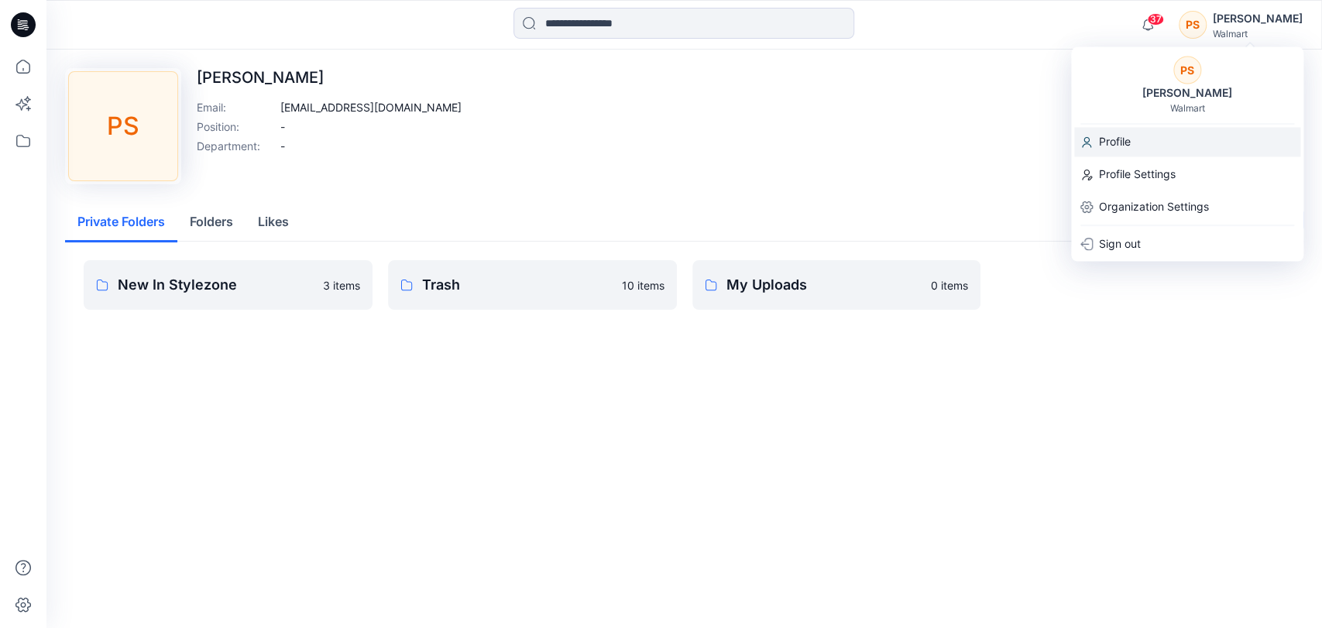
click at [1157, 144] on div "Profile" at bounding box center [1187, 141] width 226 height 29
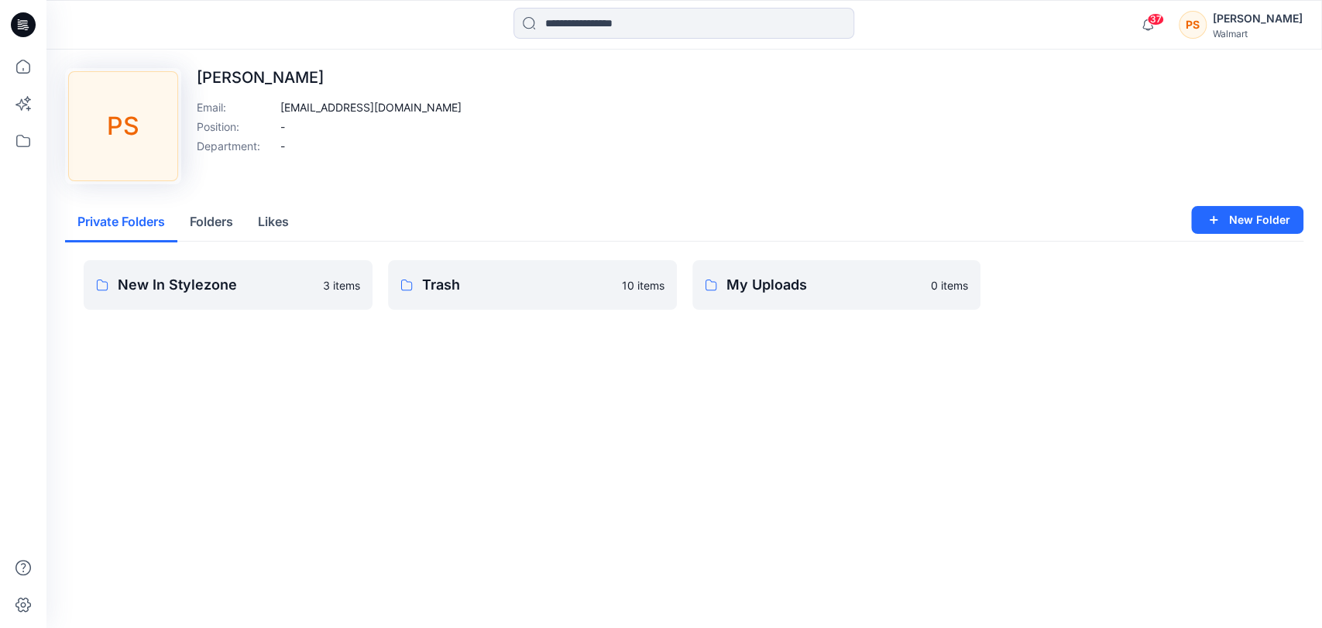
click at [1205, 31] on div "PS" at bounding box center [1193, 25] width 28 height 28
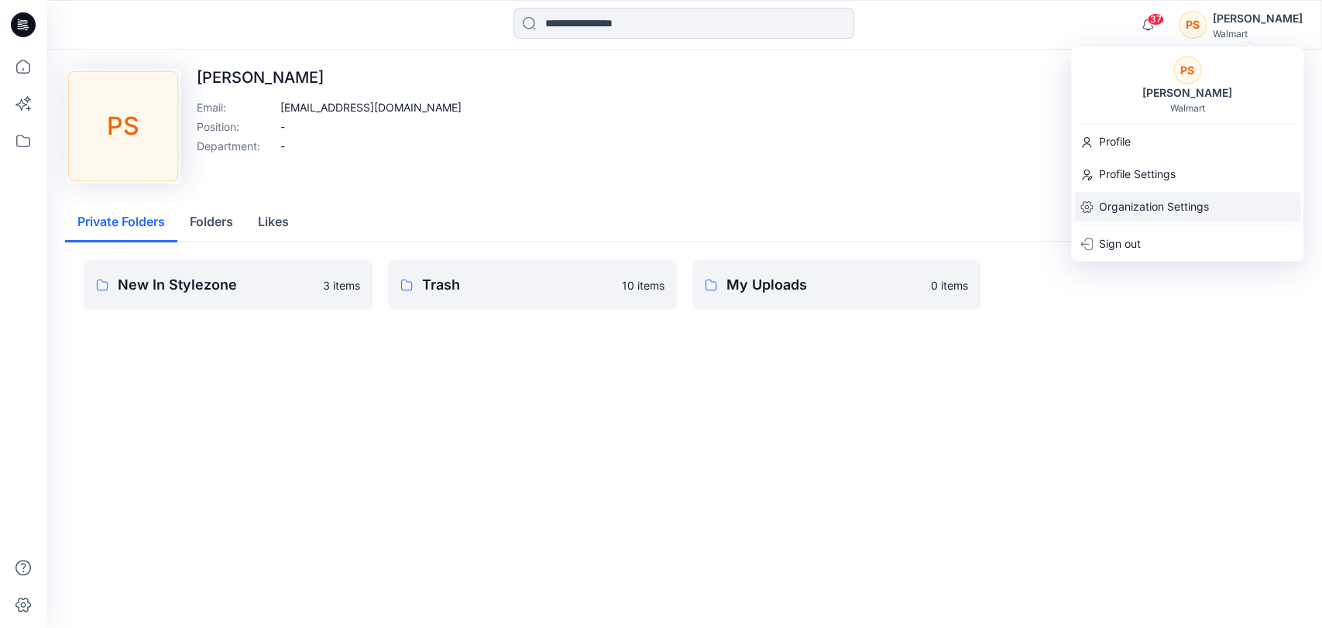
click at [1153, 210] on p "Organization Settings" at bounding box center [1154, 206] width 110 height 29
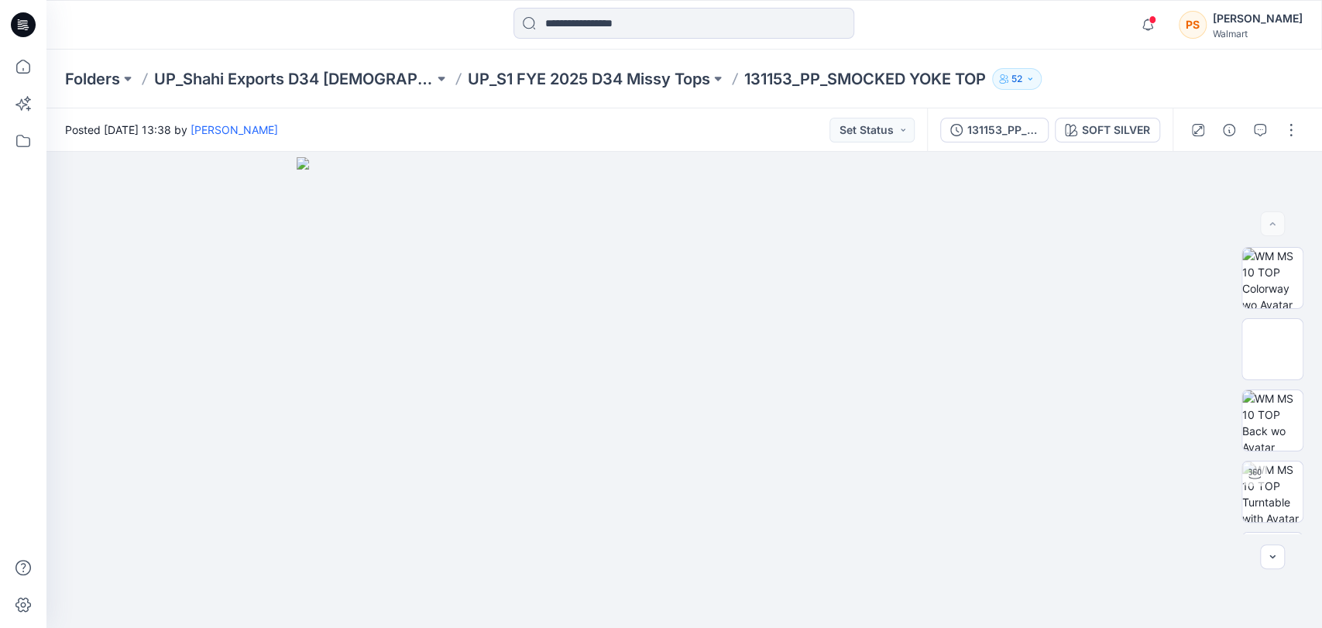
click at [33, 27] on icon at bounding box center [23, 24] width 25 height 25
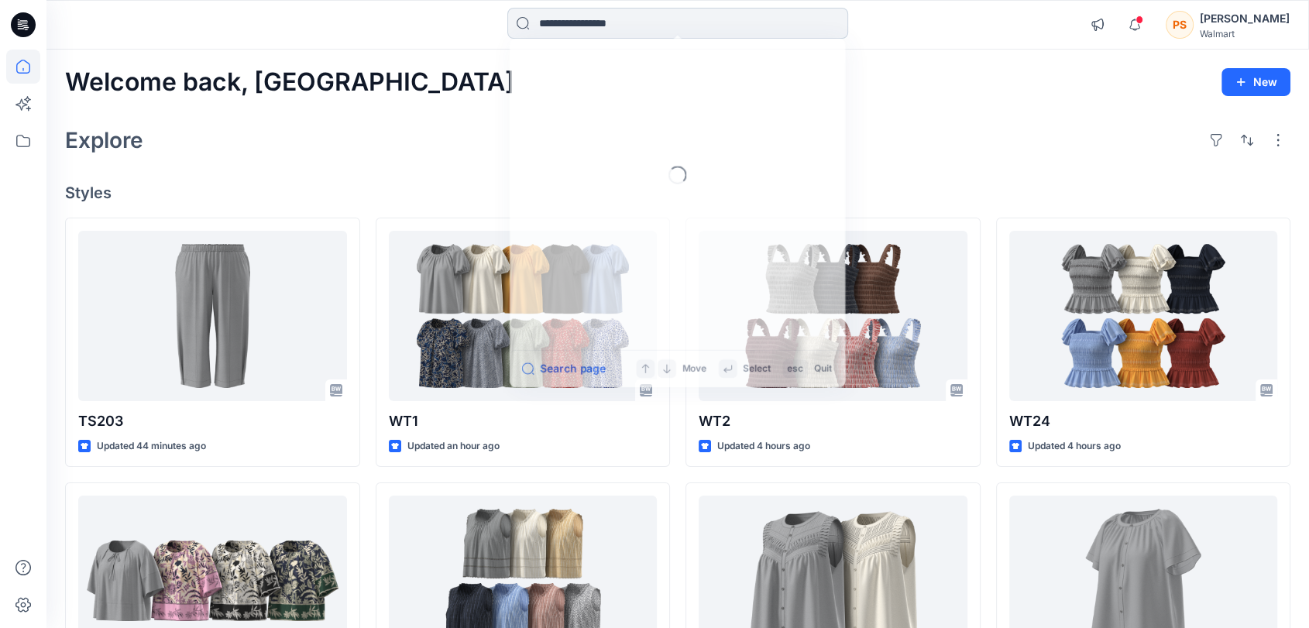
click at [610, 24] on input at bounding box center [677, 23] width 341 height 31
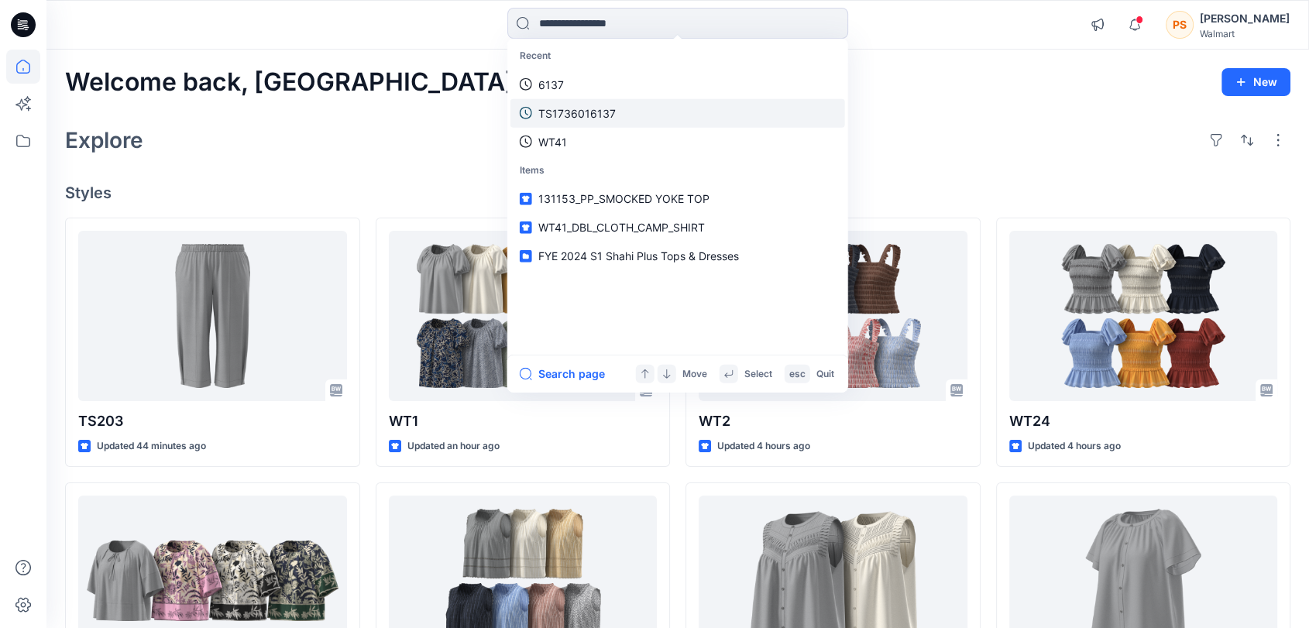
click at [586, 105] on p "TS1736016137" at bounding box center [576, 113] width 77 height 16
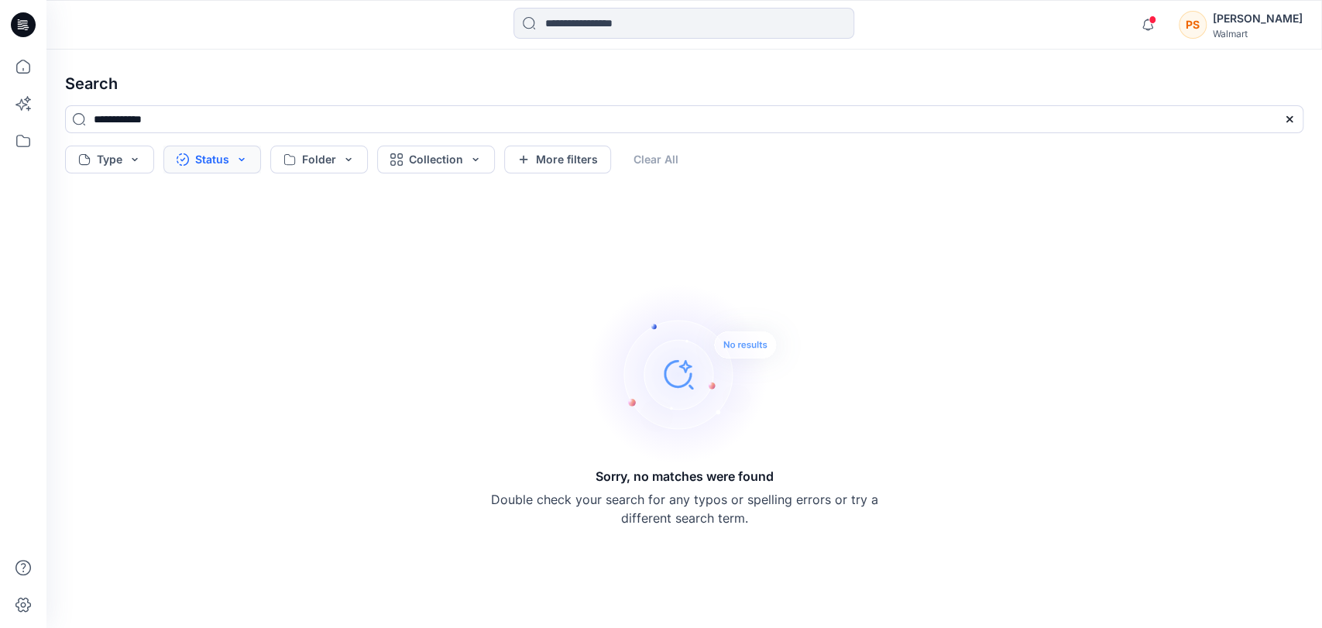
click at [221, 160] on button "Status" at bounding box center [212, 160] width 98 height 28
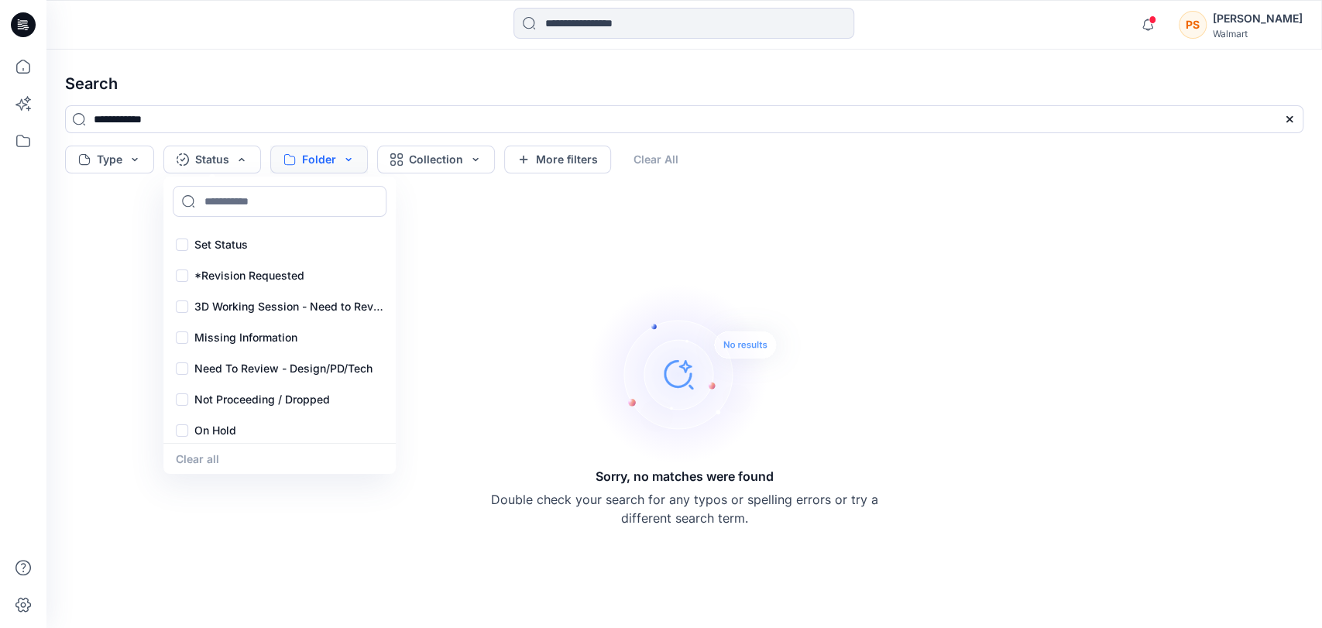
click at [335, 157] on button "Folder" at bounding box center [319, 160] width 98 height 28
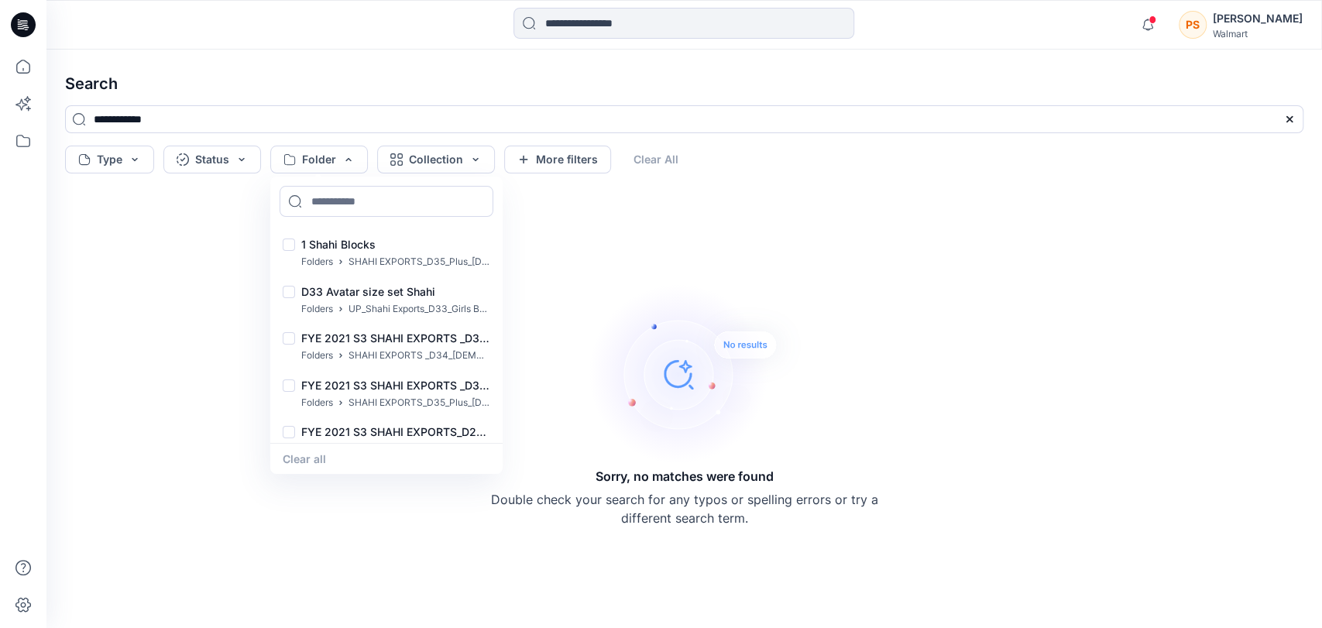
drag, startPoint x: 1296, startPoint y: 0, endPoint x: 944, endPoint y: 342, distance: 491.4
click at [944, 342] on div "Sorry, no matches were found Double check your search for any typos or spelling…" at bounding box center [684, 404] width 1263 height 424
